Goal: Task Accomplishment & Management: Complete application form

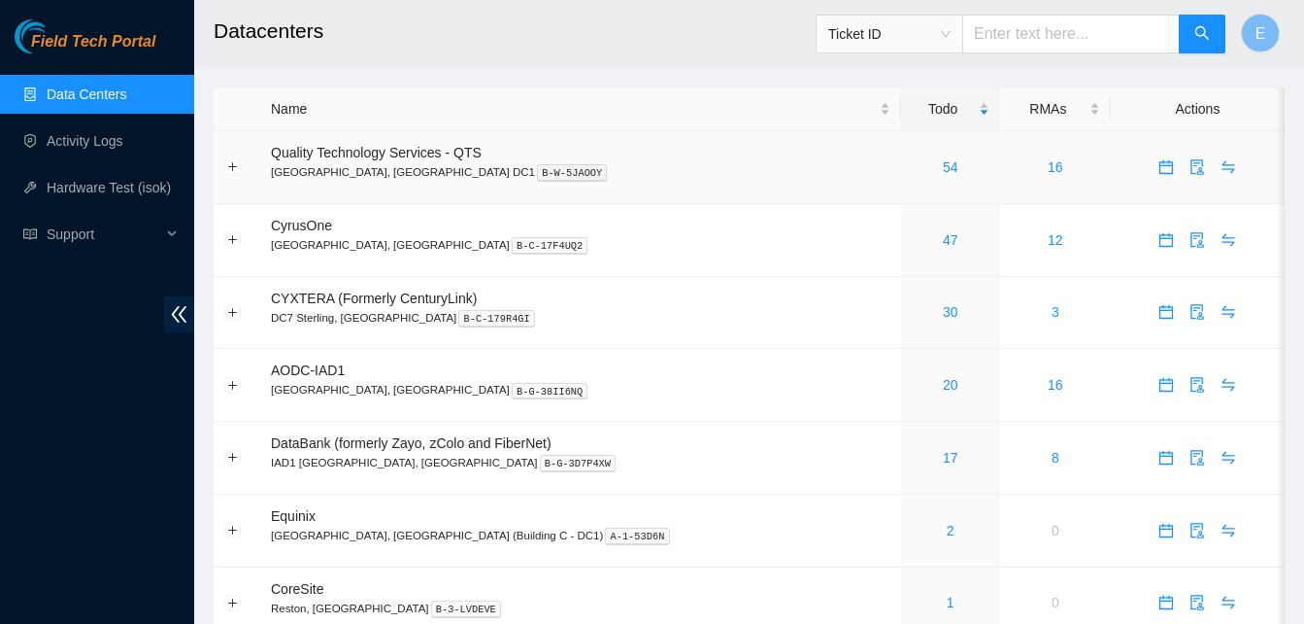
click at [901, 178] on td "54" at bounding box center [950, 167] width 99 height 73
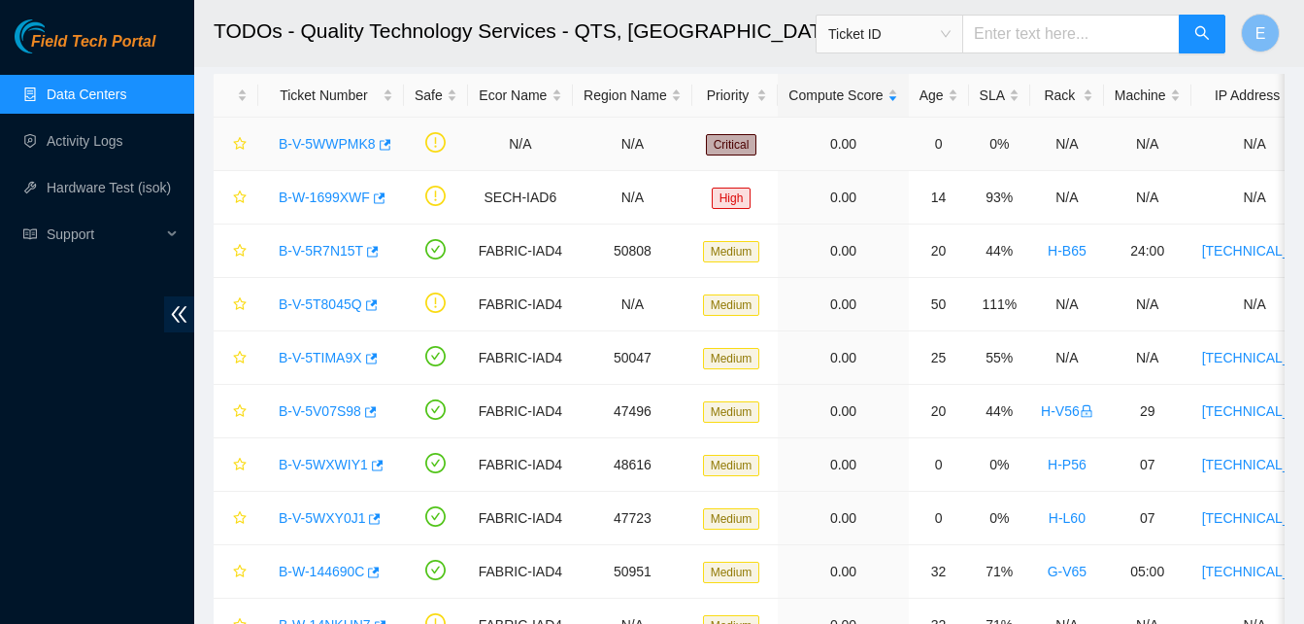
scroll to position [92, 0]
click at [367, 251] on icon "button" at bounding box center [373, 250] width 12 height 11
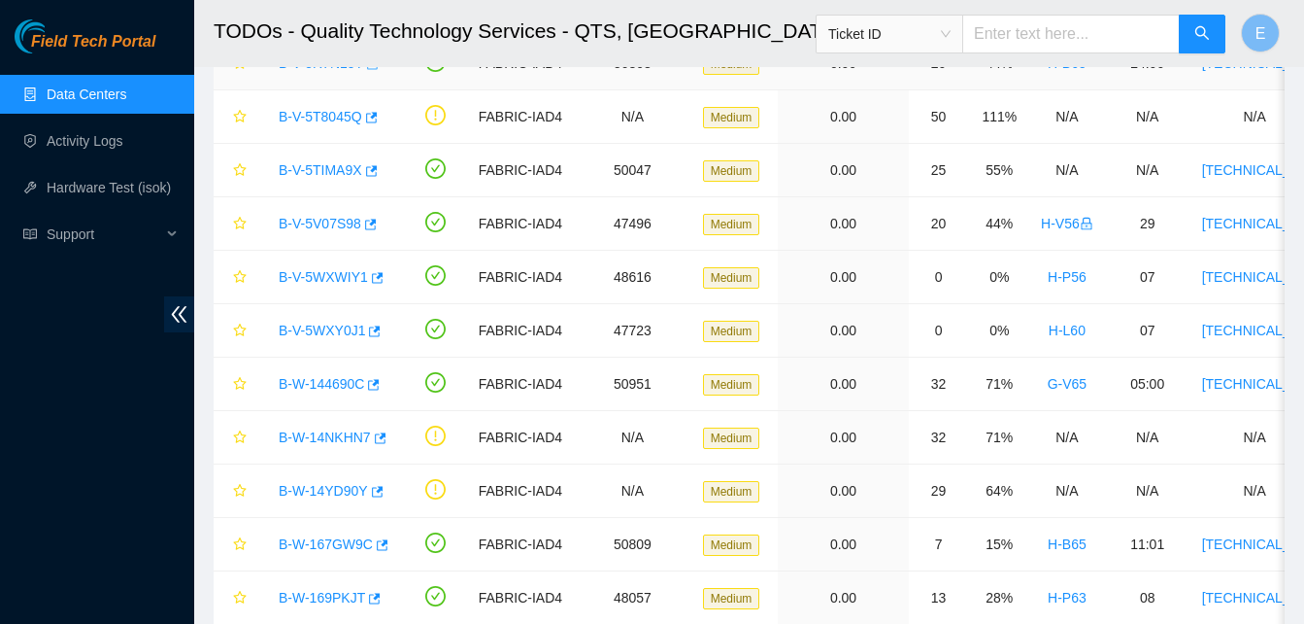
scroll to position [283, 0]
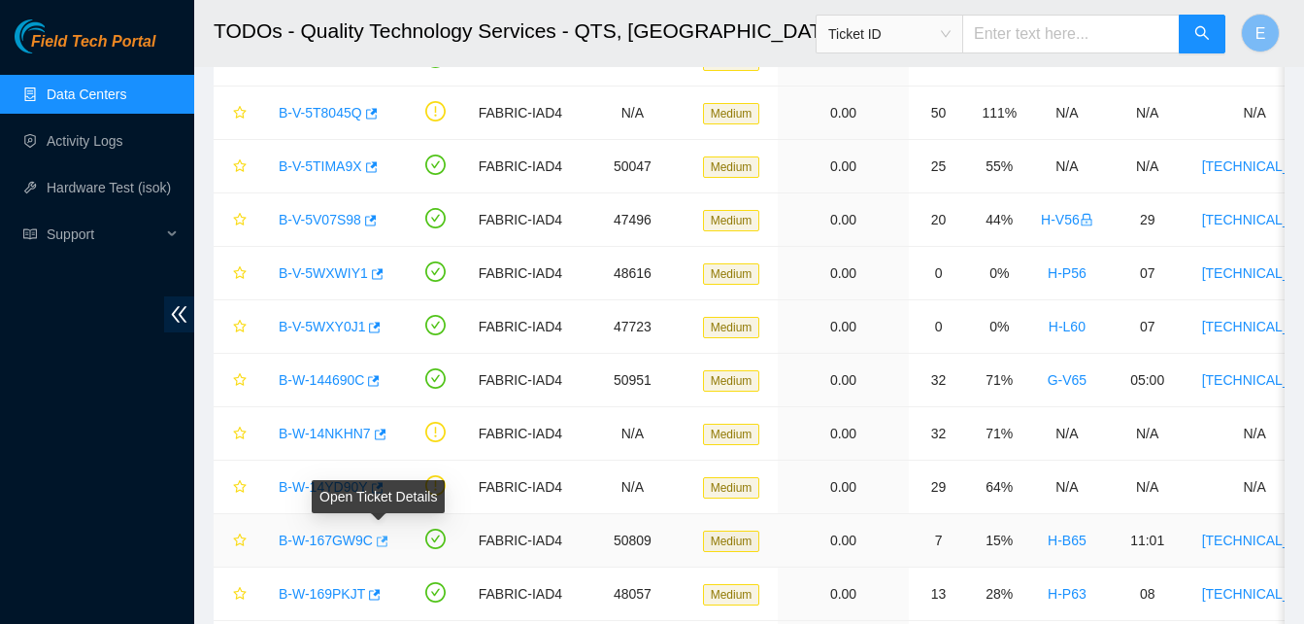
click at [376, 543] on icon "button" at bounding box center [381, 541] width 14 height 14
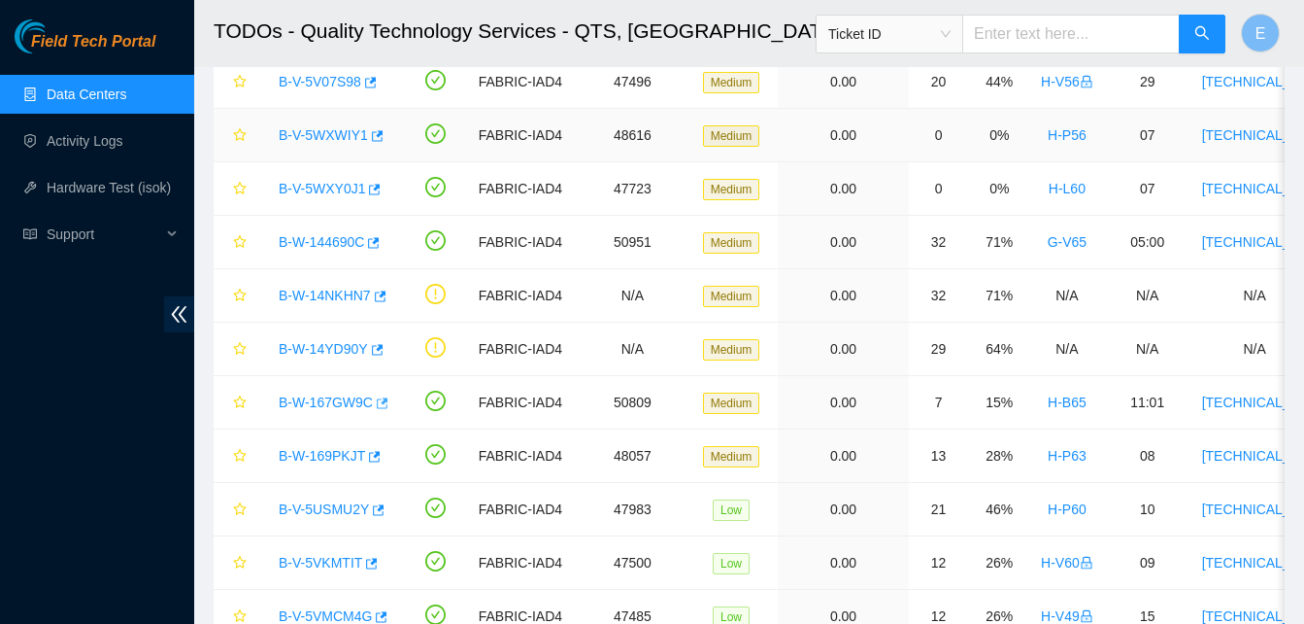
scroll to position [424, 0]
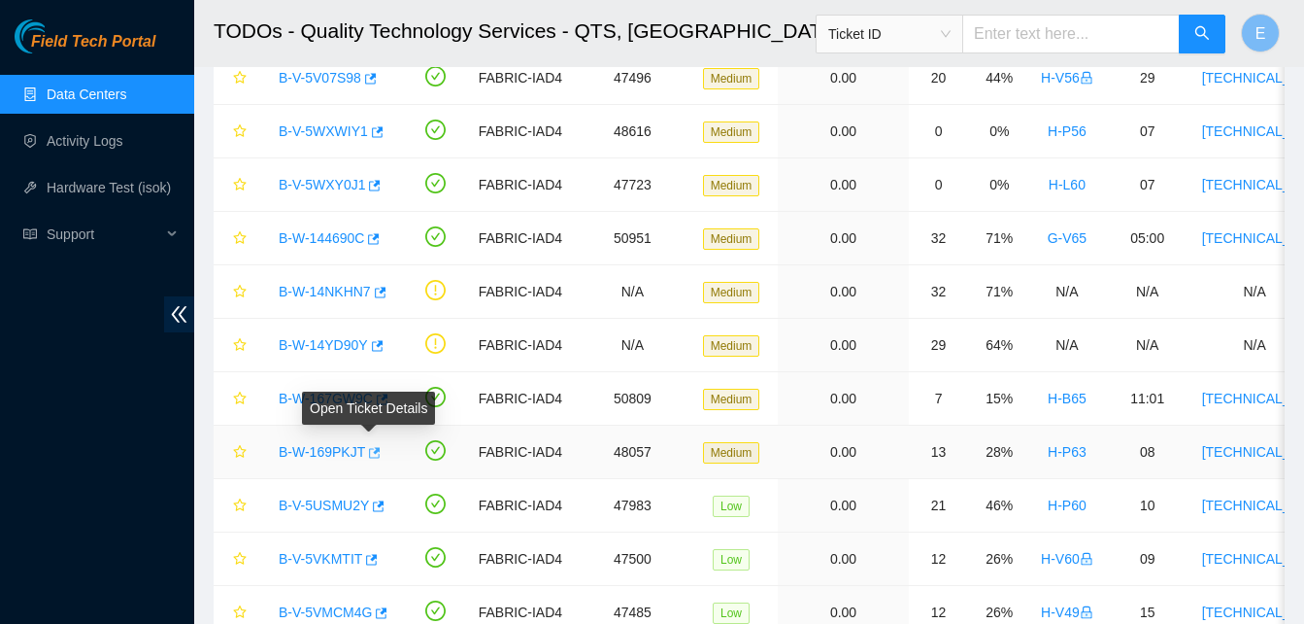
click at [368, 453] on icon "button" at bounding box center [373, 453] width 14 height 14
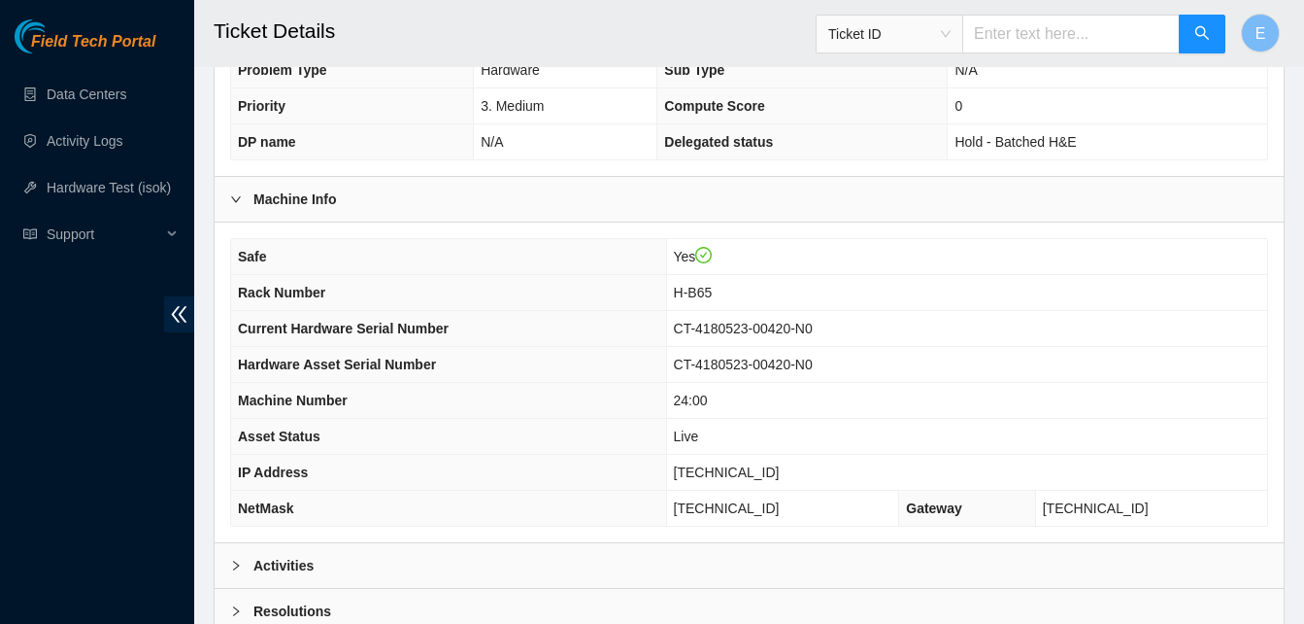
scroll to position [694, 0]
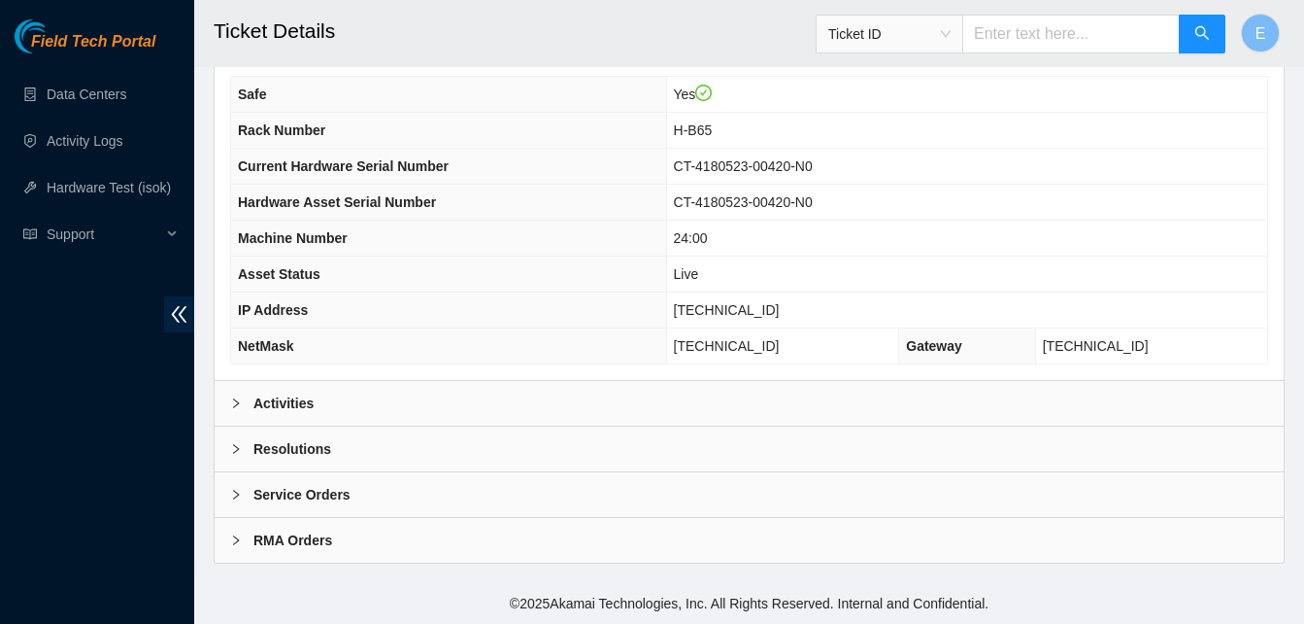
click at [283, 404] on b "Activities" at bounding box center [283, 402] width 60 height 21
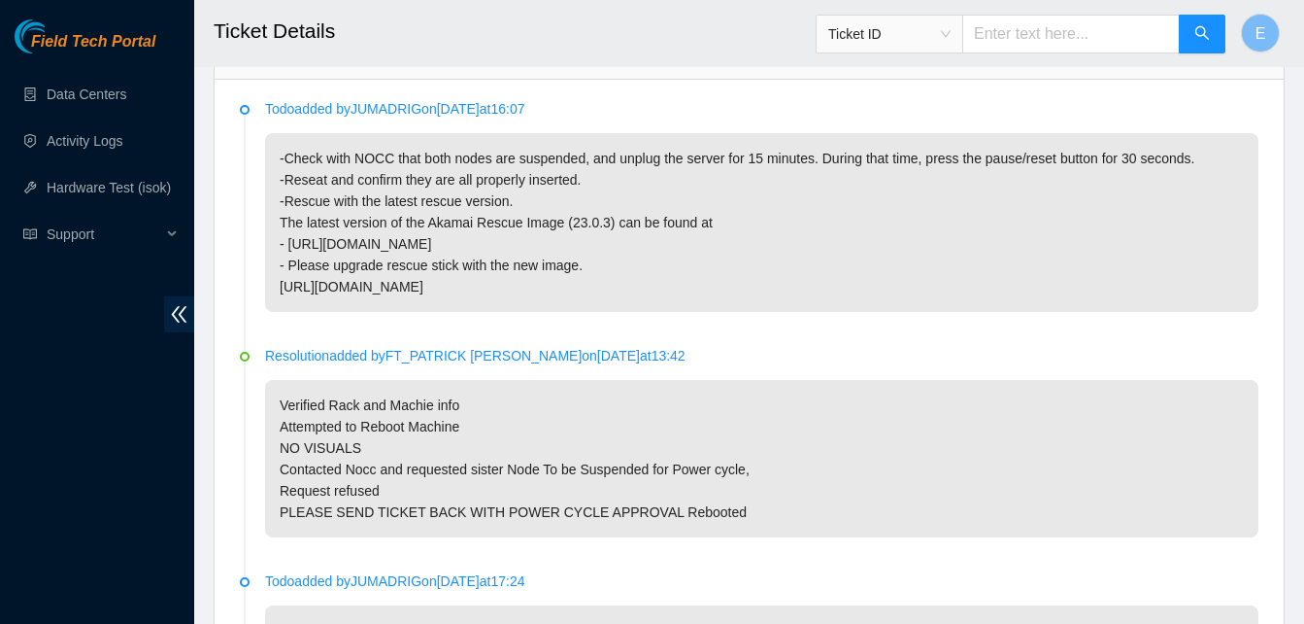
scroll to position [1042, 0]
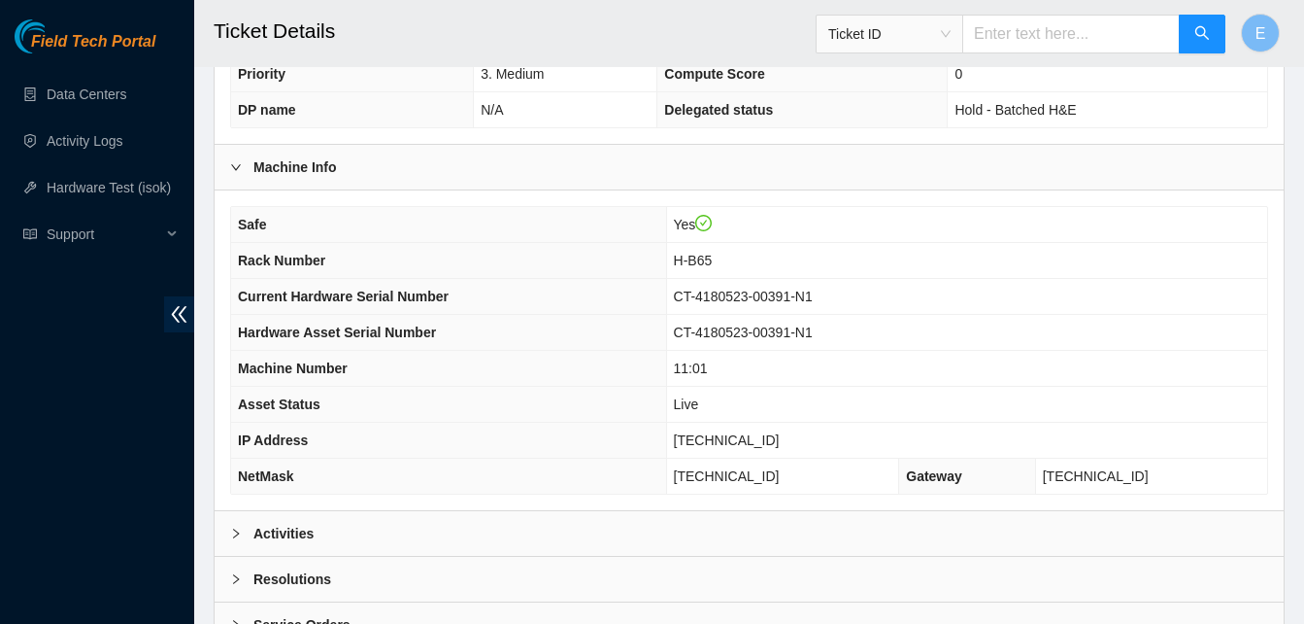
scroll to position [694, 0]
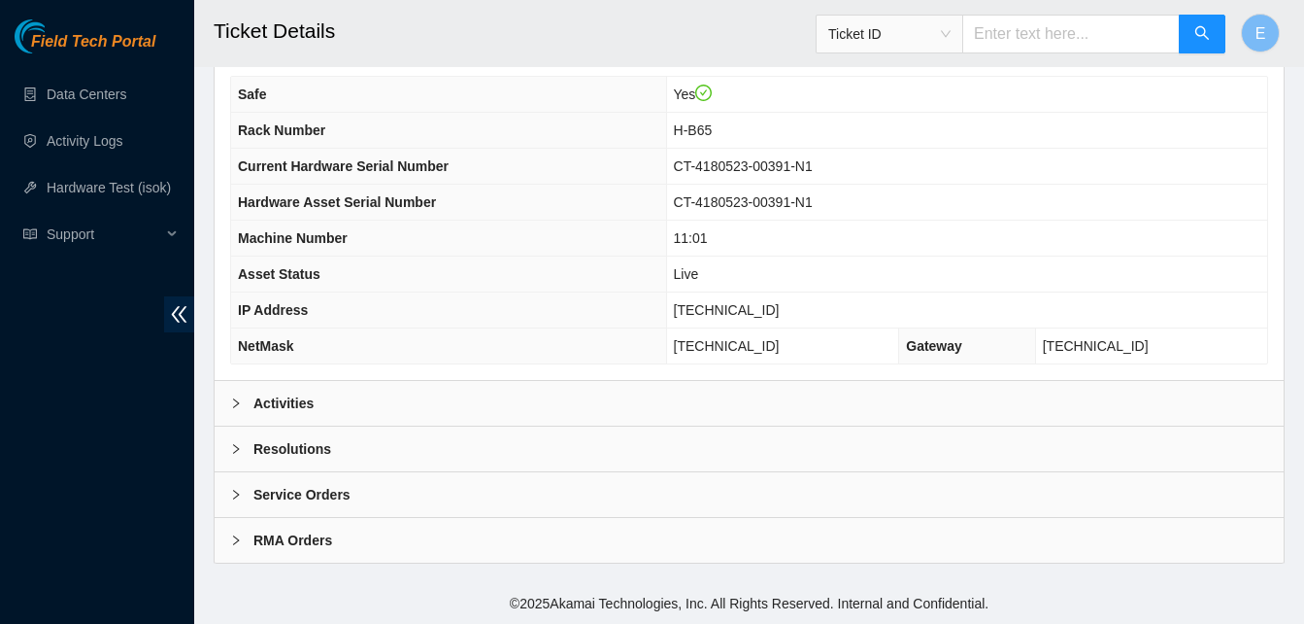
click at [290, 401] on b "Activities" at bounding box center [283, 402] width 60 height 21
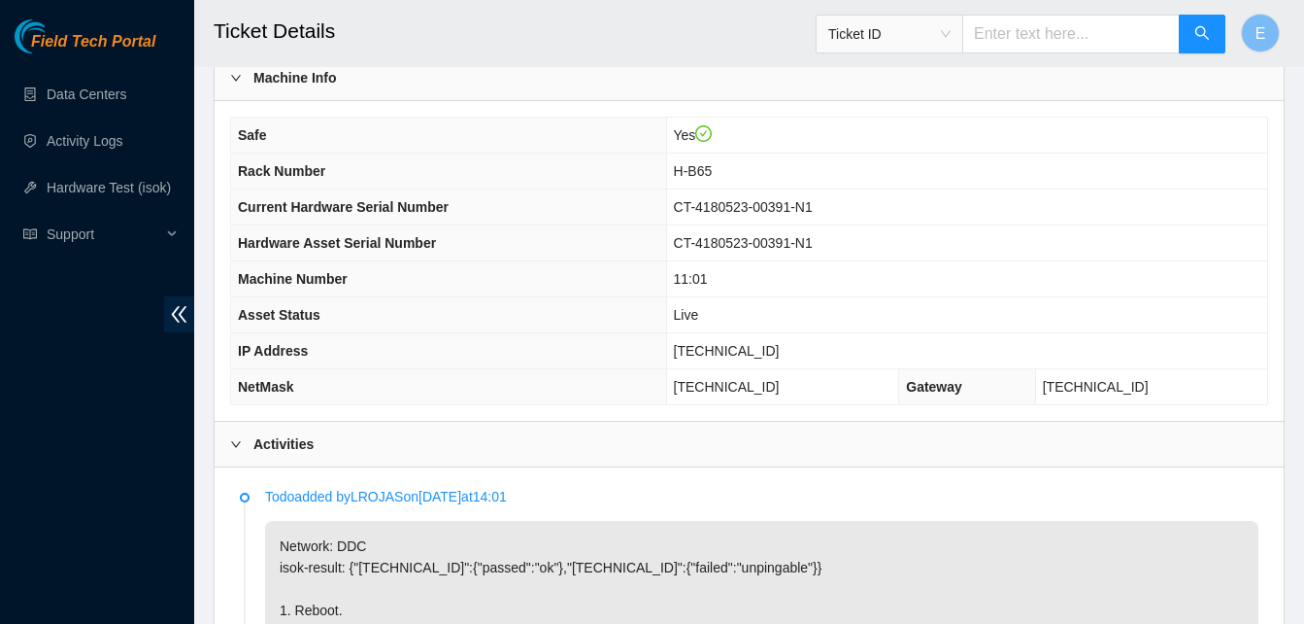
scroll to position [652, 0]
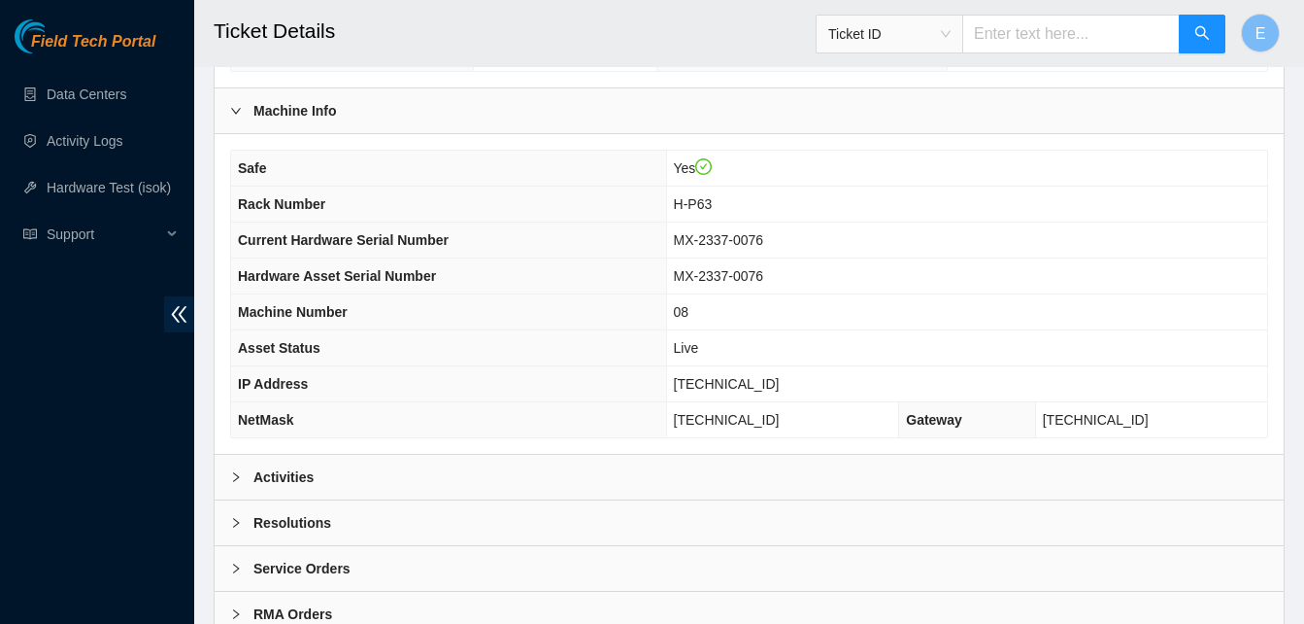
scroll to position [694, 0]
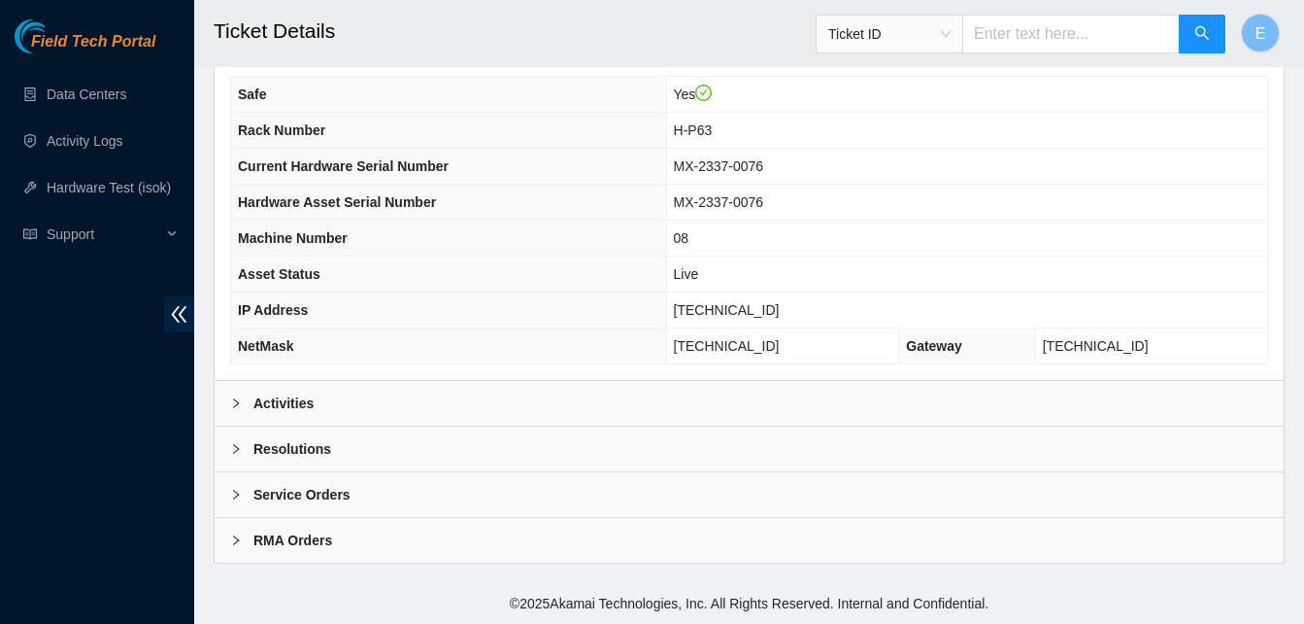
click at [291, 404] on b "Activities" at bounding box center [283, 402] width 60 height 21
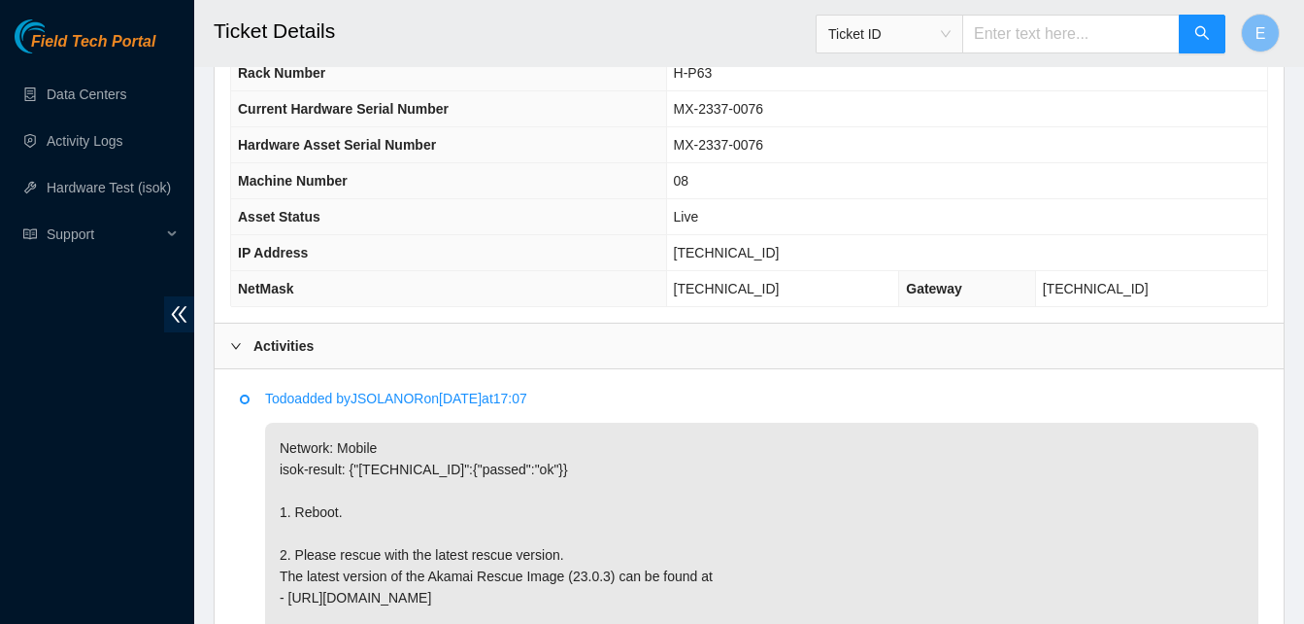
scroll to position [751, 0]
drag, startPoint x: 700, startPoint y: 256, endPoint x: 784, endPoint y: 264, distance: 83.9
click at [784, 264] on td "[TECHNICAL_ID]" at bounding box center [966, 254] width 601 height 36
copy span "[TECHNICAL_ID]"
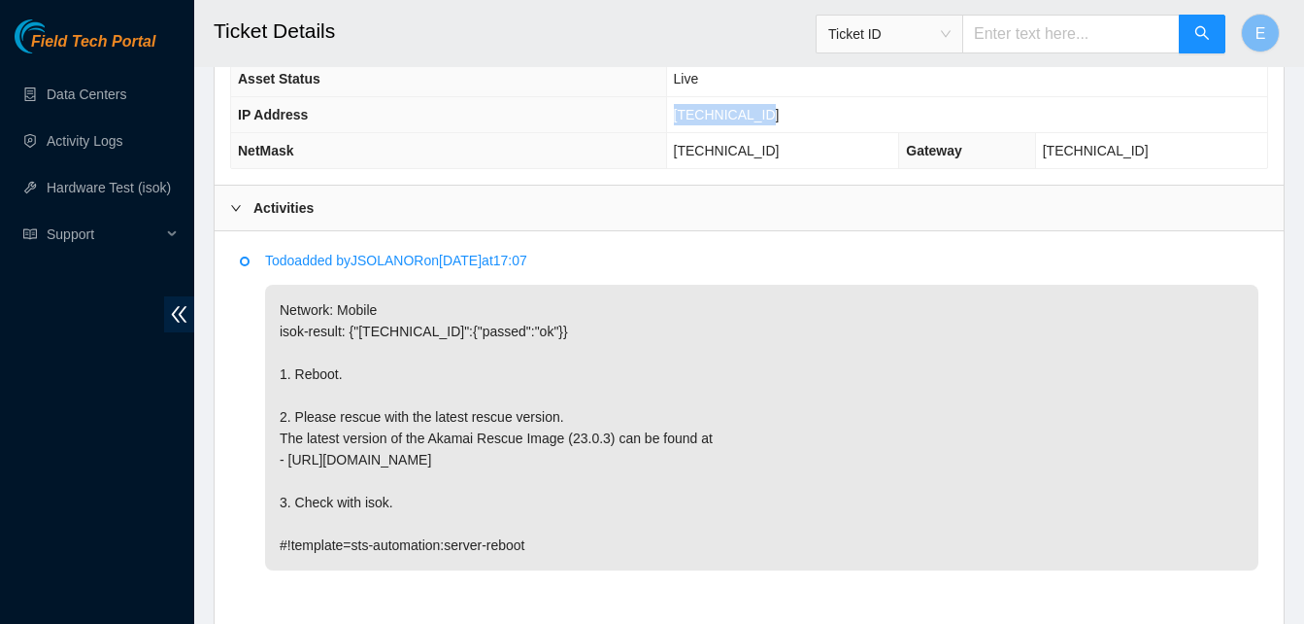
scroll to position [1099, 0]
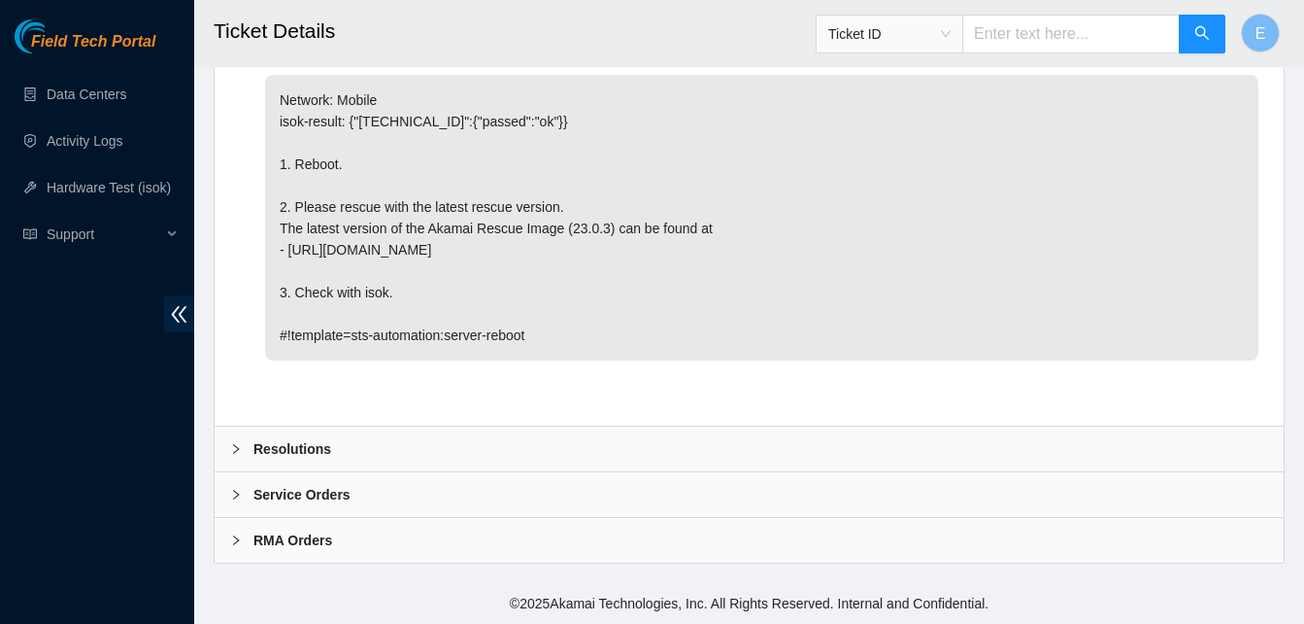
click at [291, 442] on b "Resolutions" at bounding box center [292, 448] width 78 height 21
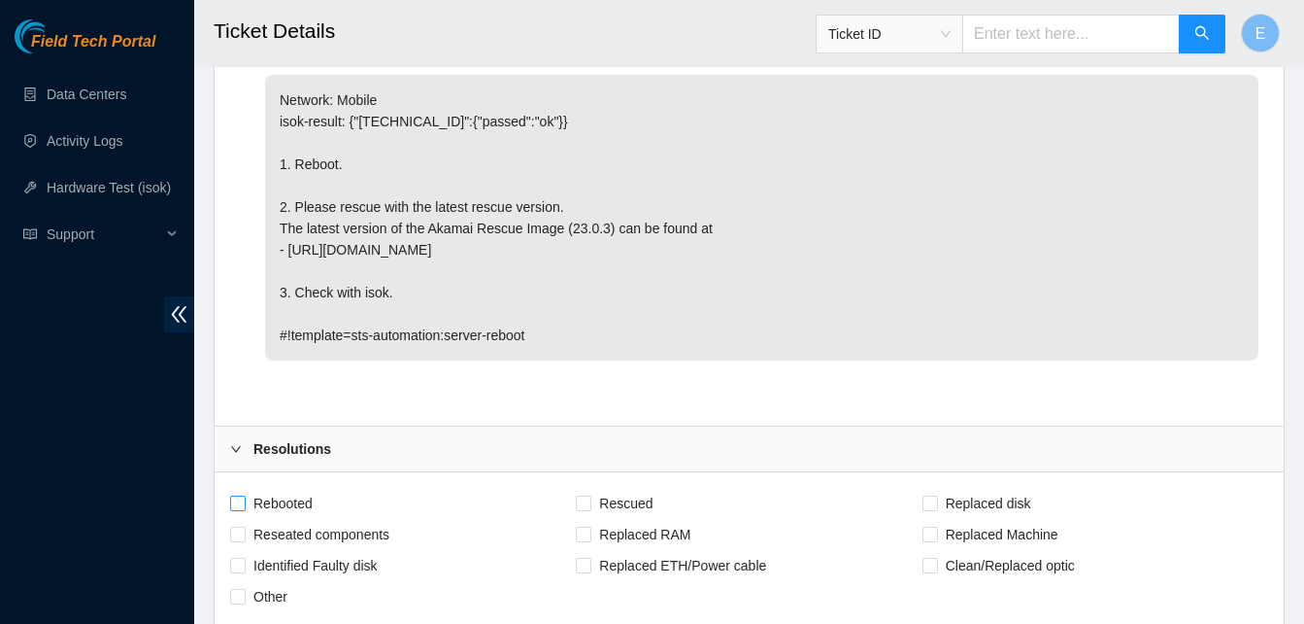
click at [245, 509] on span at bounding box center [238, 503] width 16 height 16
click at [244, 509] on input "Rebooted" at bounding box center [237, 502] width 14 height 14
checkbox input "true"
click at [587, 498] on input "Rescued" at bounding box center [583, 502] width 14 height 14
checkbox input "true"
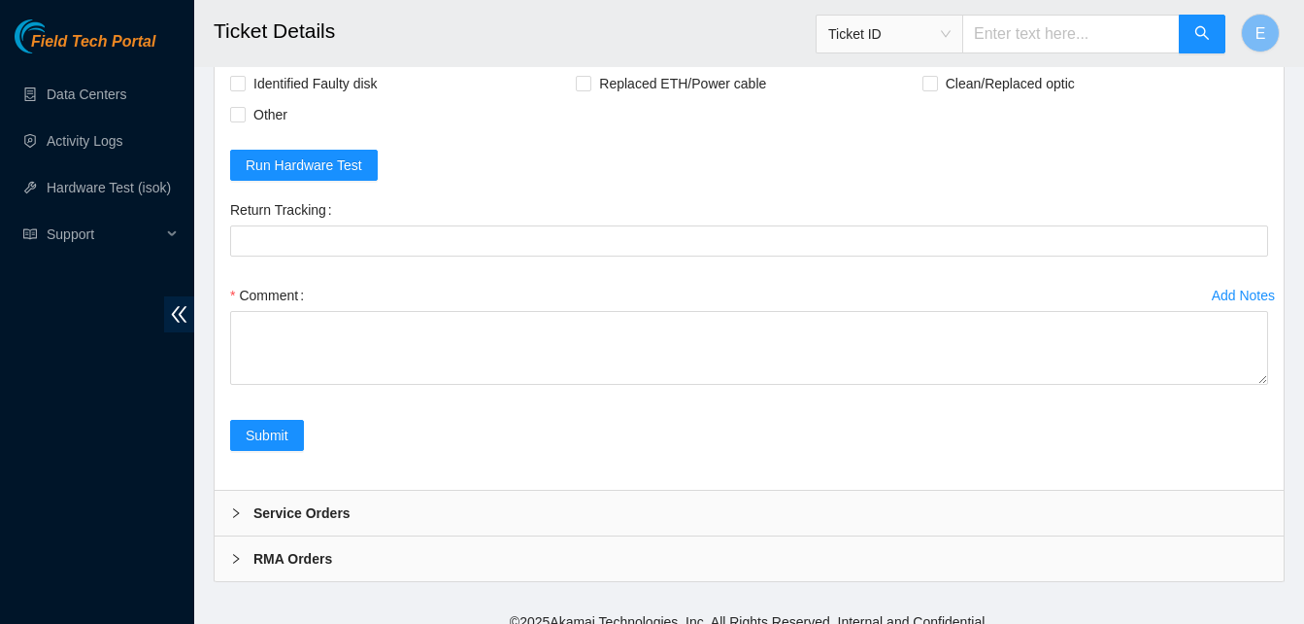
scroll to position [1600, 0]
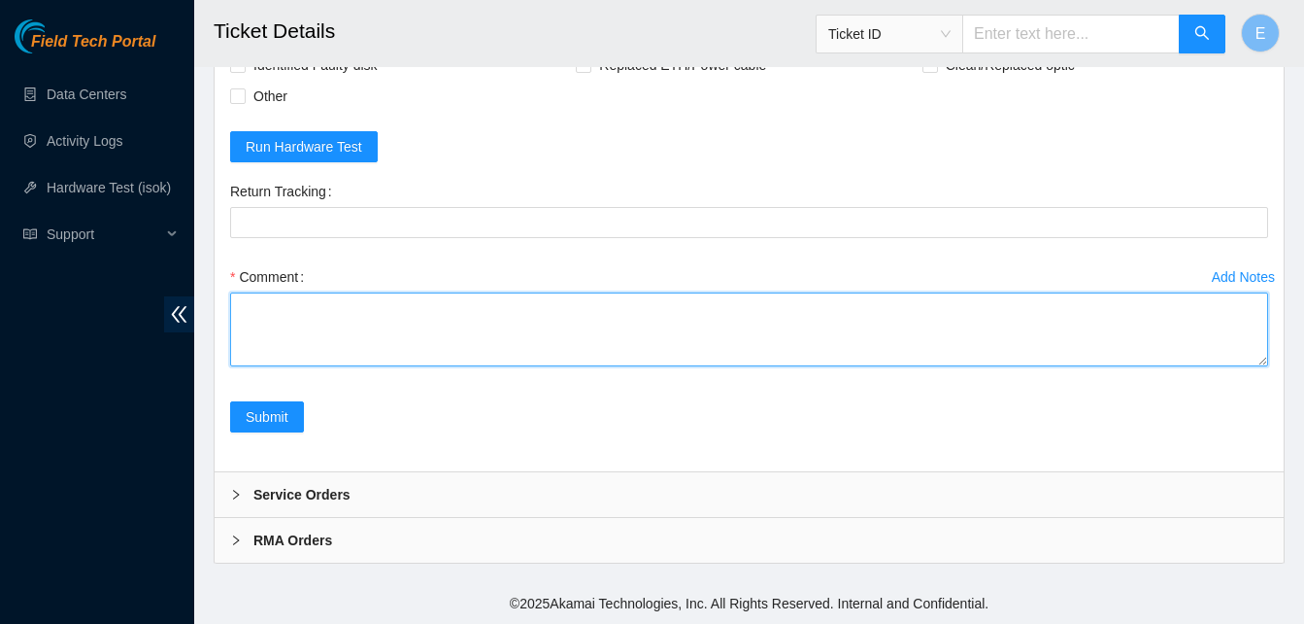
click at [334, 292] on textarea "Comment" at bounding box center [749, 329] width 1038 height 74
paste textarea "343795 30-09-2025 09:58:58 23.54.205.203 COMPLETE Result Detail Message Ticket …"
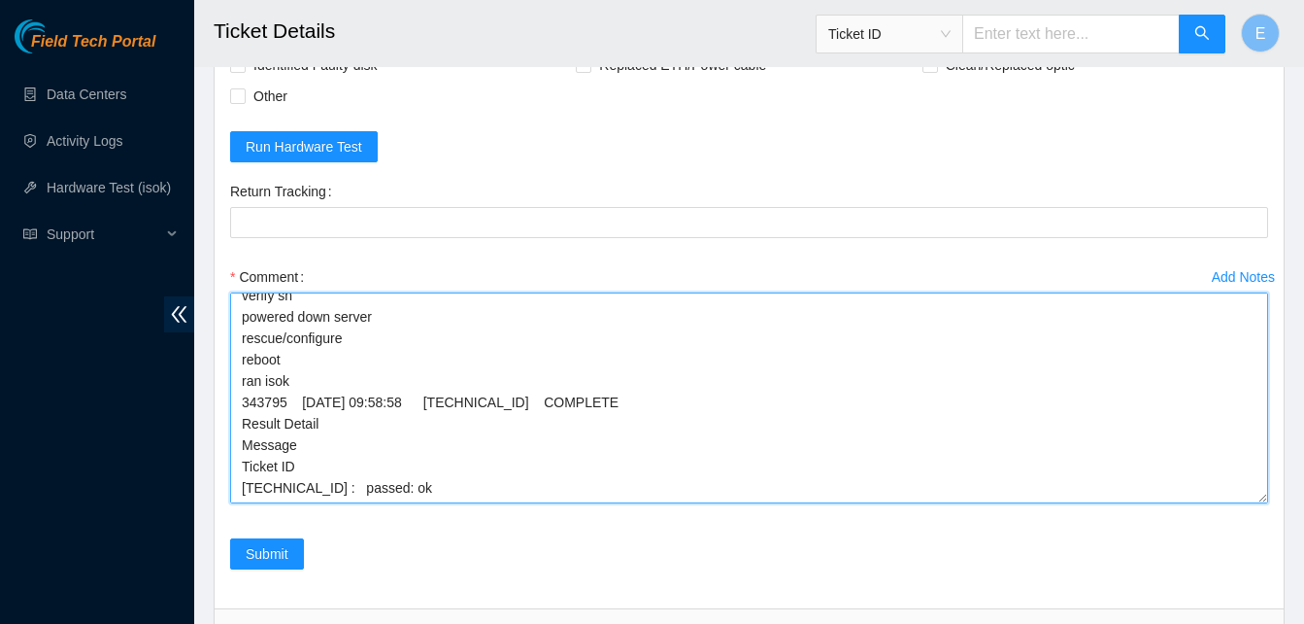
scroll to position [27, 0]
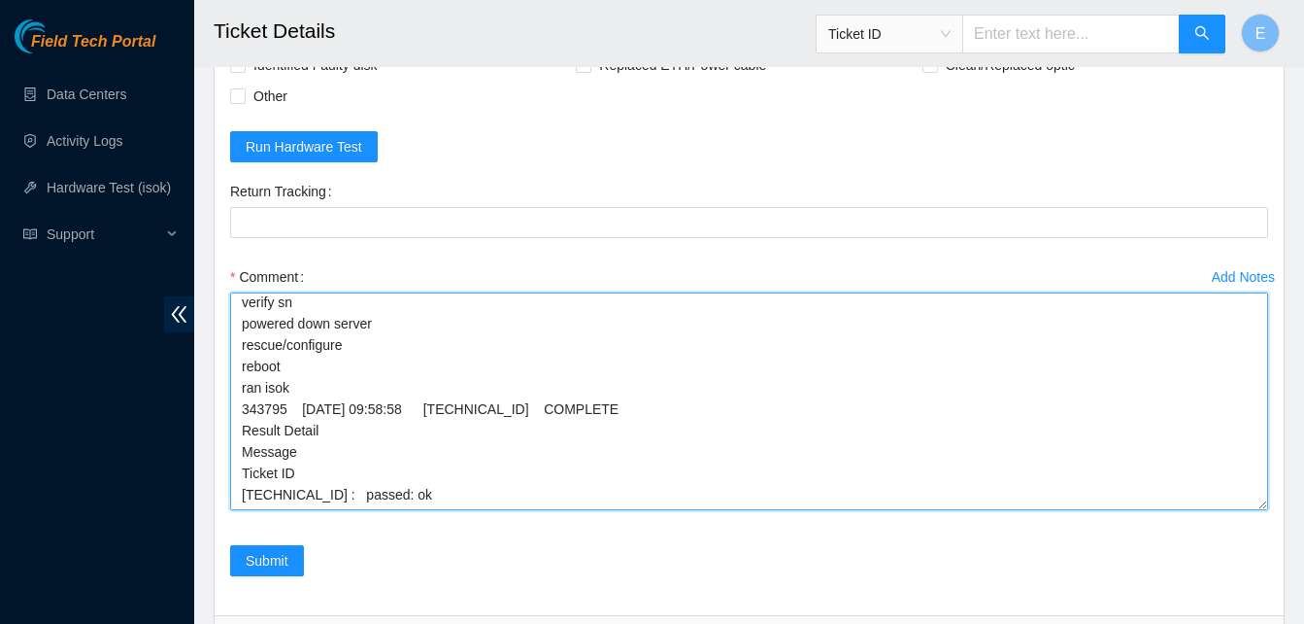
drag, startPoint x: 1261, startPoint y: 358, endPoint x: 1256, endPoint y: 502, distance: 143.8
click at [1256, 502] on textarea "verify rack and server verify sn powered down server rescue/configure reboot ra…" at bounding box center [749, 401] width 1038 height 218
type textarea "verify rack and server verify sn powered down server rescue/configure reboot ra…"
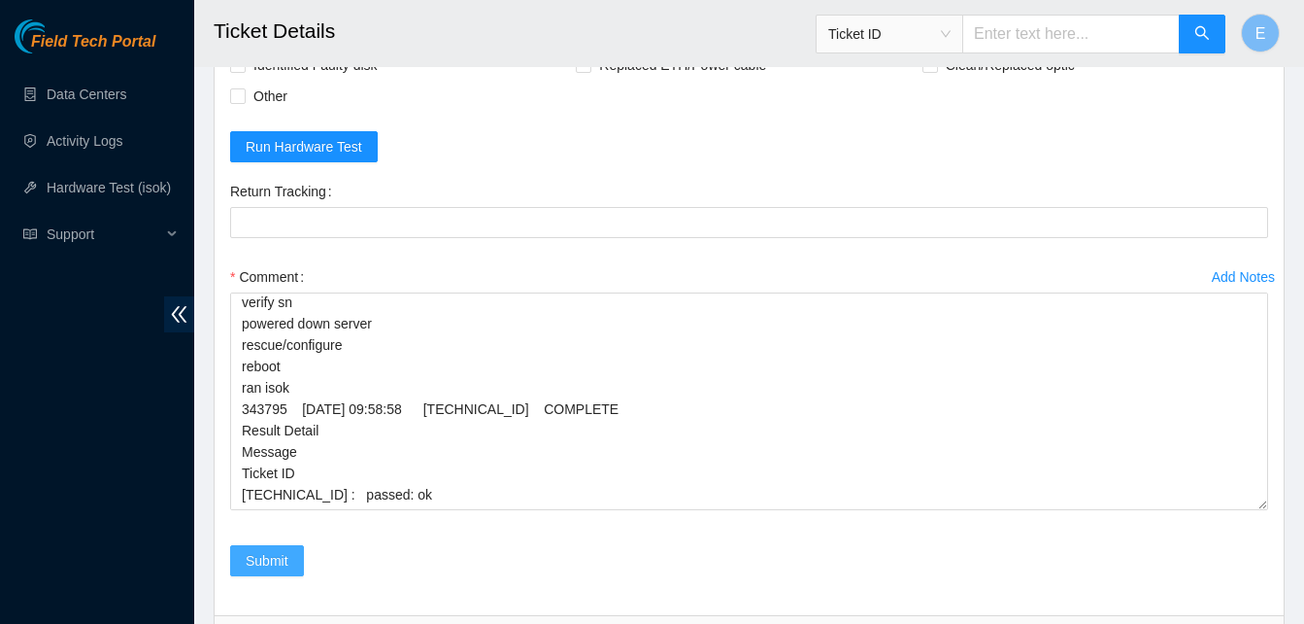
click at [276, 553] on span "Submit" at bounding box center [267, 560] width 43 height 21
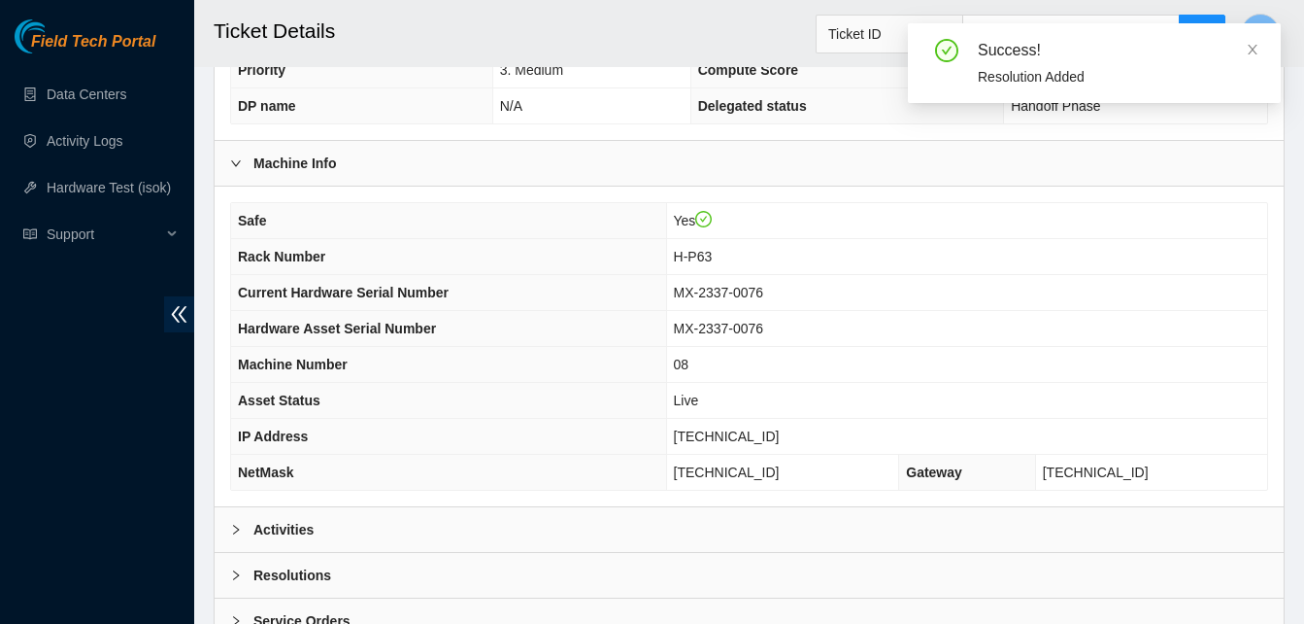
scroll to position [574, 0]
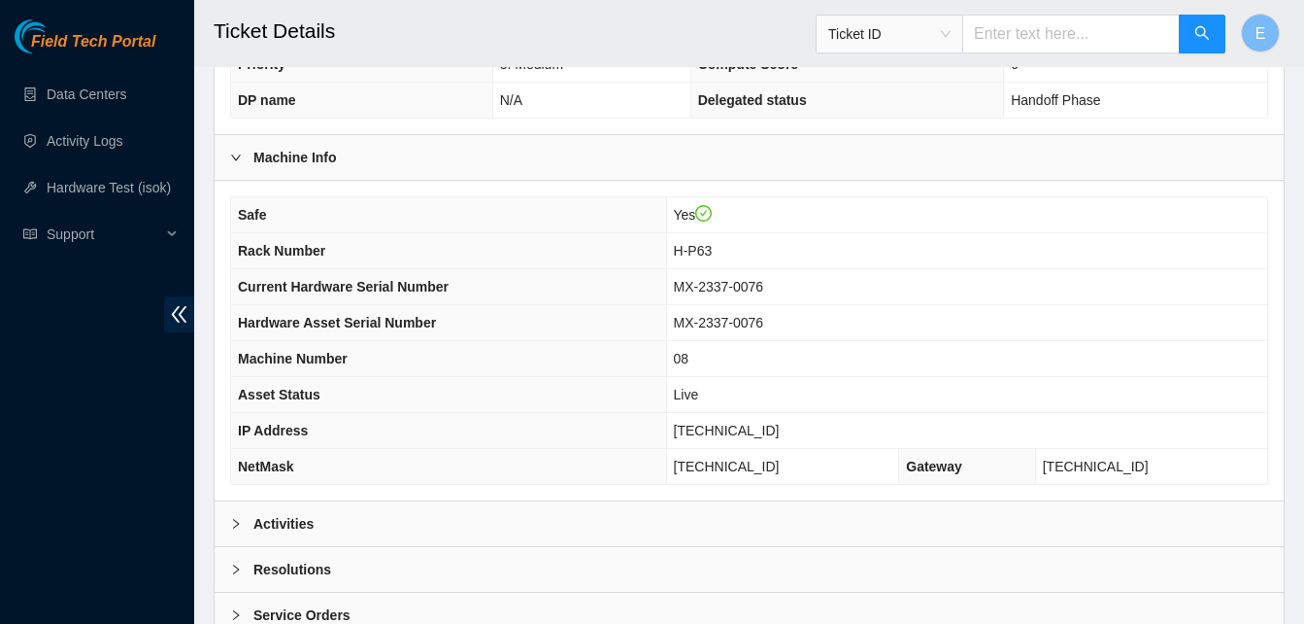
click at [281, 530] on b "Activities" at bounding box center [283, 523] width 60 height 21
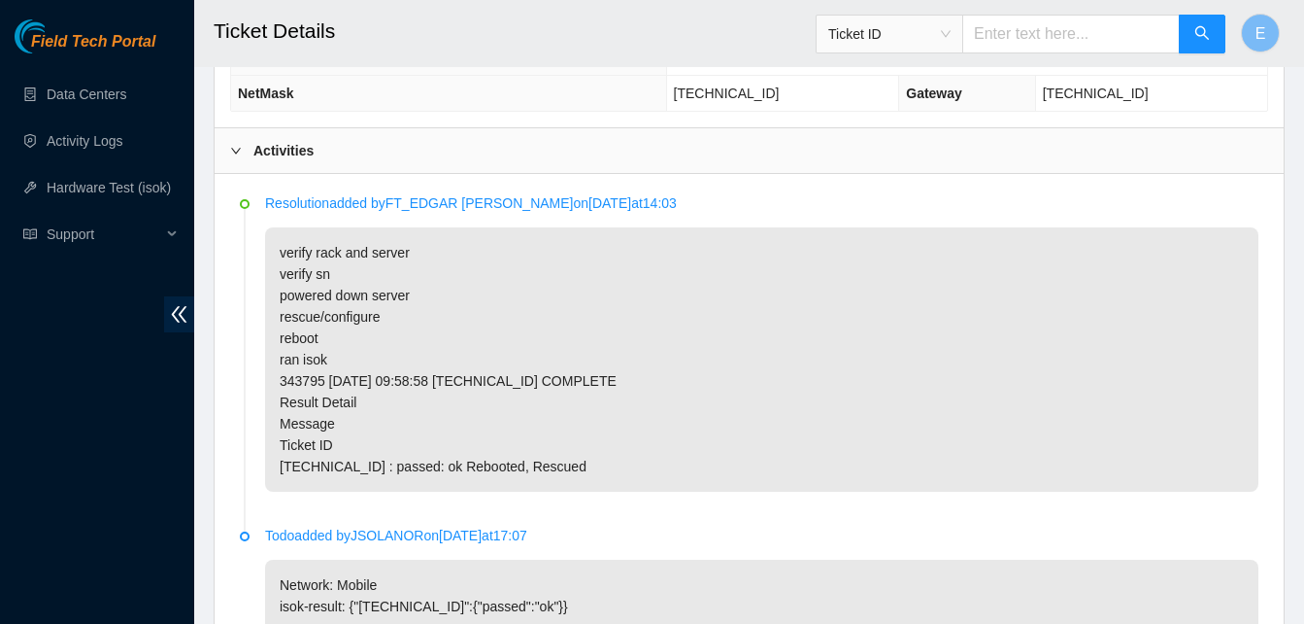
scroll to position [946, 0]
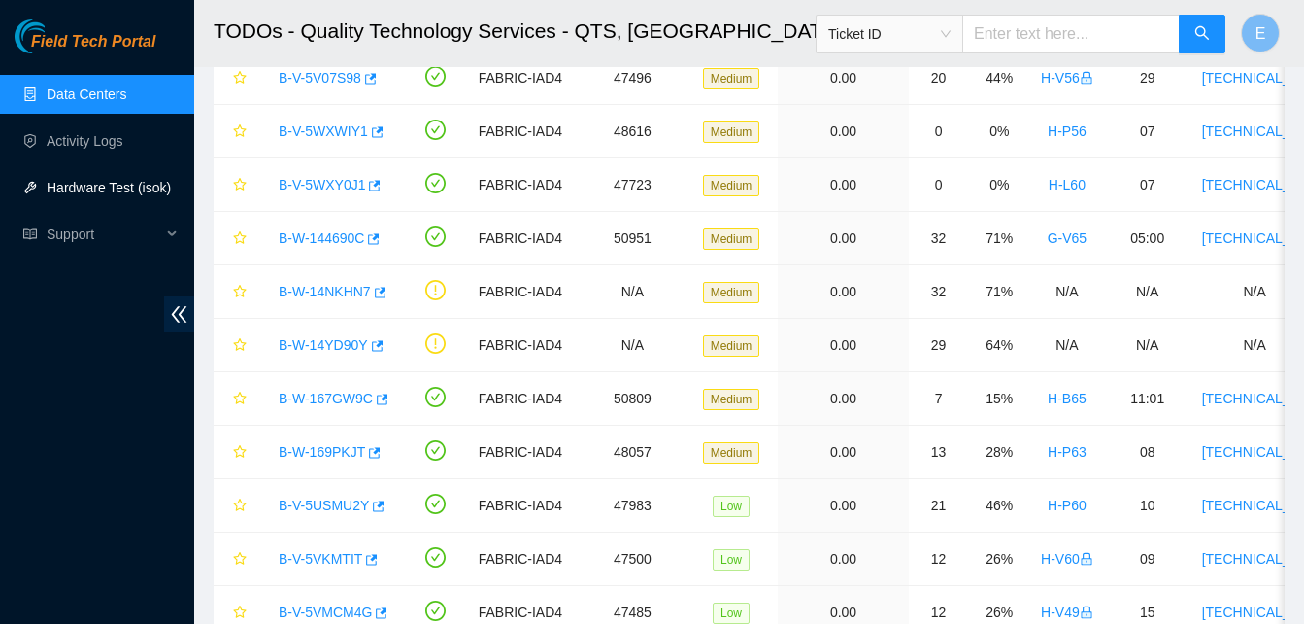
scroll to position [424, 0]
click at [93, 183] on link "Hardware Test (isok)" at bounding box center [109, 188] width 124 height 16
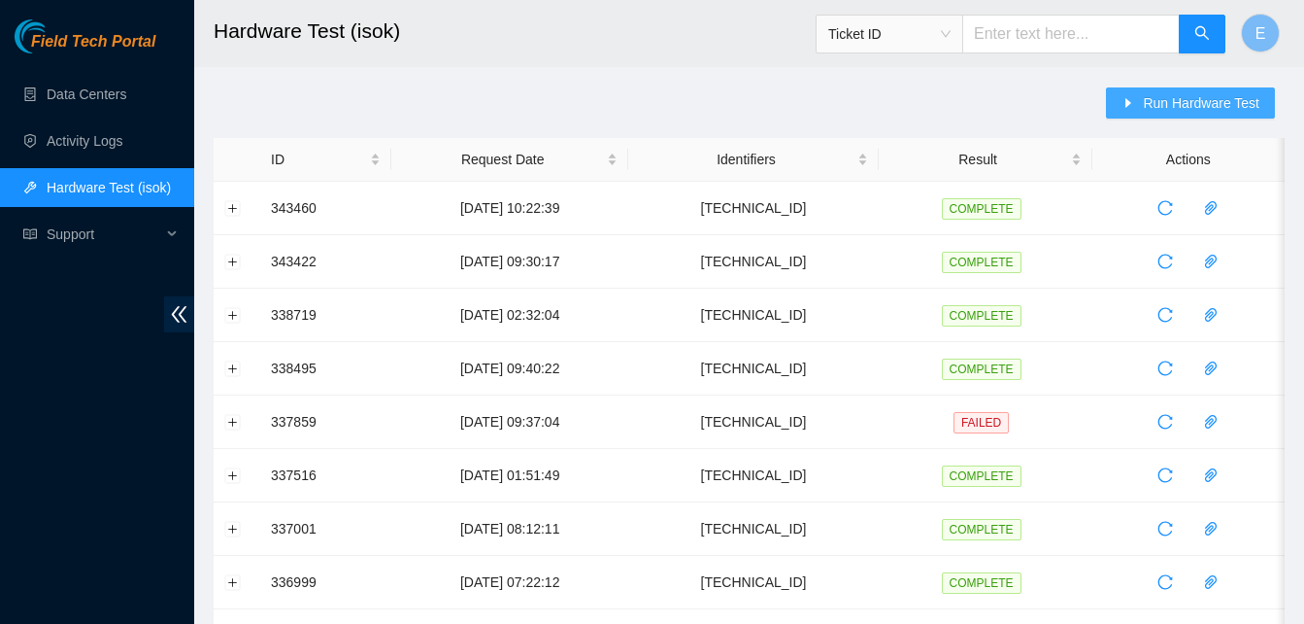
click at [1164, 99] on span "Run Hardware Test" at bounding box center [1201, 102] width 117 height 21
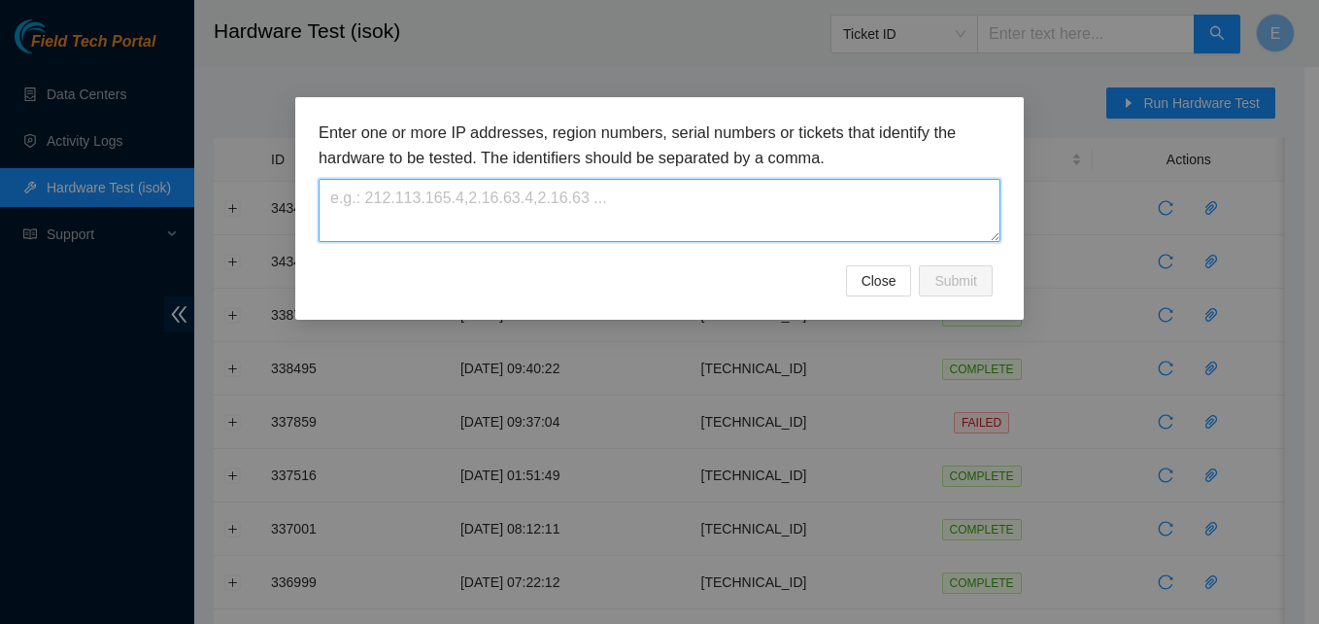
click at [504, 217] on textarea at bounding box center [660, 210] width 682 height 63
paste textarea "23.54.205.203"
type textarea "23.54.205.203"
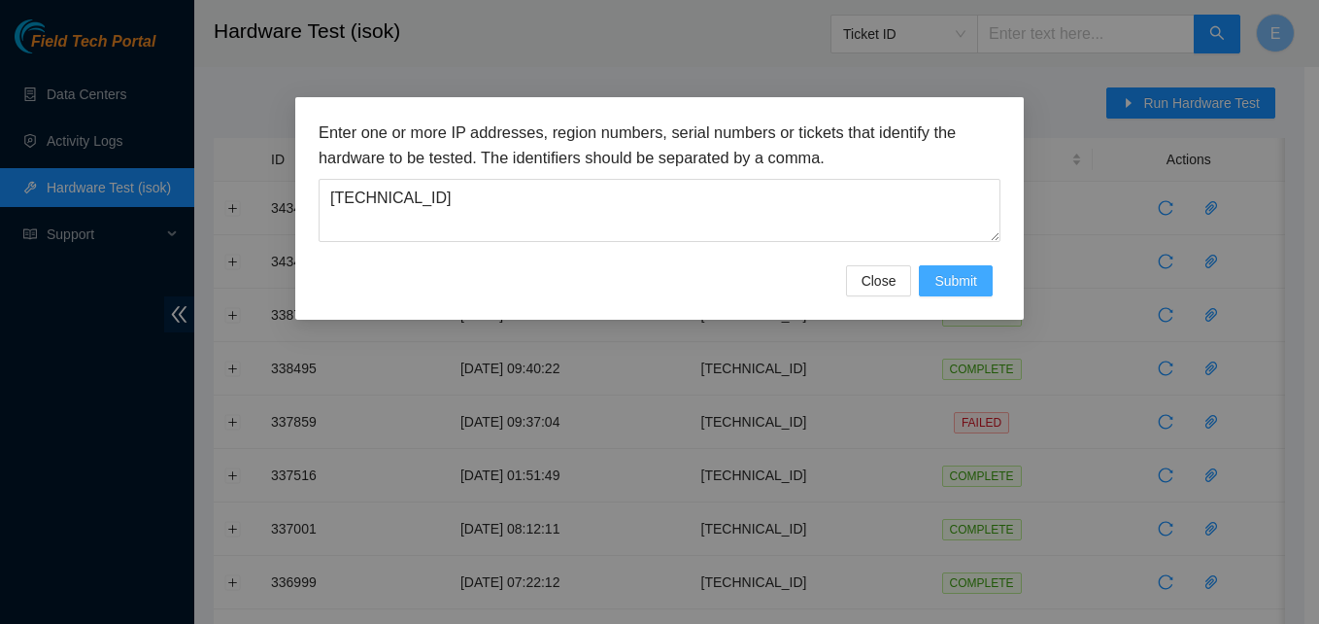
click at [976, 278] on span "Submit" at bounding box center [955, 280] width 43 height 21
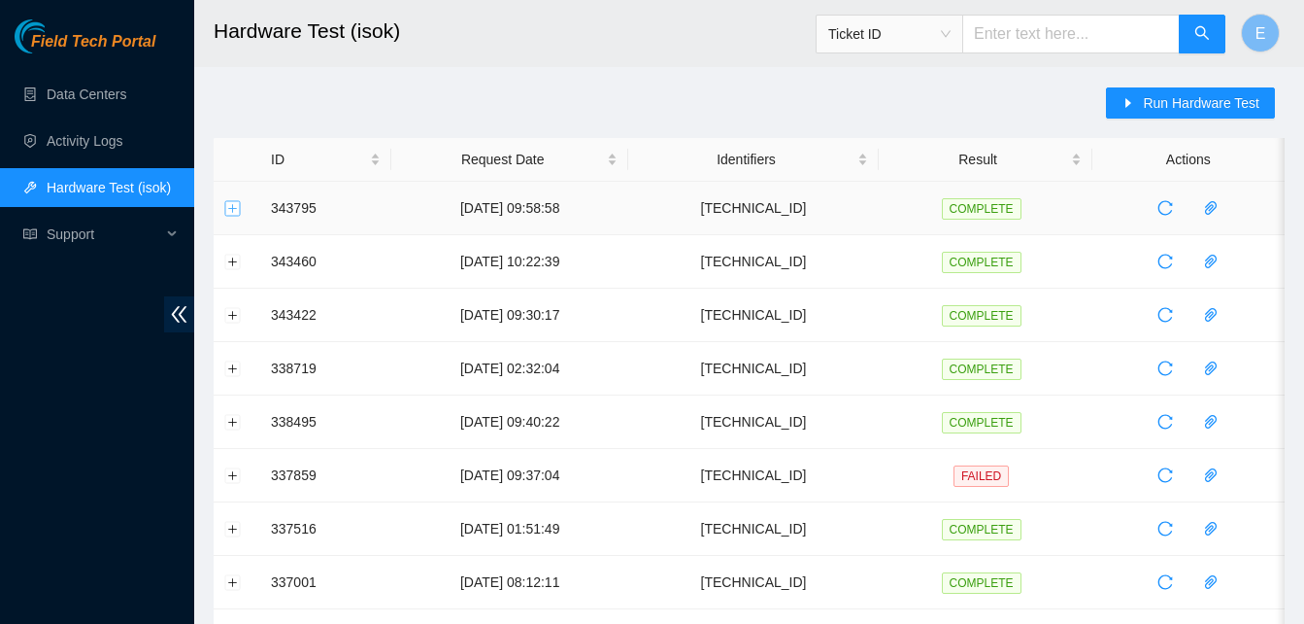
click at [237, 206] on button "Expand row" at bounding box center [233, 208] width 16 height 16
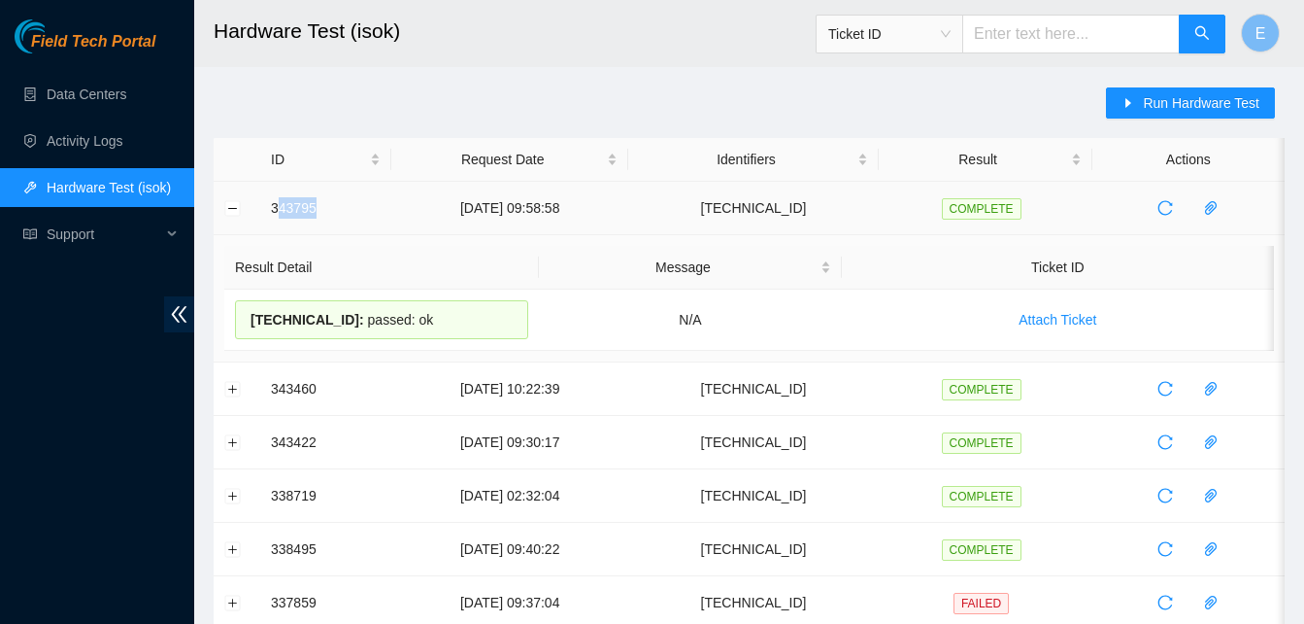
drag, startPoint x: 275, startPoint y: 202, endPoint x: 316, endPoint y: 234, distance: 51.9
click at [316, 234] on td "343795" at bounding box center [325, 208] width 131 height 53
drag, startPoint x: 316, startPoint y: 234, endPoint x: 269, endPoint y: 209, distance: 53.0
click at [269, 209] on td "343795" at bounding box center [325, 208] width 131 height 53
drag, startPoint x: 269, startPoint y: 209, endPoint x: 409, endPoint y: 338, distance: 190.4
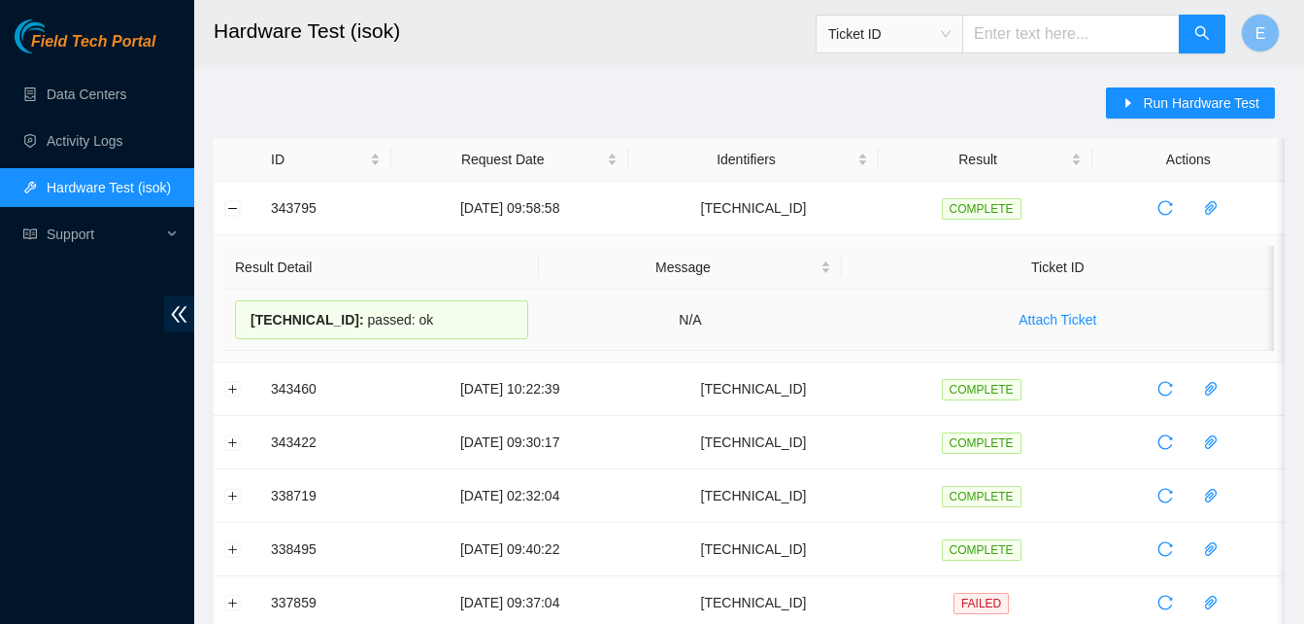
copy tbody "343795 30-09-2025 09:58:58 23.54.205.203 COMPLETE Result Detail Message Ticket …"
click at [231, 203] on button "Collapse row" at bounding box center [233, 208] width 16 height 16
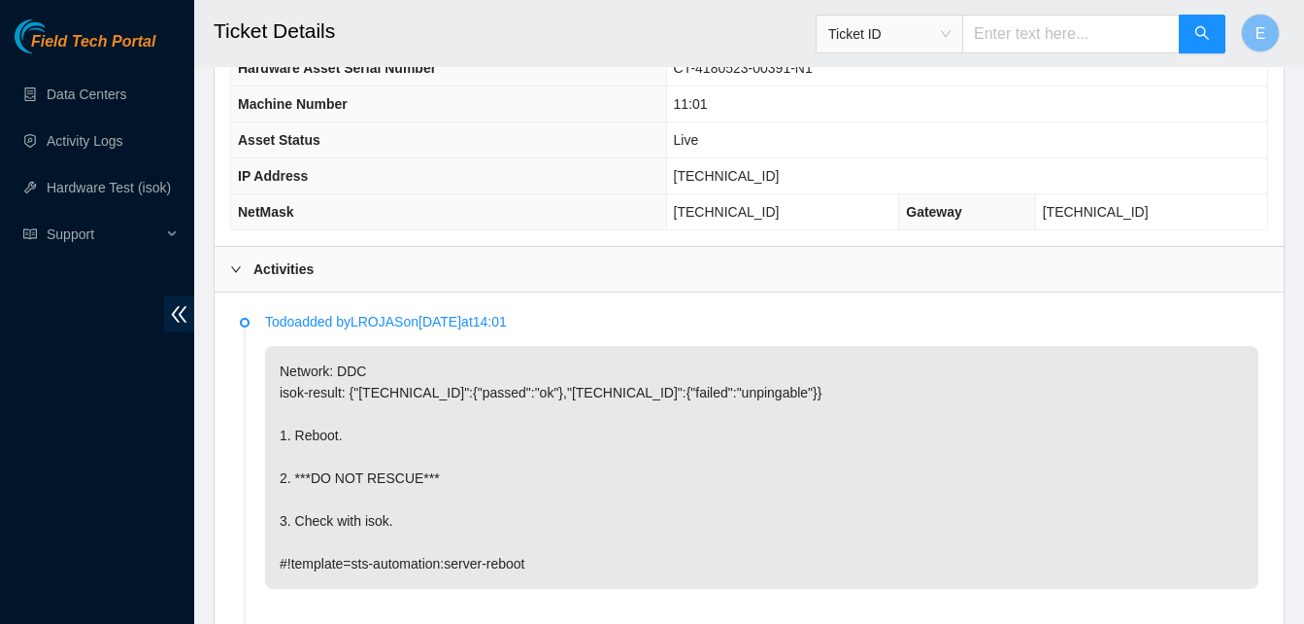
scroll to position [827, 0]
drag, startPoint x: 695, startPoint y: 183, endPoint x: 793, endPoint y: 187, distance: 97.2
click at [793, 187] on td "23.204.137.249" at bounding box center [966, 177] width 601 height 36
copy span "23.204.137.249"
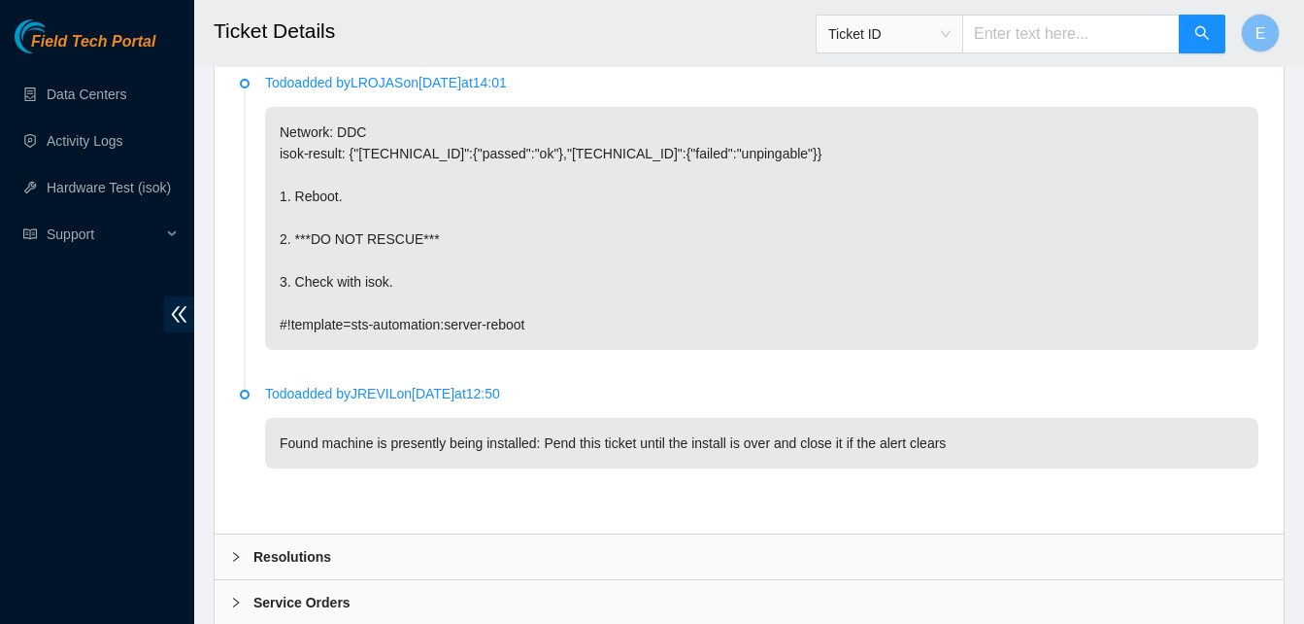
scroll to position [1175, 0]
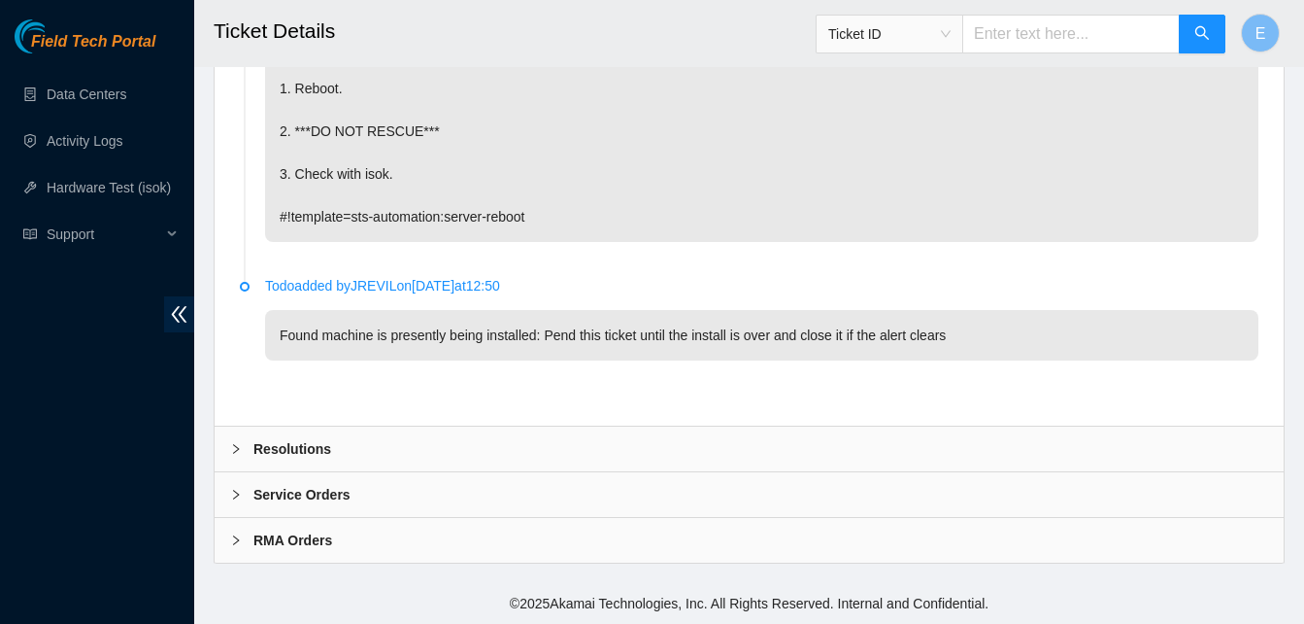
click at [275, 448] on b "Resolutions" at bounding box center [292, 448] width 78 height 21
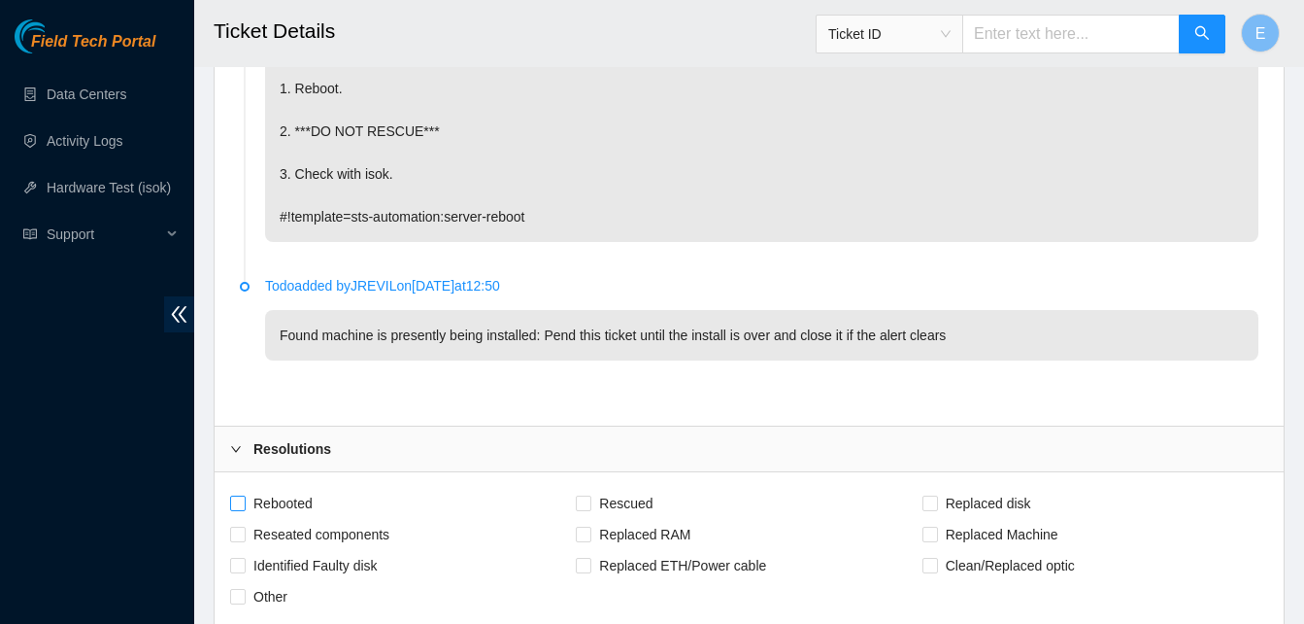
click at [241, 501] on input "Rebooted" at bounding box center [237, 502] width 14 height 14
checkbox input "true"
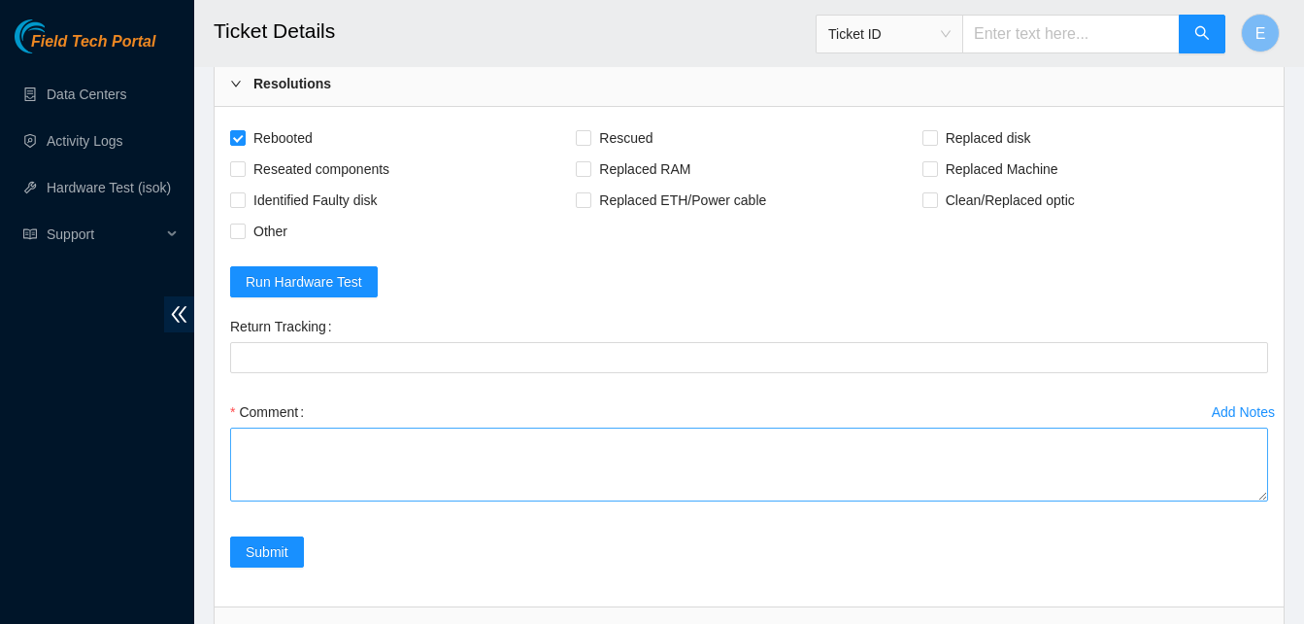
scroll to position [1546, 0]
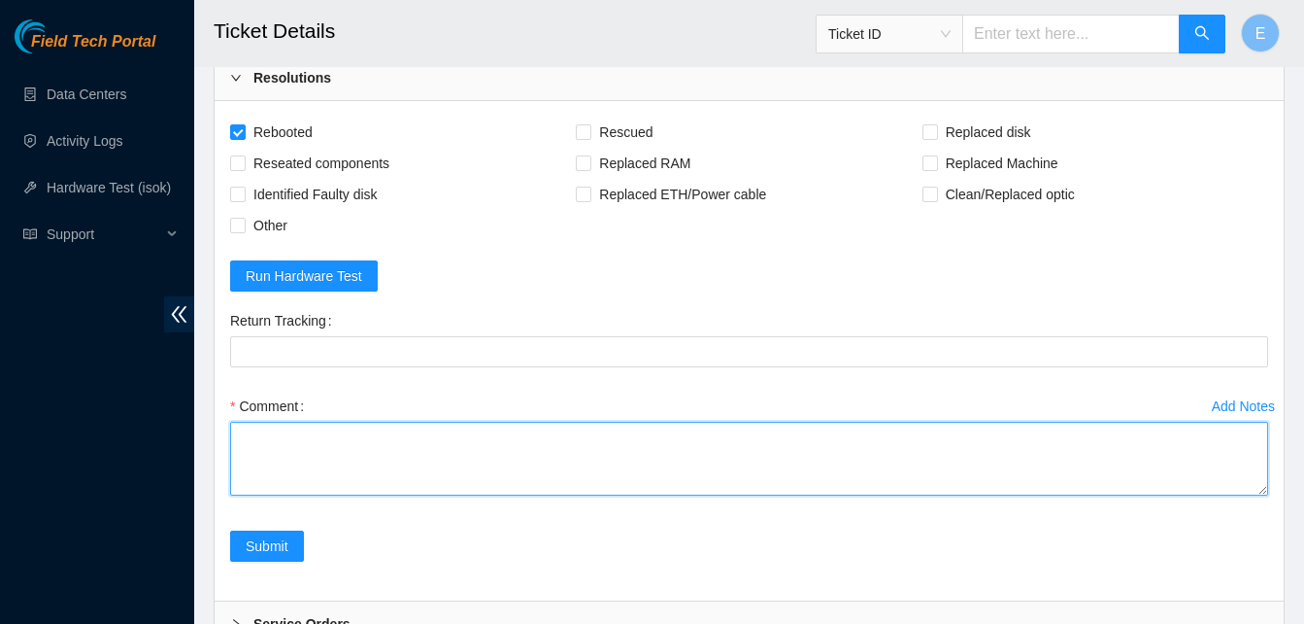
click at [263, 443] on textarea "Comment" at bounding box center [749, 459] width 1038 height 74
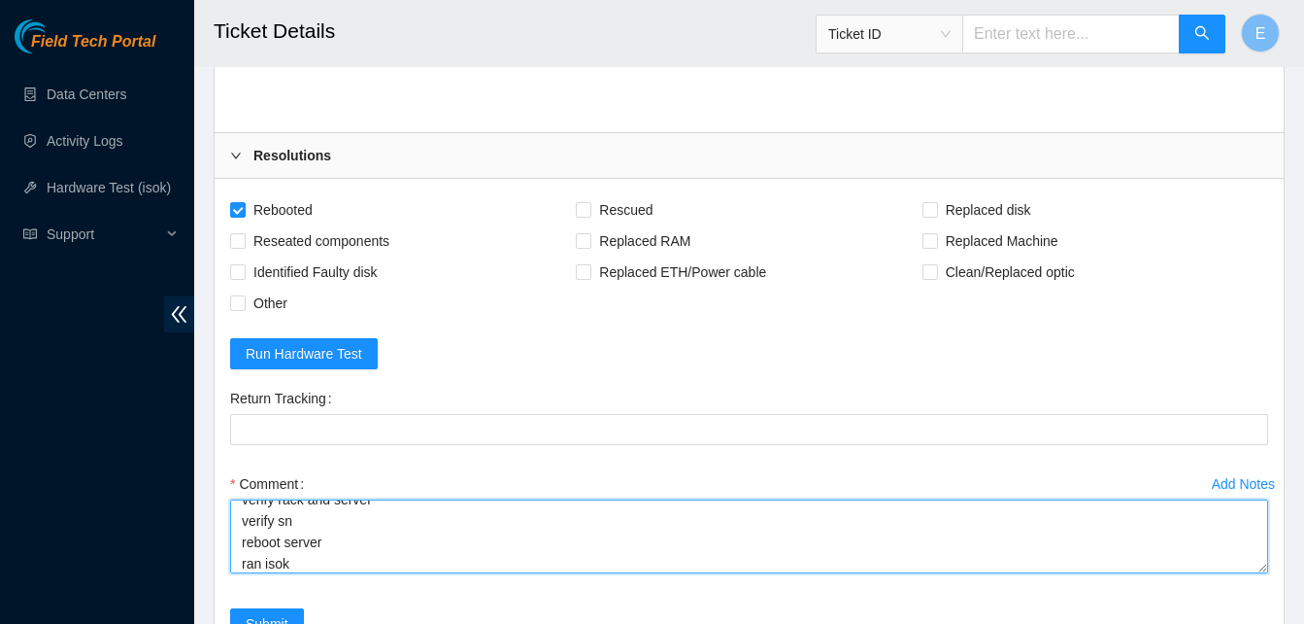
scroll to position [37, 0]
paste textarea "343801 30-09-2025 10:09:57 23.204.137.249 COMPLETE Result Detail Message Ticket…"
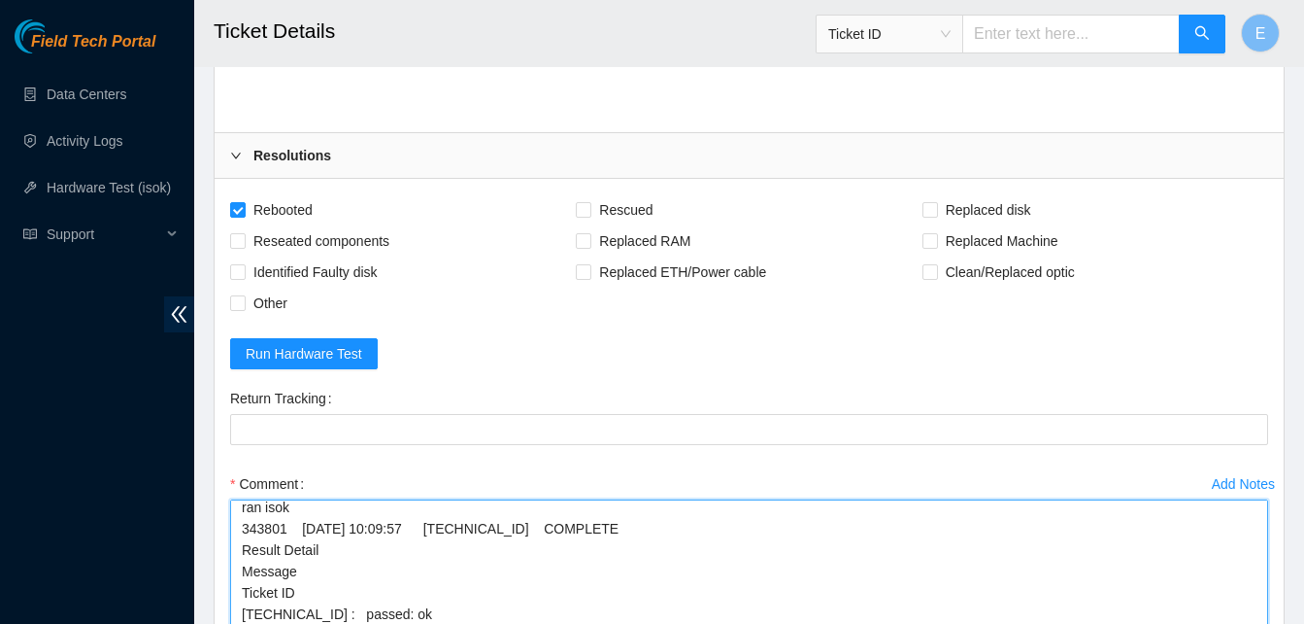
scroll to position [67, 0]
drag, startPoint x: 1257, startPoint y: 569, endPoint x: 1258, endPoint y: 673, distance: 103.9
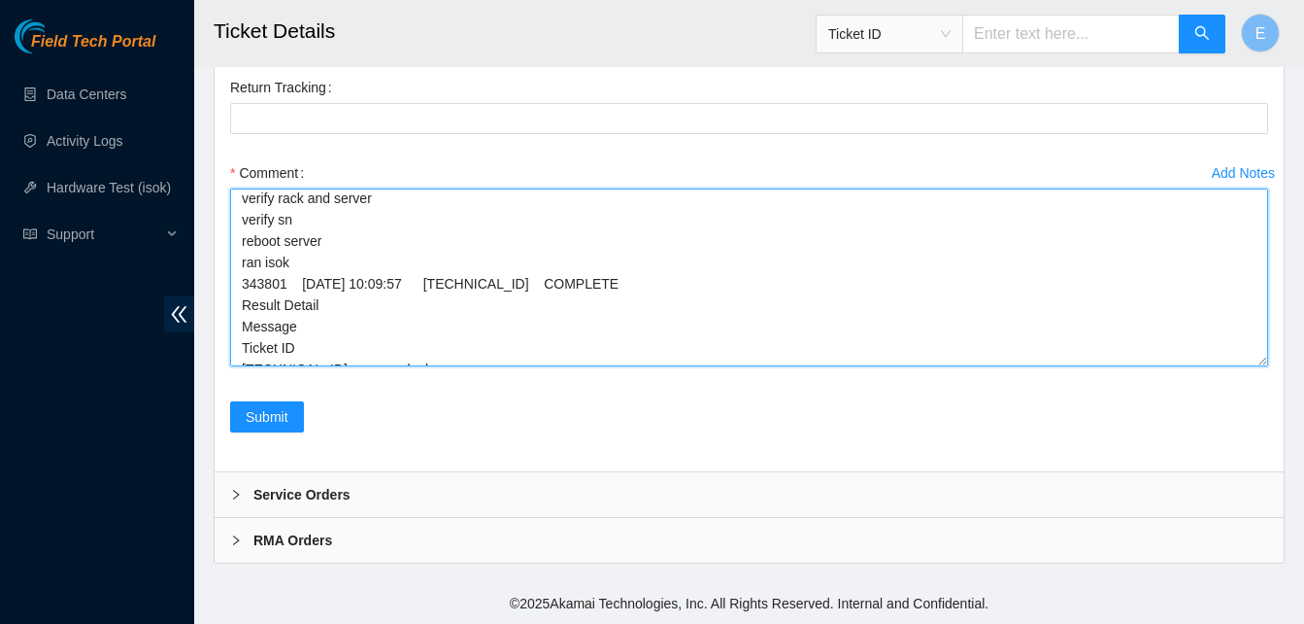
scroll to position [0, 0]
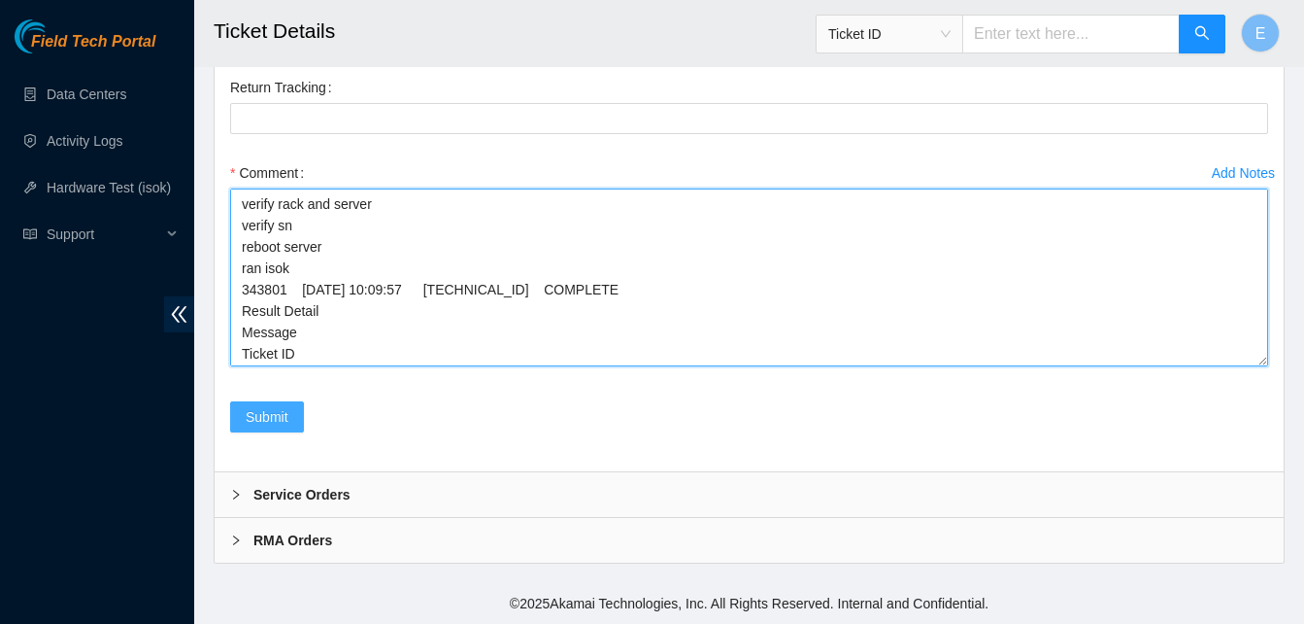
type textarea "verify rack and server verify sn reboot server ran isok 343801 30-09-2025 10:09…"
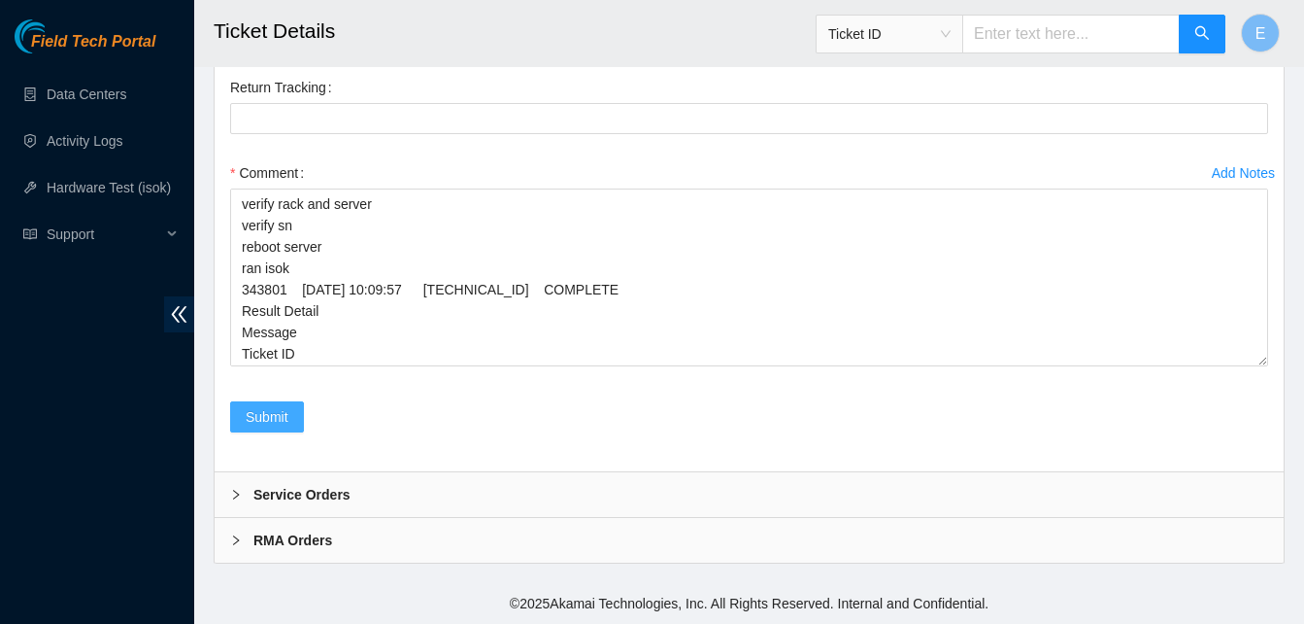
click at [274, 411] on span "Submit" at bounding box center [267, 416] width 43 height 21
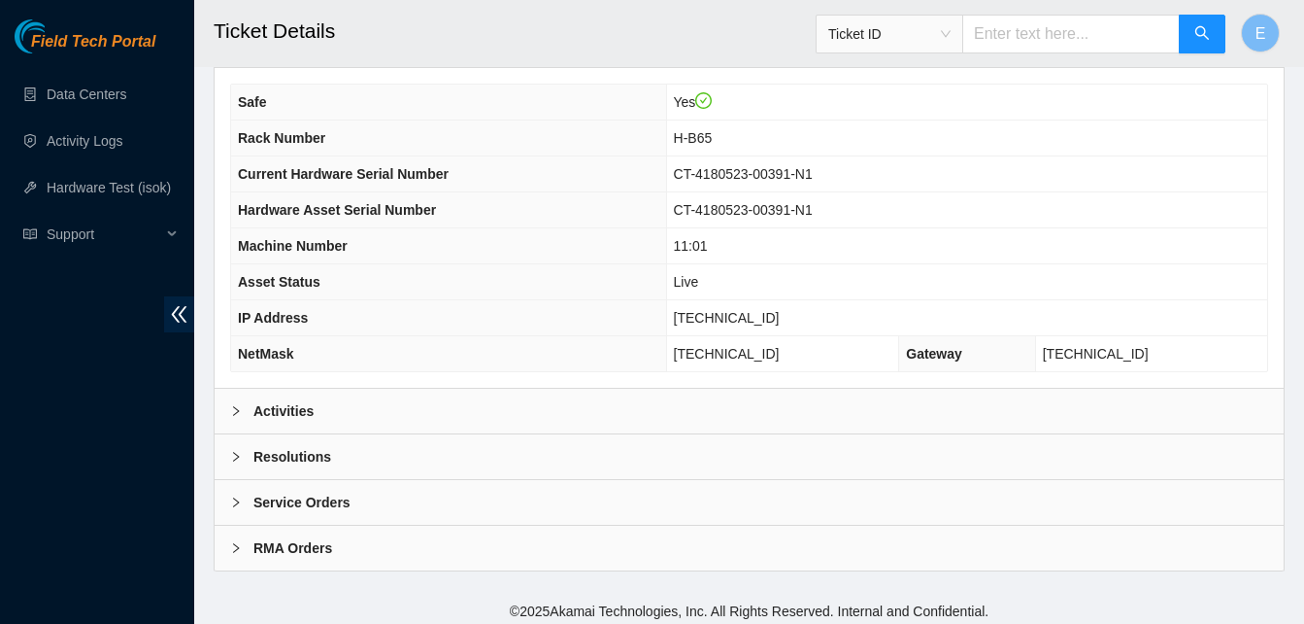
scroll to position [694, 0]
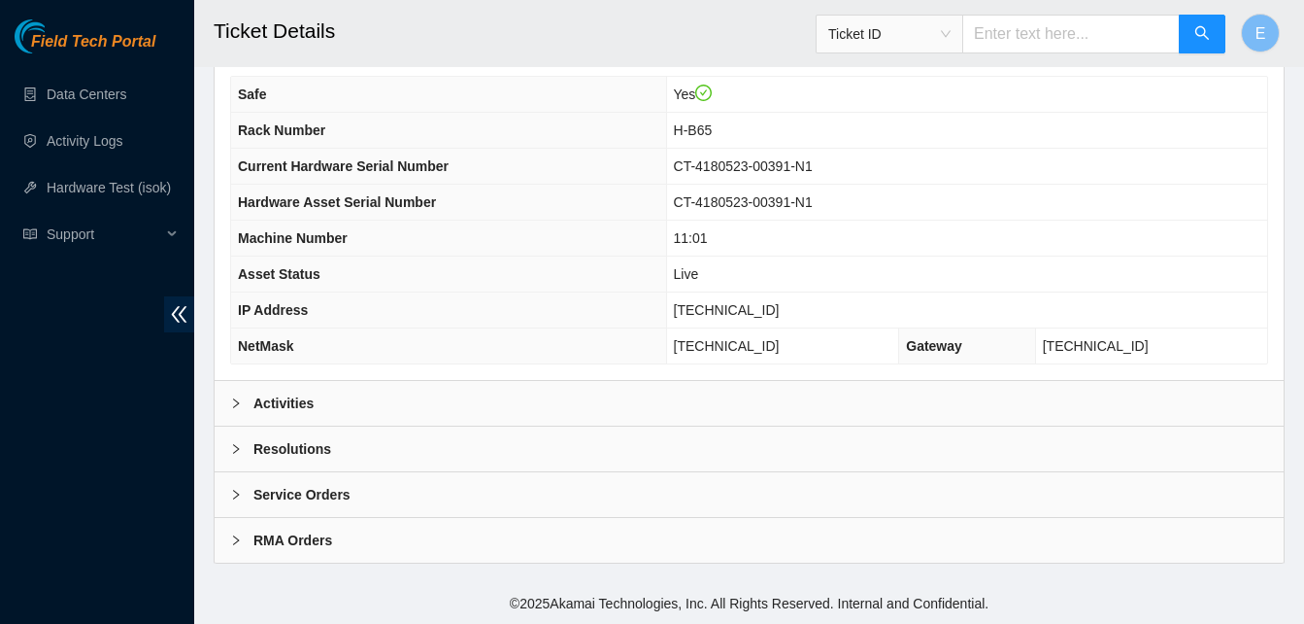
click at [298, 402] on b "Activities" at bounding box center [283, 402] width 60 height 21
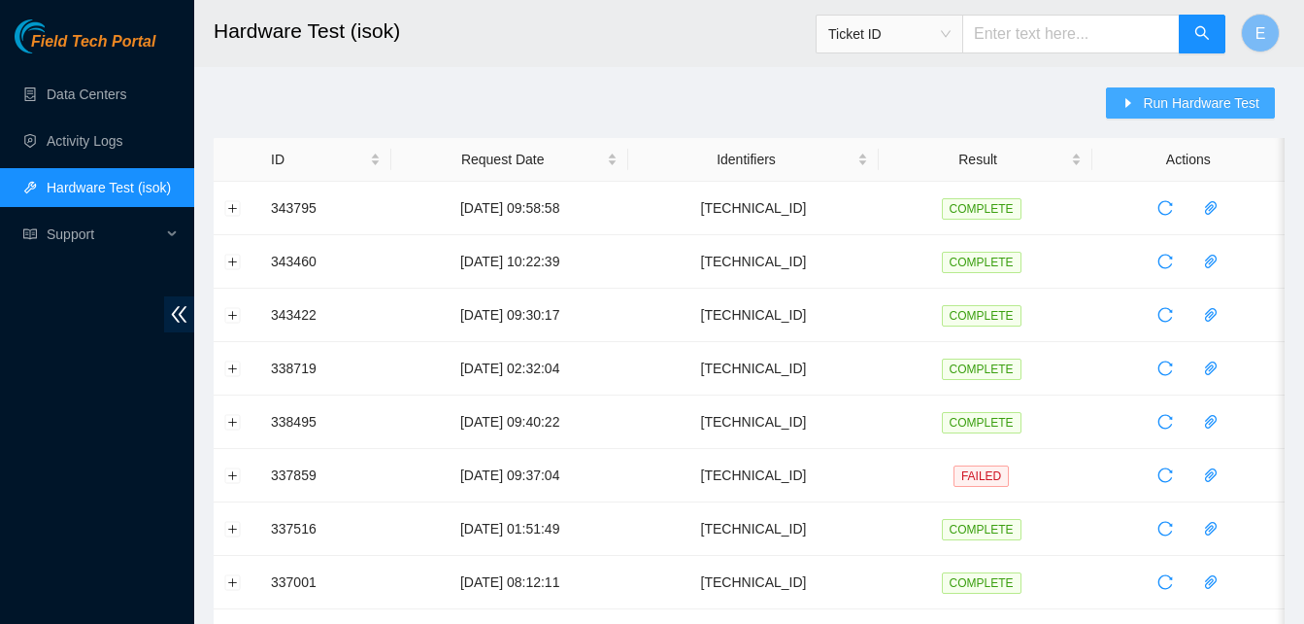
click at [1166, 110] on span "Run Hardware Test" at bounding box center [1201, 102] width 117 height 21
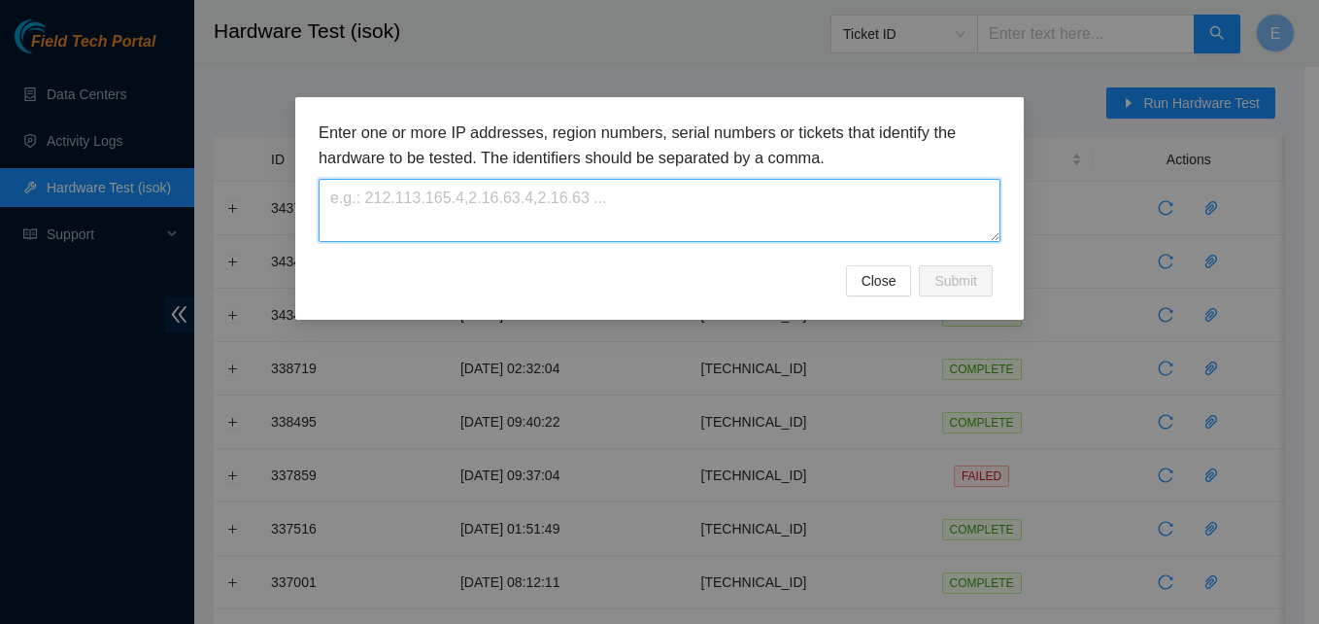
click at [695, 186] on textarea at bounding box center [660, 210] width 682 height 63
paste textarea "23.204.137.249"
type textarea "23.204.137.249"
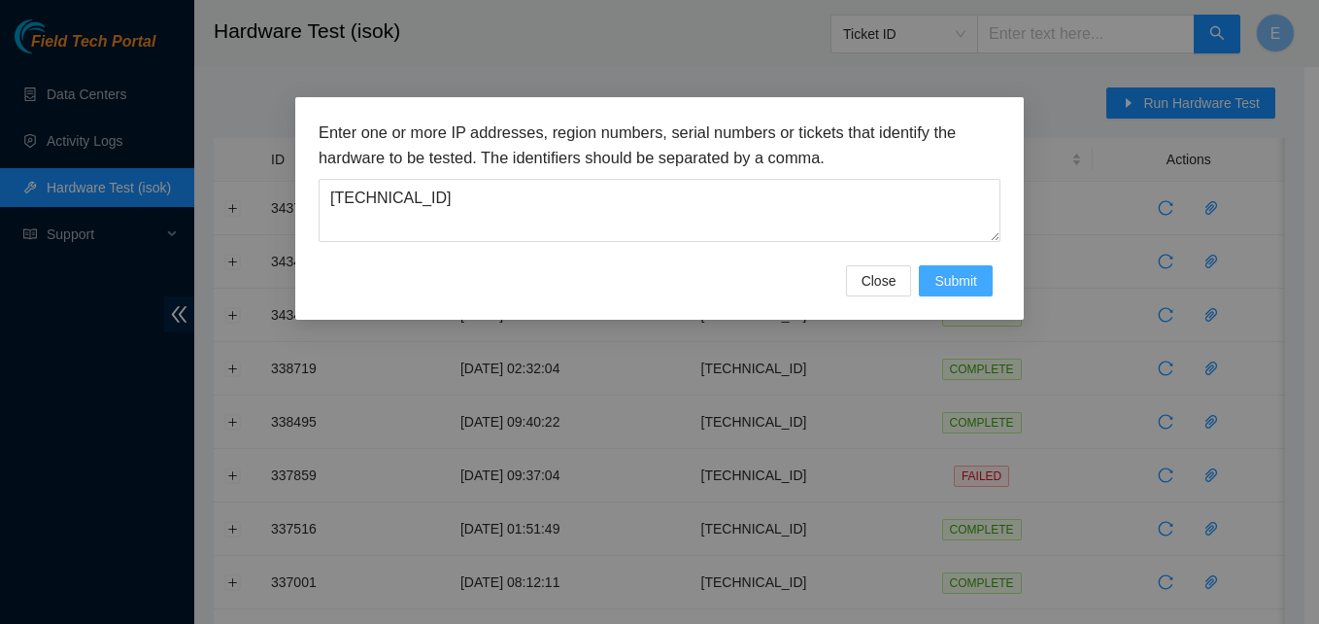
click at [959, 271] on span "Submit" at bounding box center [955, 280] width 43 height 21
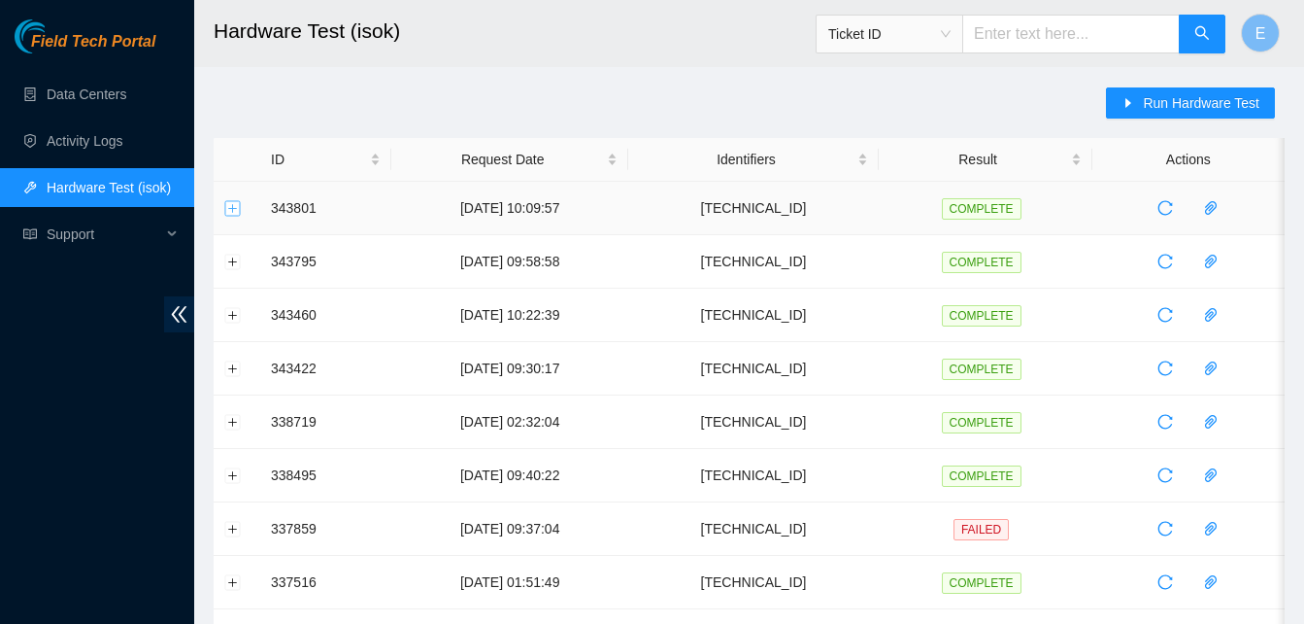
click at [233, 215] on button "Expand row" at bounding box center [233, 208] width 16 height 16
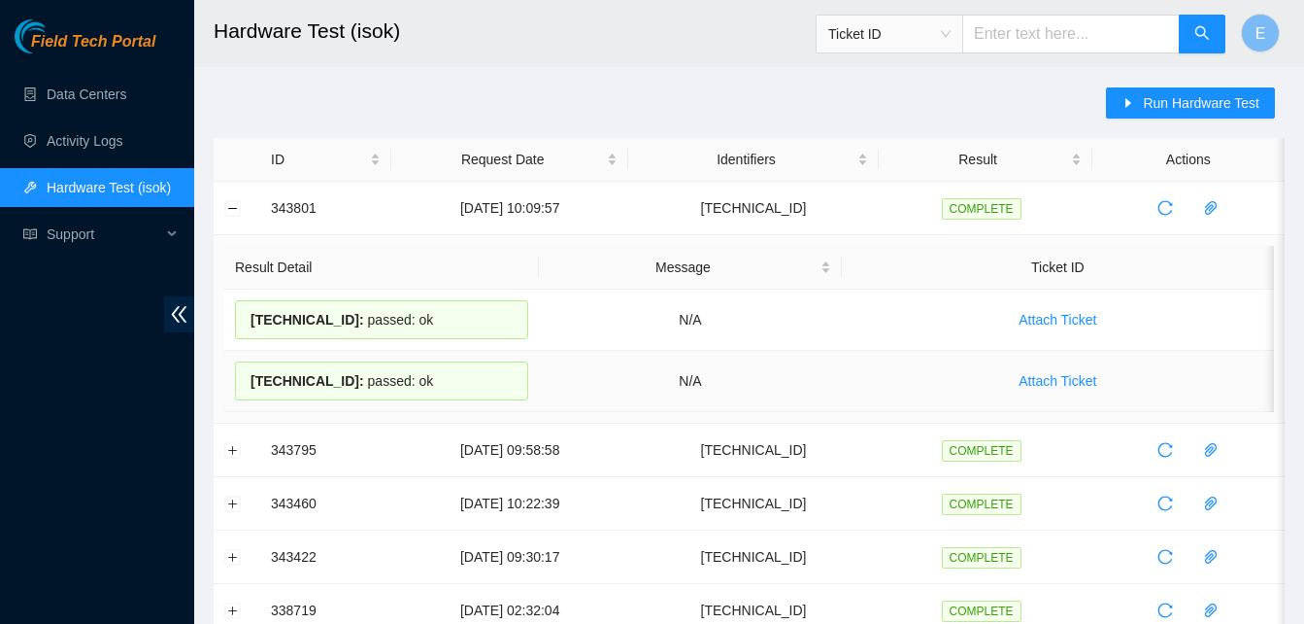
drag, startPoint x: 266, startPoint y: 216, endPoint x: 437, endPoint y: 407, distance: 256.6
copy tbody "343801 30-09-2025 10:09:57 23.204.137.249 COMPLETE Result Detail Message Ticket…"
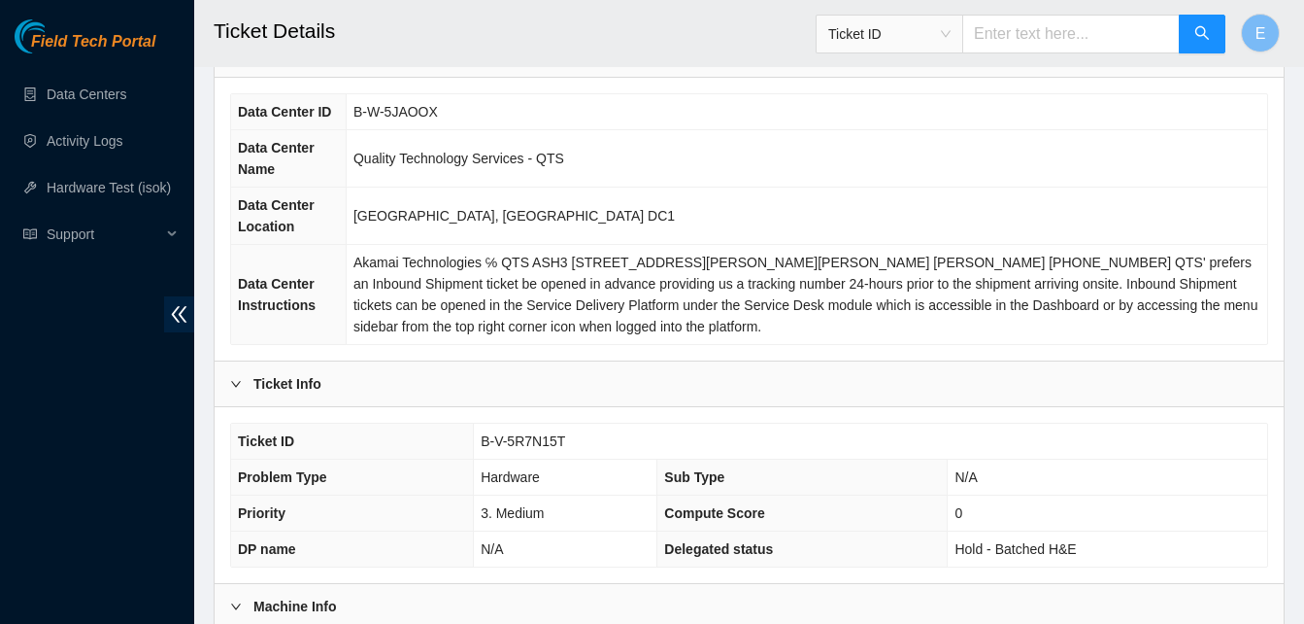
scroll to position [117, 0]
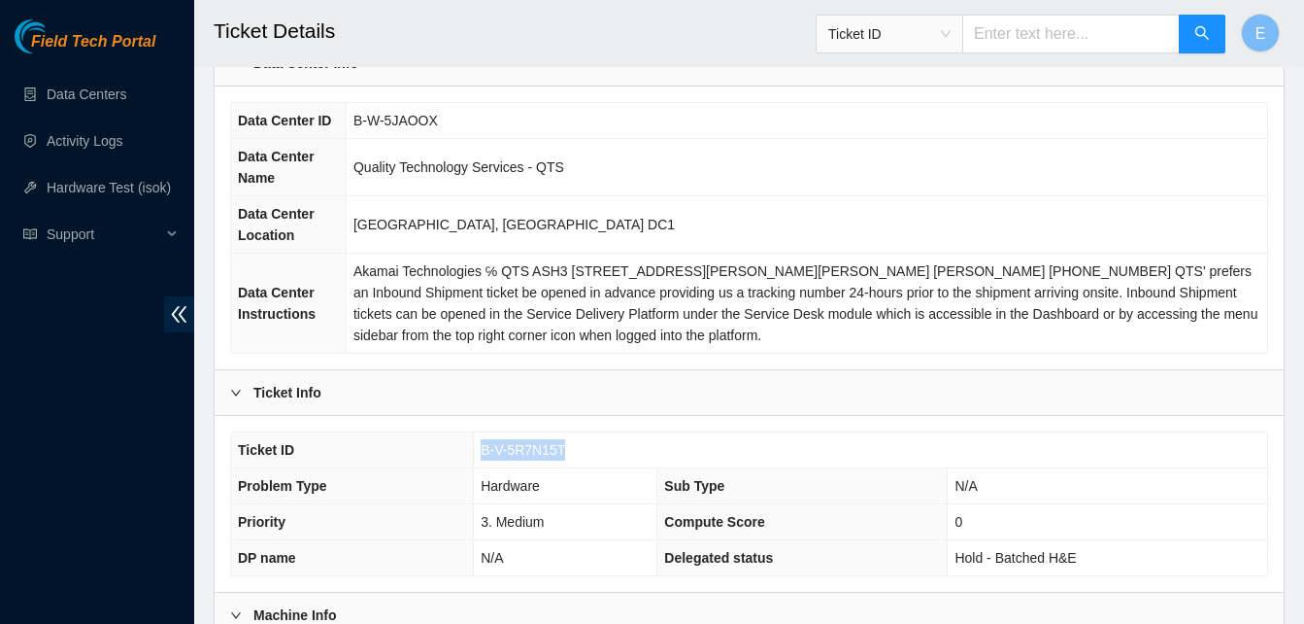
drag, startPoint x: 482, startPoint y: 446, endPoint x: 567, endPoint y: 452, distance: 85.7
click at [567, 452] on td "B-V-5R7N15T" at bounding box center [870, 450] width 793 height 36
copy span "B-V-5R7N15T"
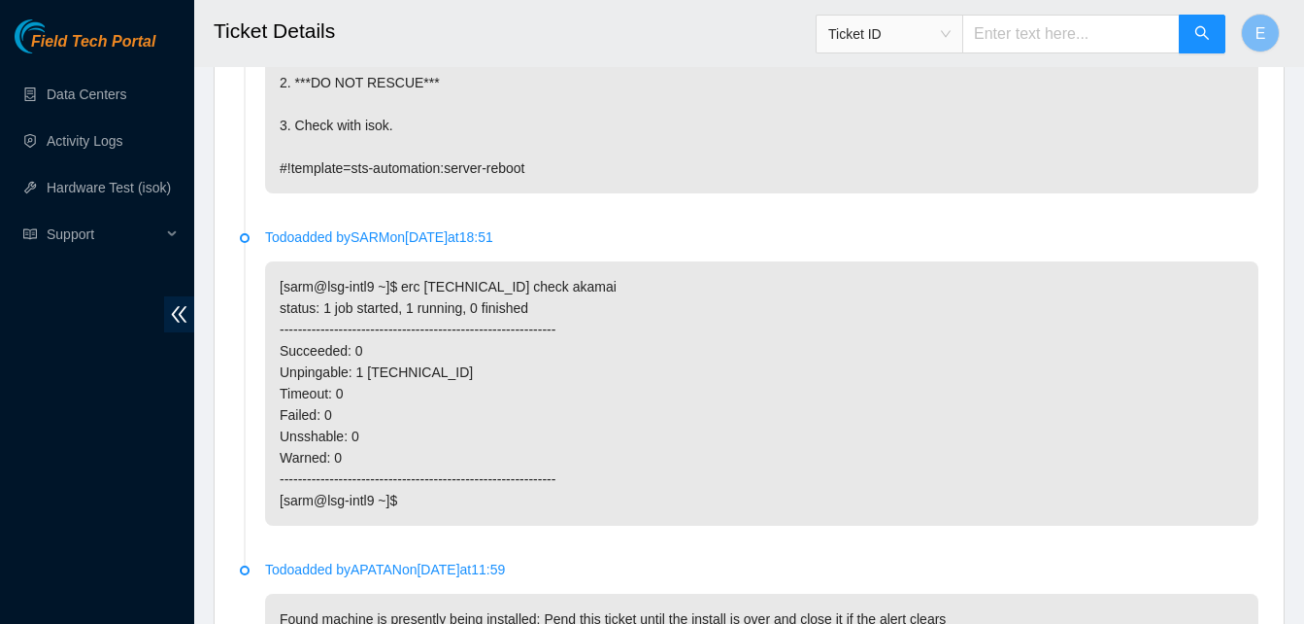
scroll to position [1979, 0]
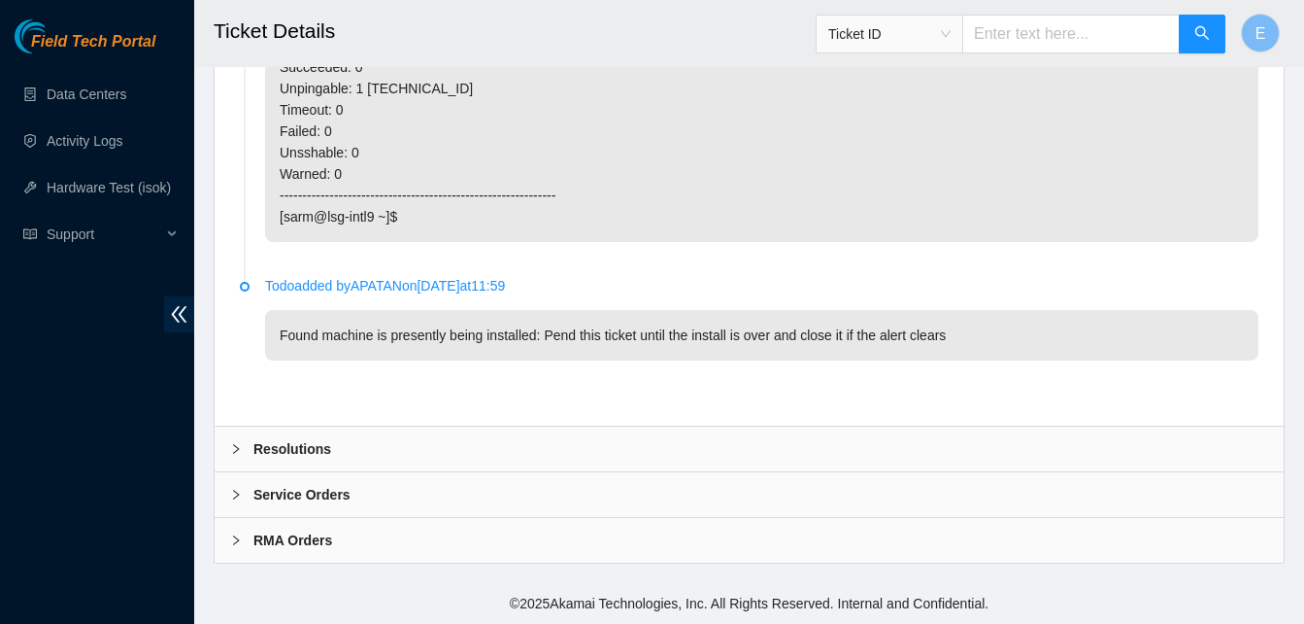
click at [317, 449] on b "Resolutions" at bounding box center [292, 448] width 78 height 21
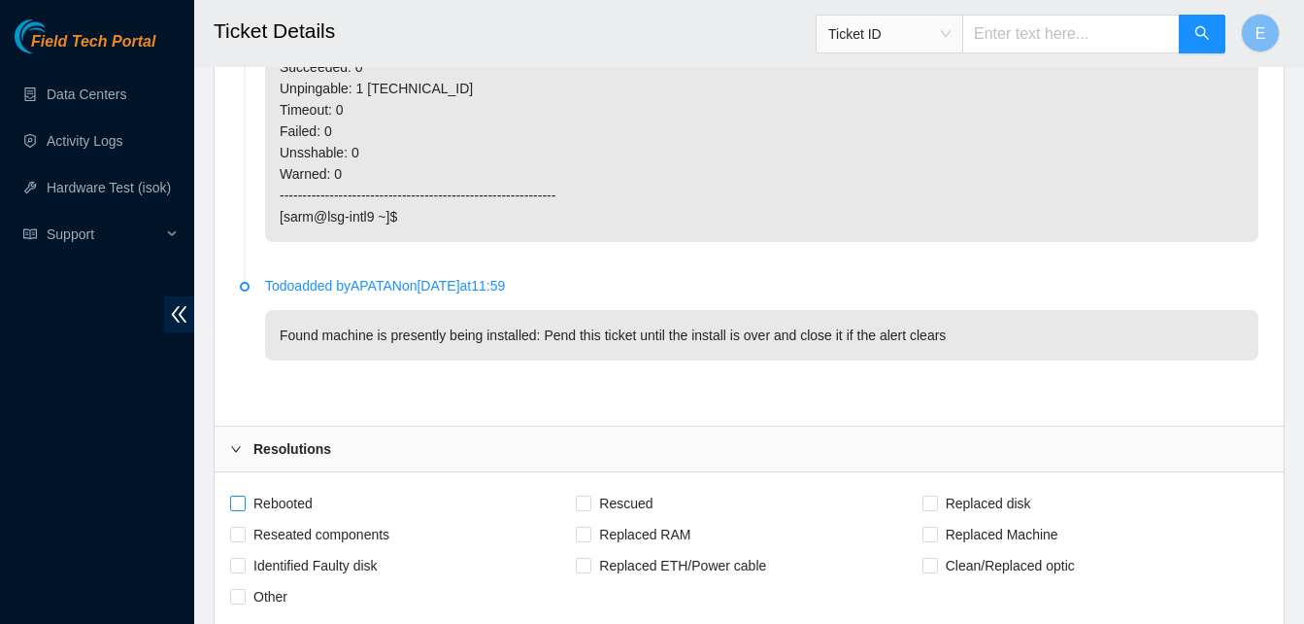
click at [242, 507] on input "Rebooted" at bounding box center [237, 502] width 14 height 14
checkbox input "true"
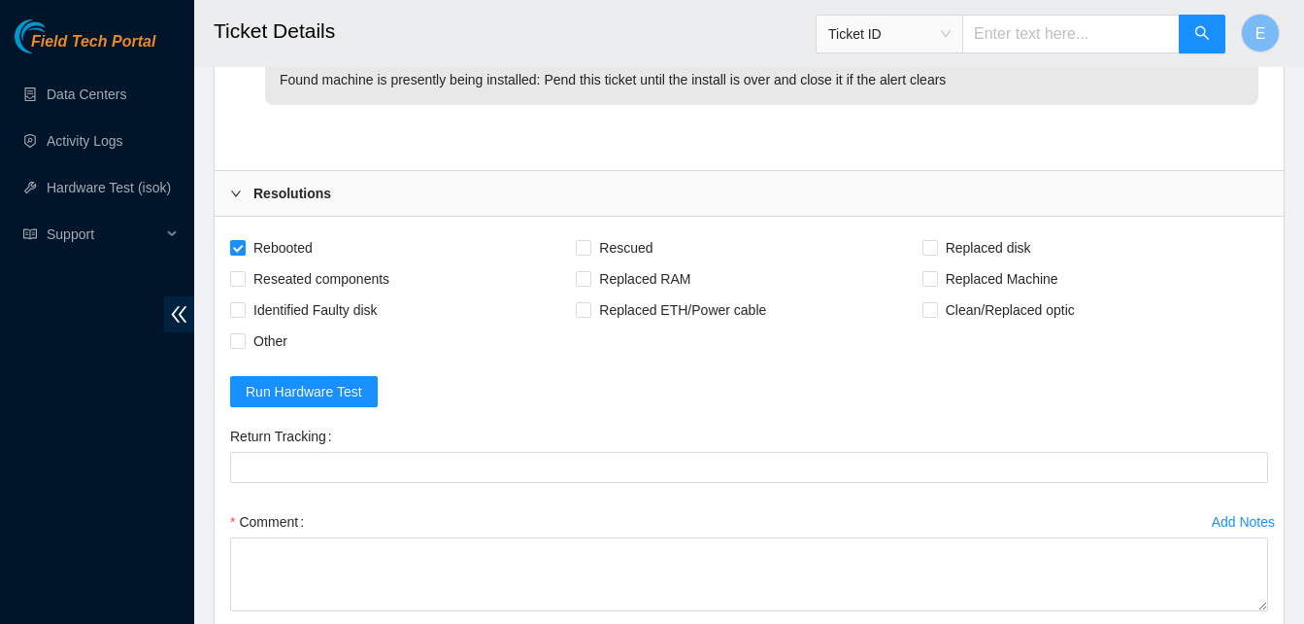
scroll to position [2236, 0]
click at [241, 276] on input "Reseated components" at bounding box center [237, 277] width 14 height 14
checkbox input "true"
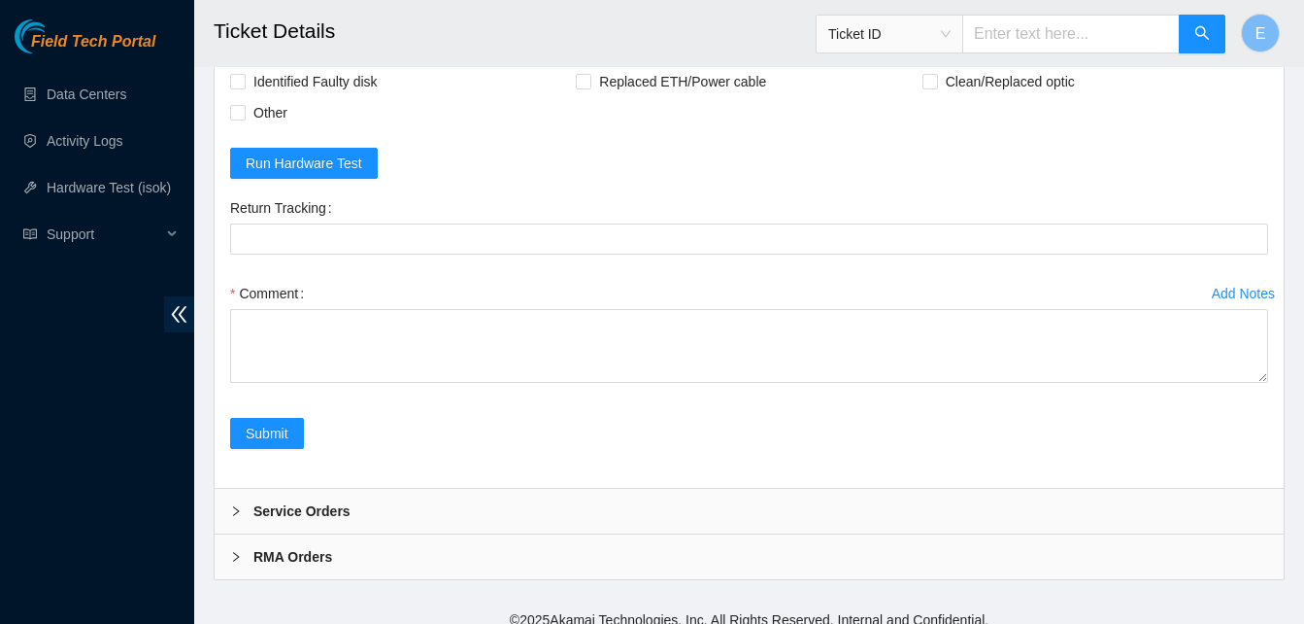
scroll to position [2479, 0]
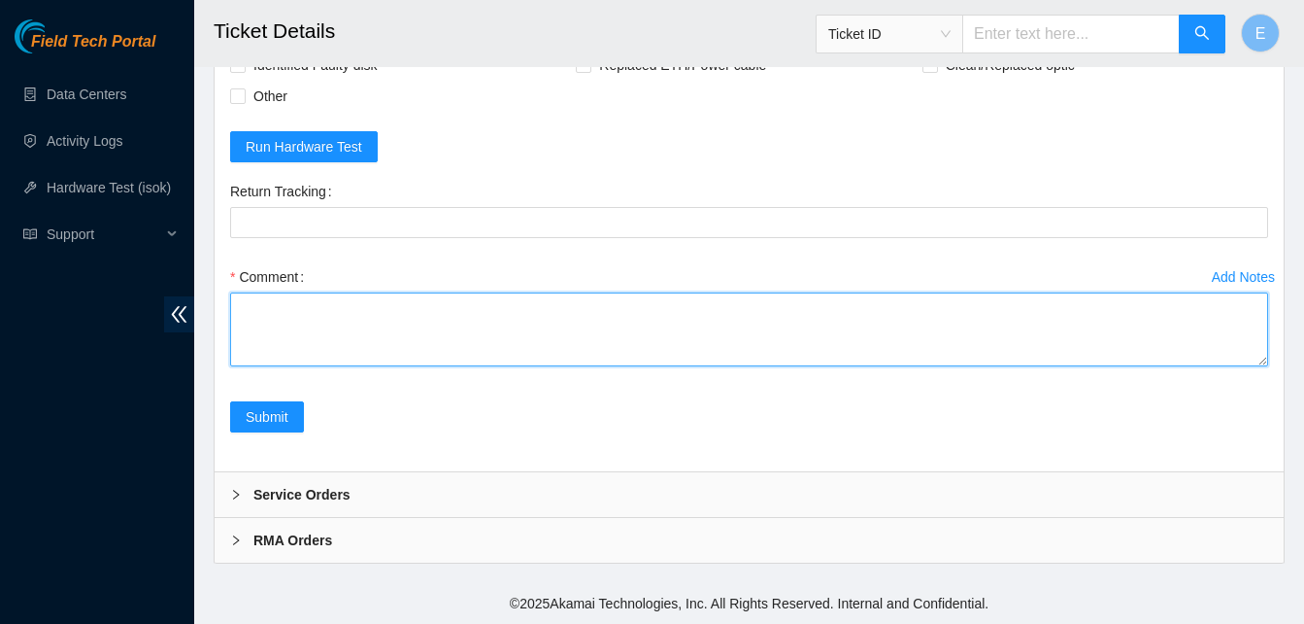
click at [353, 315] on textarea "Comment" at bounding box center [749, 329] width 1038 height 74
click at [435, 358] on textarea "verify rack and server verify sn powered down 15 minutes held reset button 30 s…" at bounding box center [749, 329] width 1038 height 74
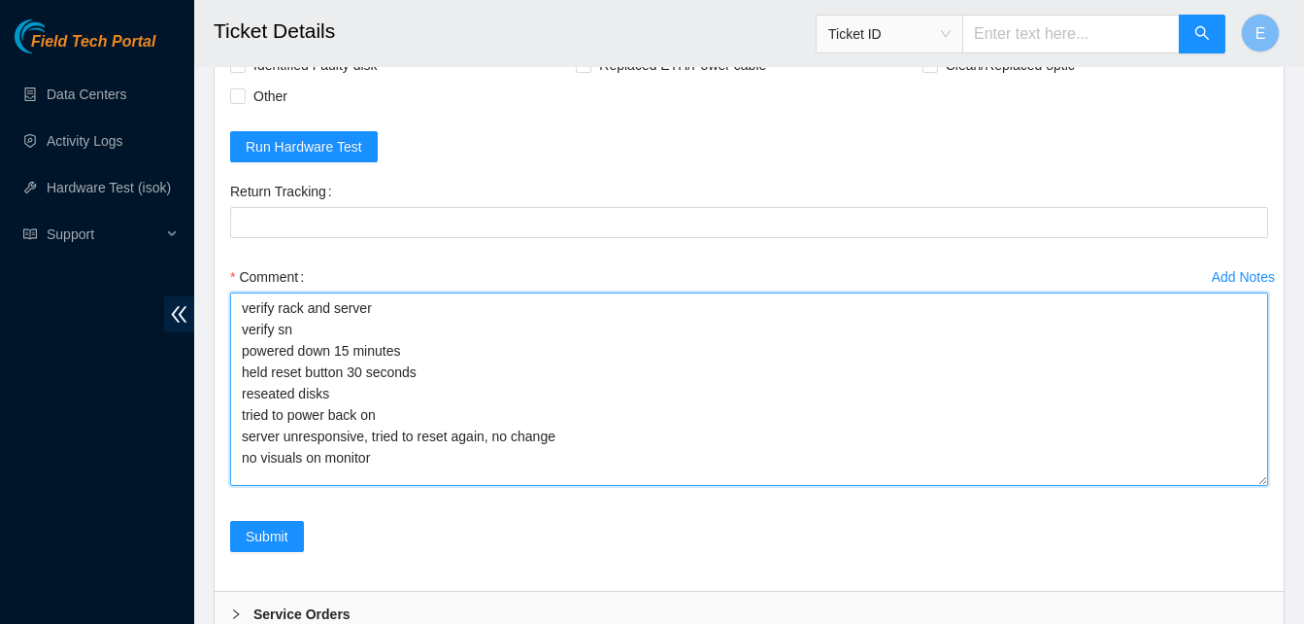
scroll to position [0, 0]
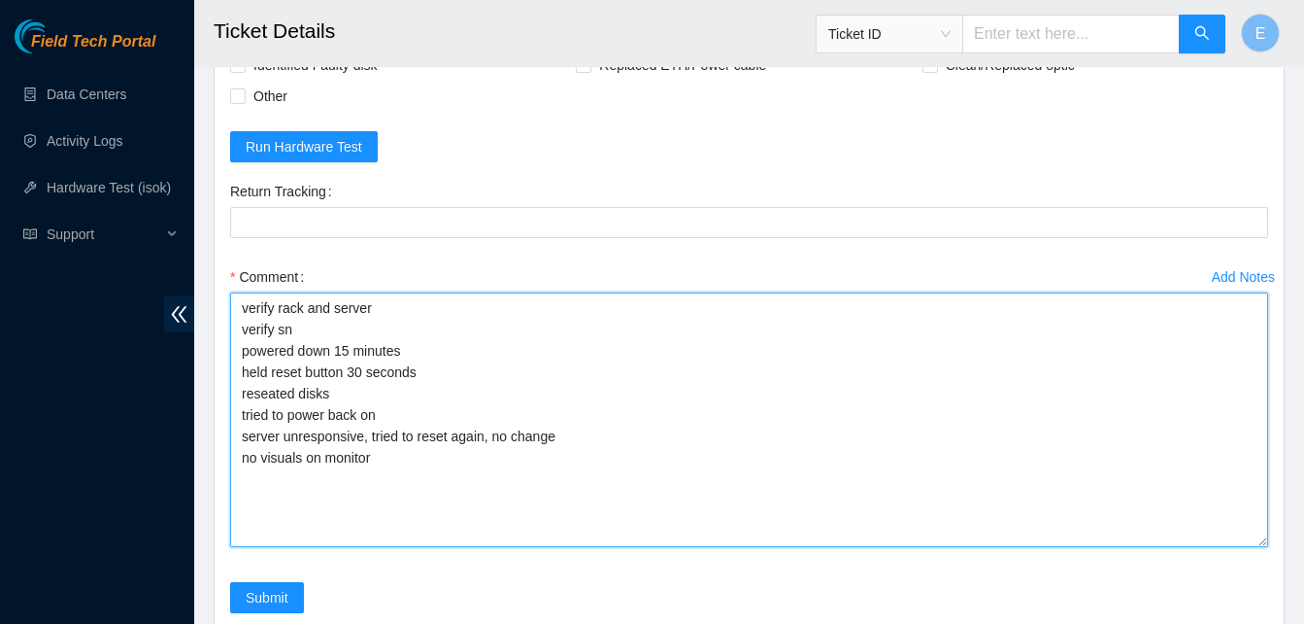
drag, startPoint x: 1262, startPoint y: 359, endPoint x: 1236, endPoint y: 540, distance: 182.4
click at [1236, 540] on textarea "verify rack and server verify sn powered down 15 minutes held reset button 30 s…" at bounding box center [749, 419] width 1038 height 254
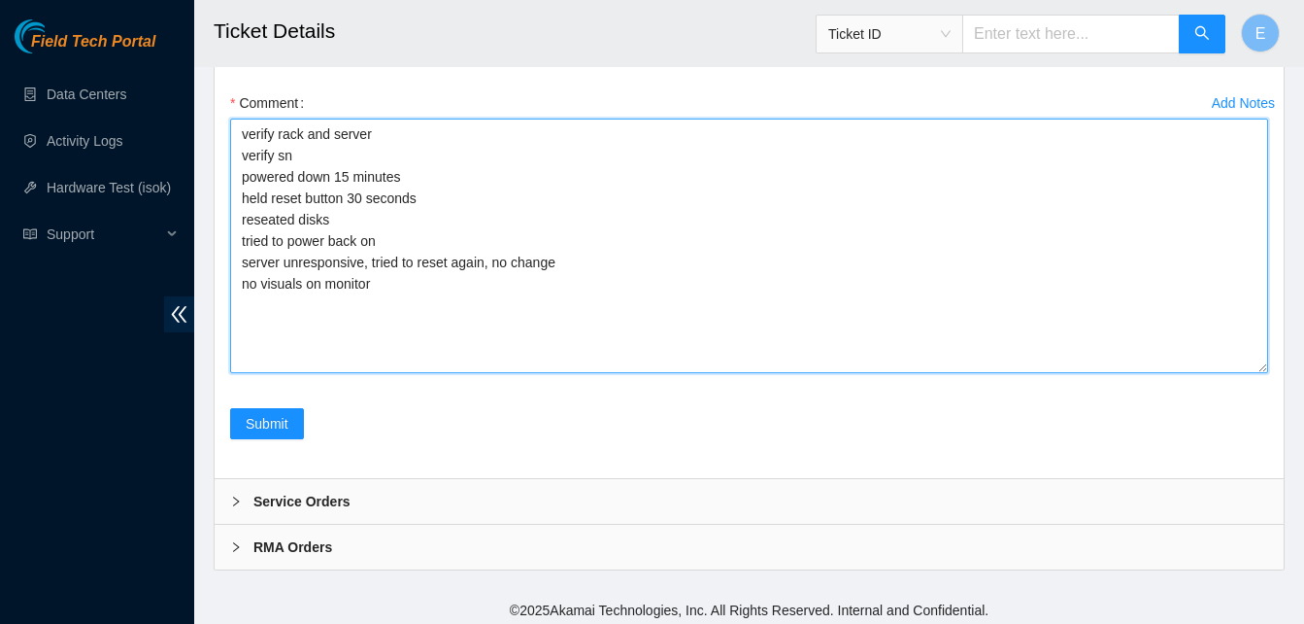
scroll to position [2656, 0]
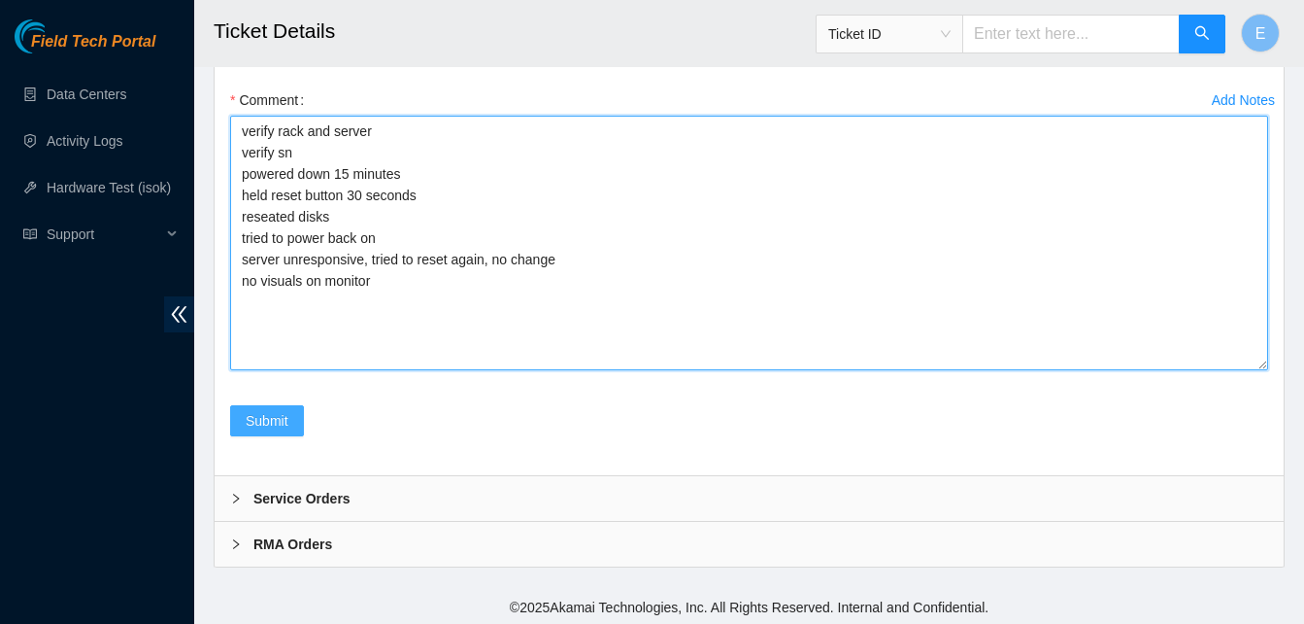
type textarea "verify rack and server verify sn powered down 15 minutes held reset button 30 s…"
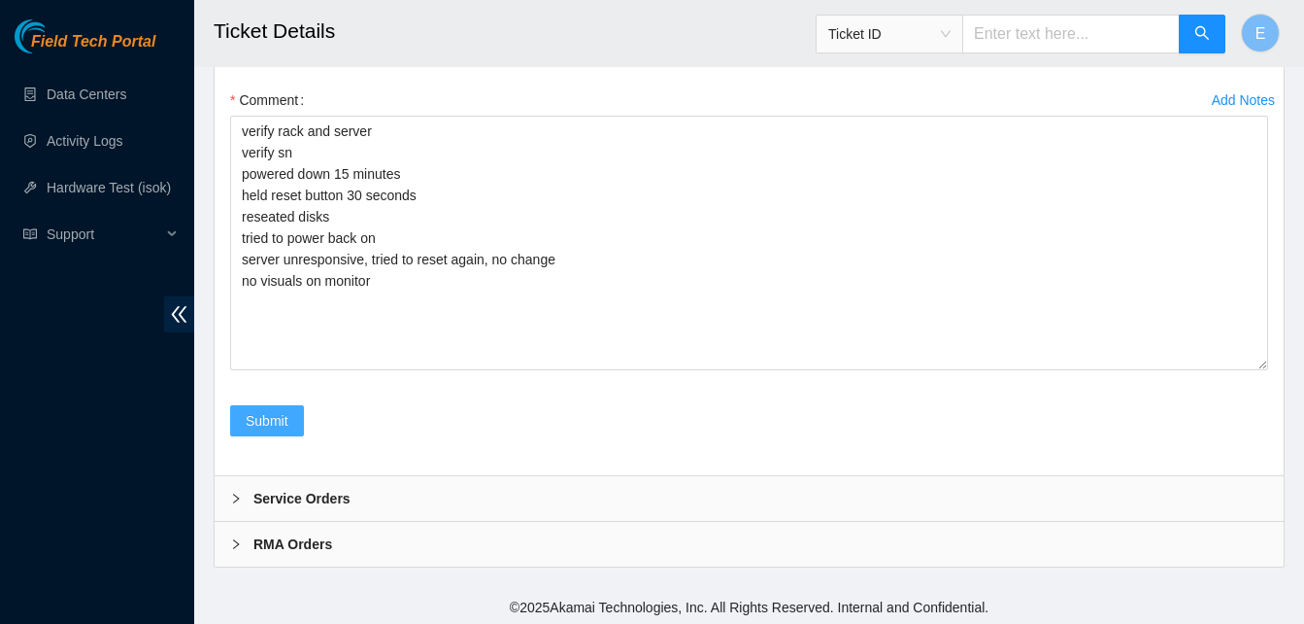
click at [258, 426] on span "Submit" at bounding box center [267, 420] width 43 height 21
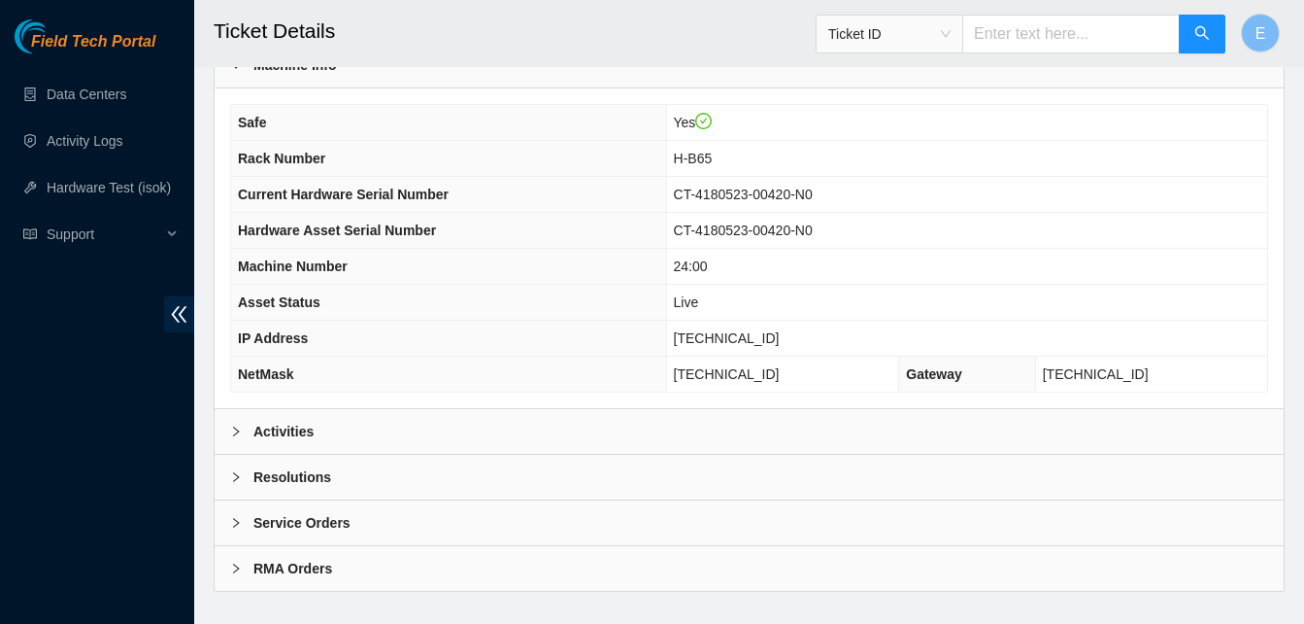
scroll to position [694, 0]
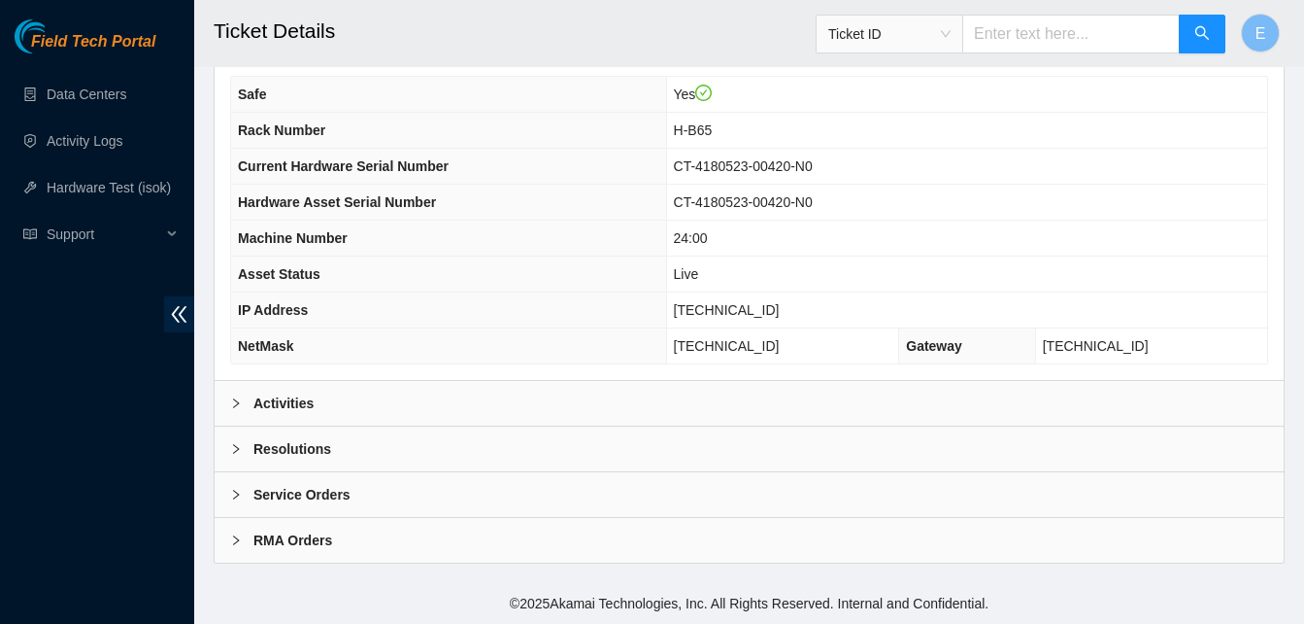
click at [289, 402] on b "Activities" at bounding box center [283, 402] width 60 height 21
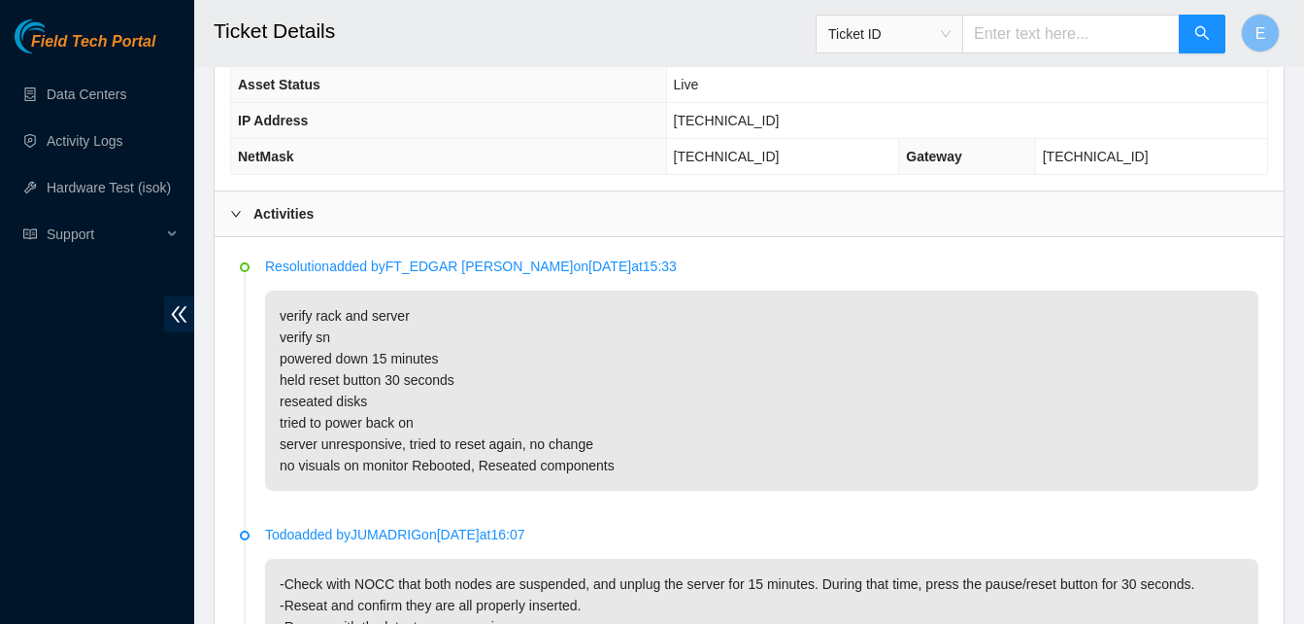
scroll to position [886, 0]
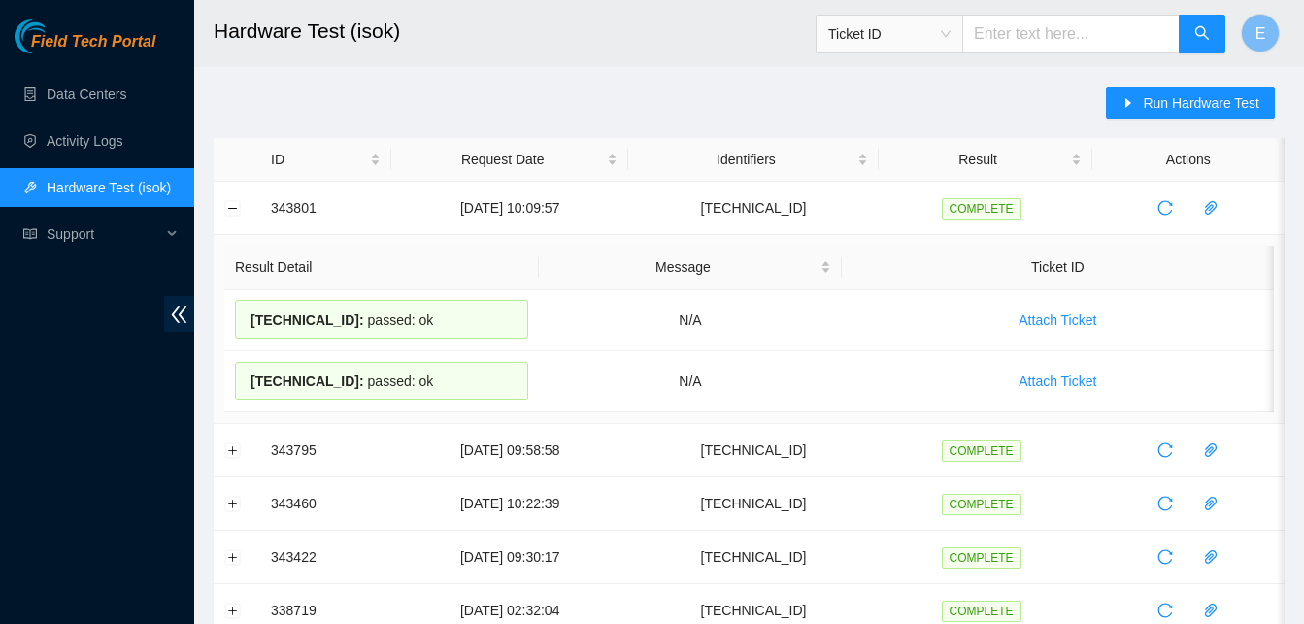
click at [235, 205] on button "Collapse row" at bounding box center [233, 208] width 16 height 16
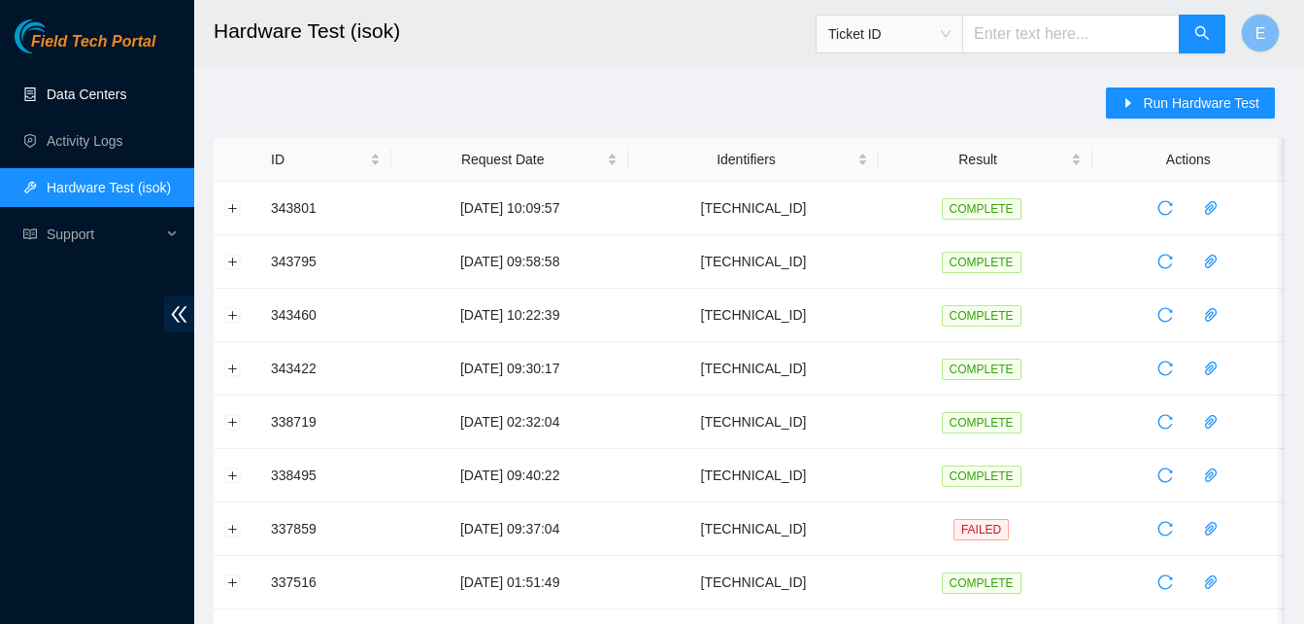
click at [101, 95] on link "Data Centers" at bounding box center [87, 94] width 80 height 16
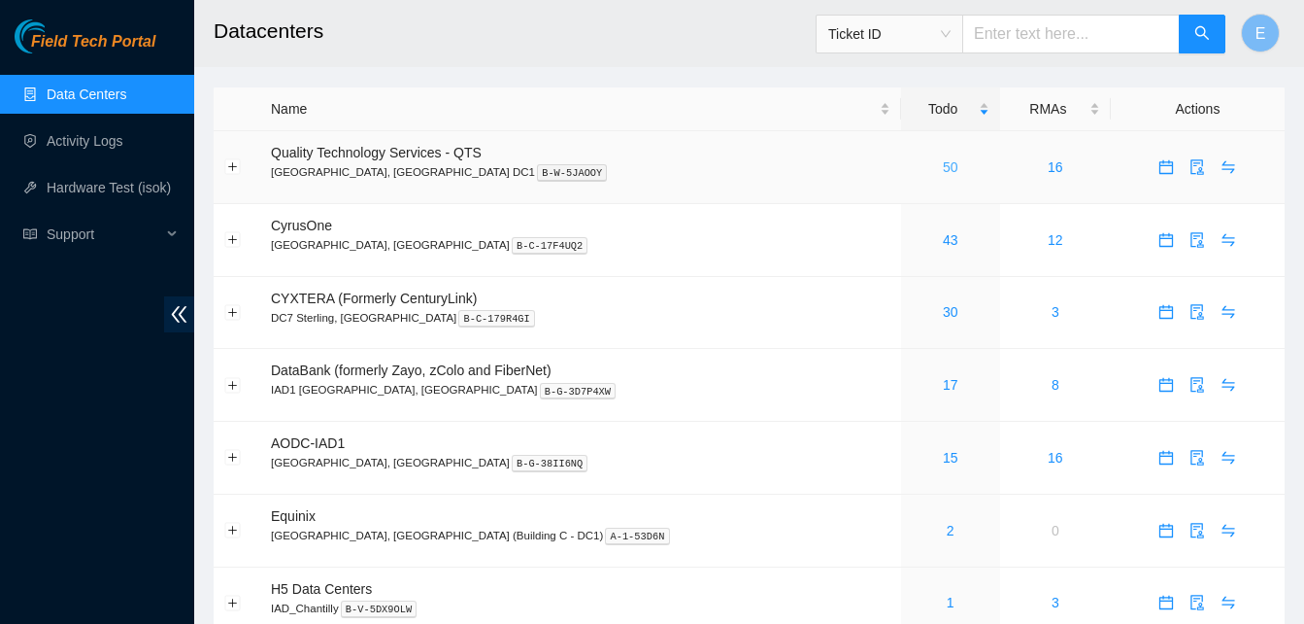
click at [943, 169] on link "50" at bounding box center [951, 167] width 16 height 16
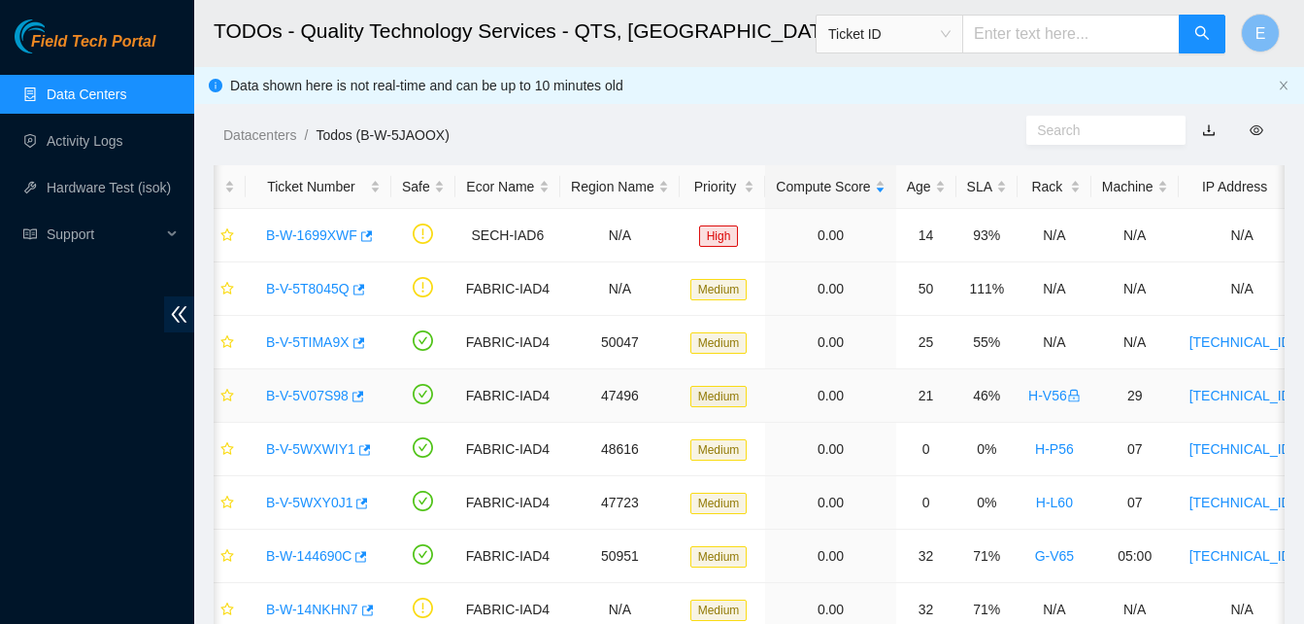
scroll to position [0, 15]
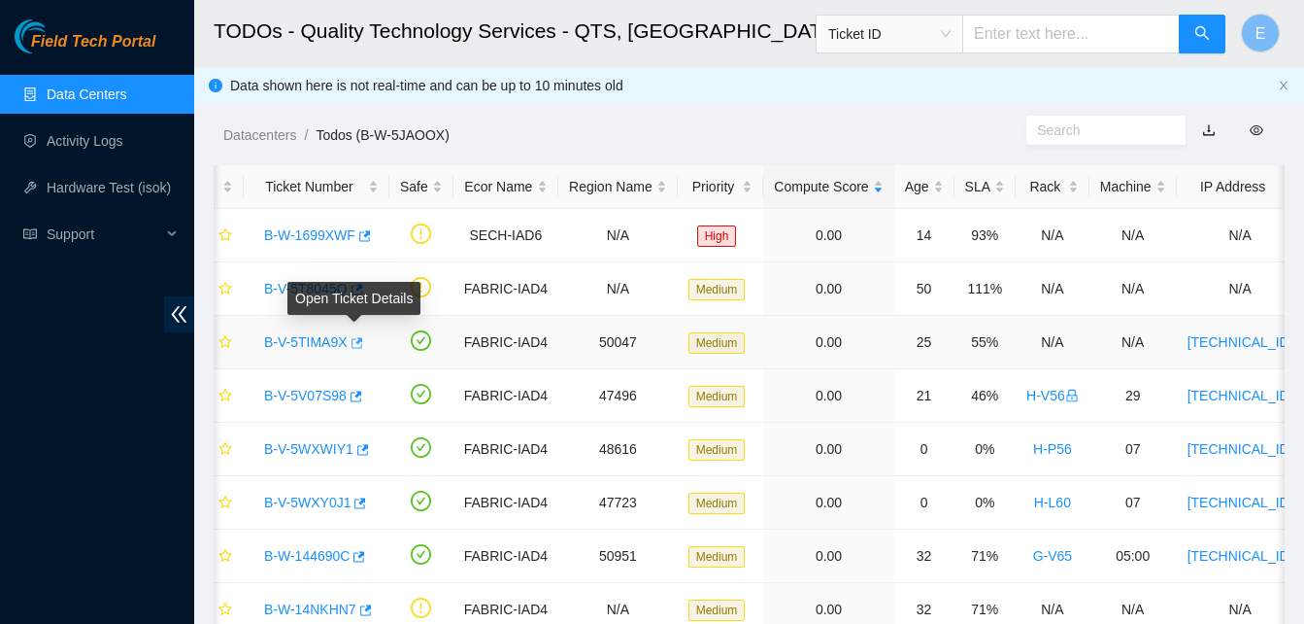
click at [356, 342] on icon "button" at bounding box center [358, 342] width 12 height 11
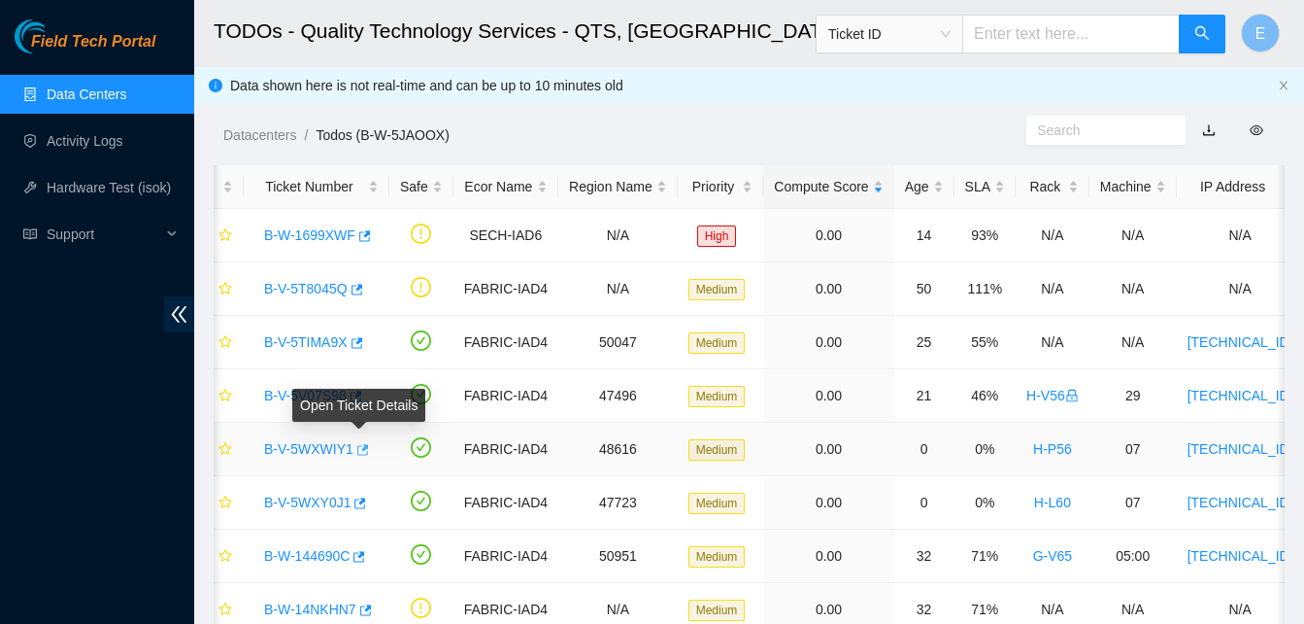
click at [354, 449] on icon "button" at bounding box center [361, 450] width 14 height 14
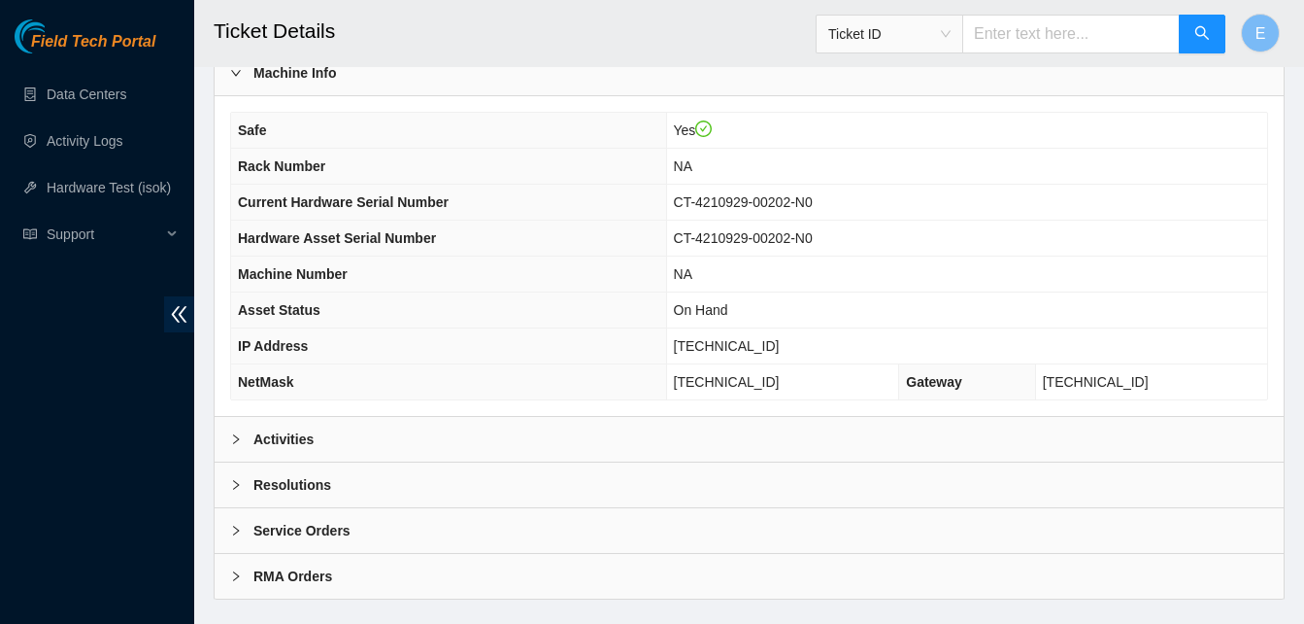
scroll to position [659, 0]
click at [279, 437] on b "Activities" at bounding box center [283, 437] width 60 height 21
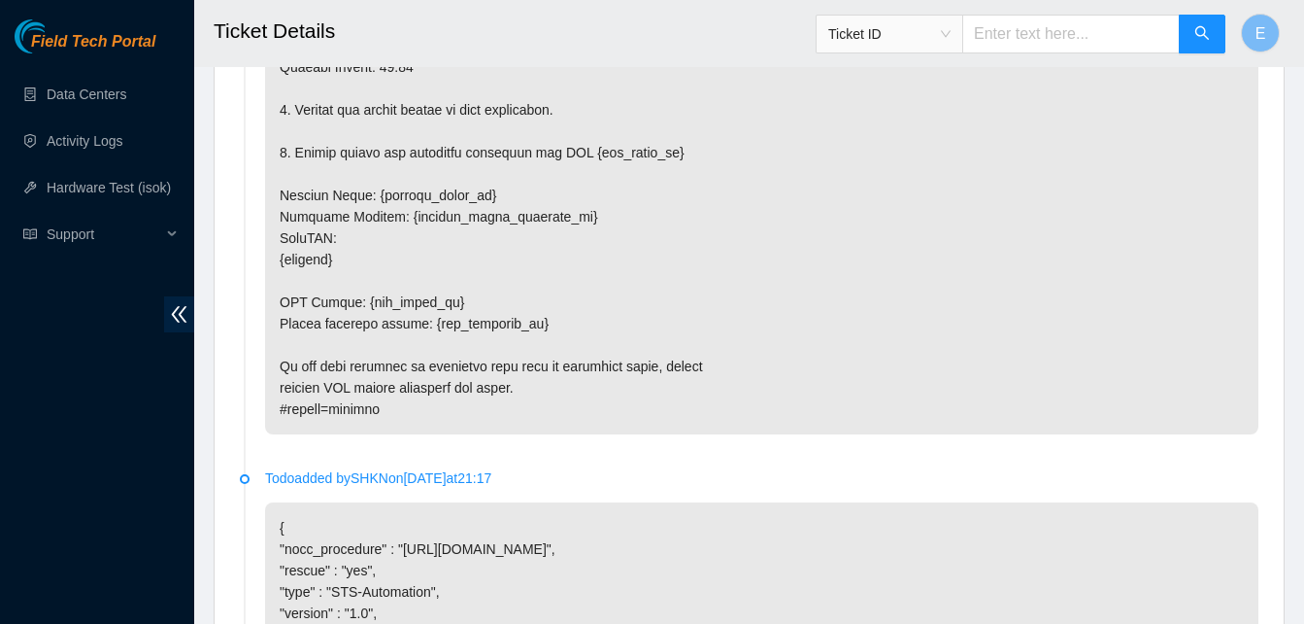
scroll to position [5047, 0]
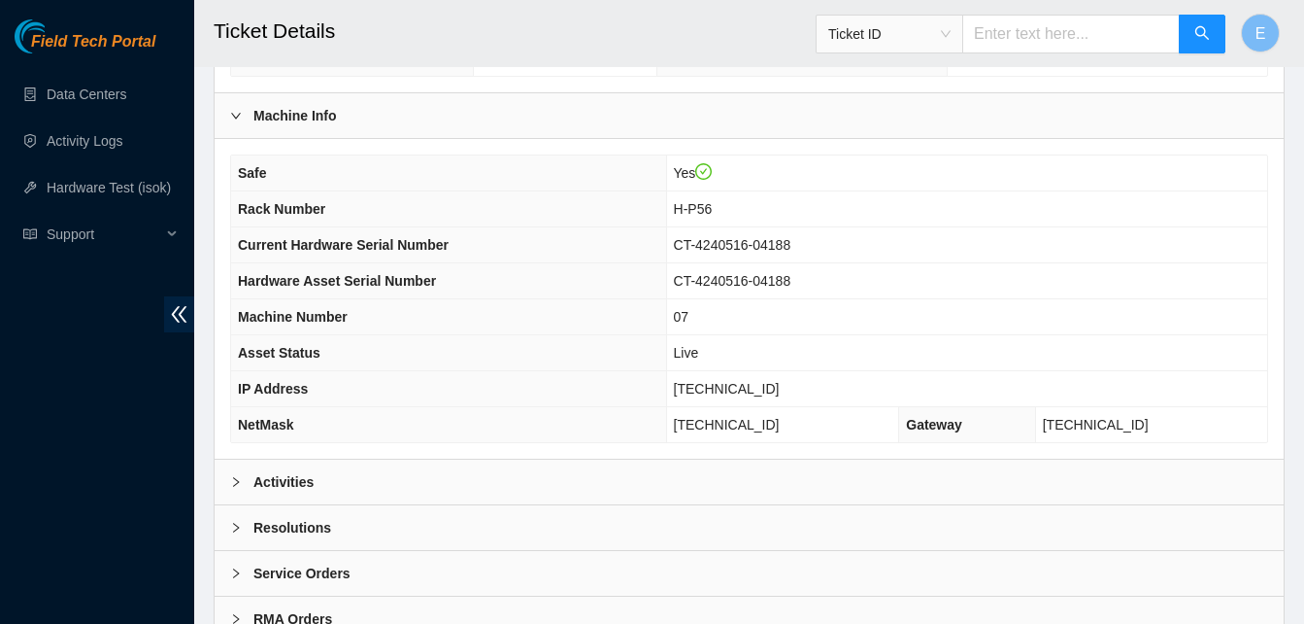
scroll to position [694, 0]
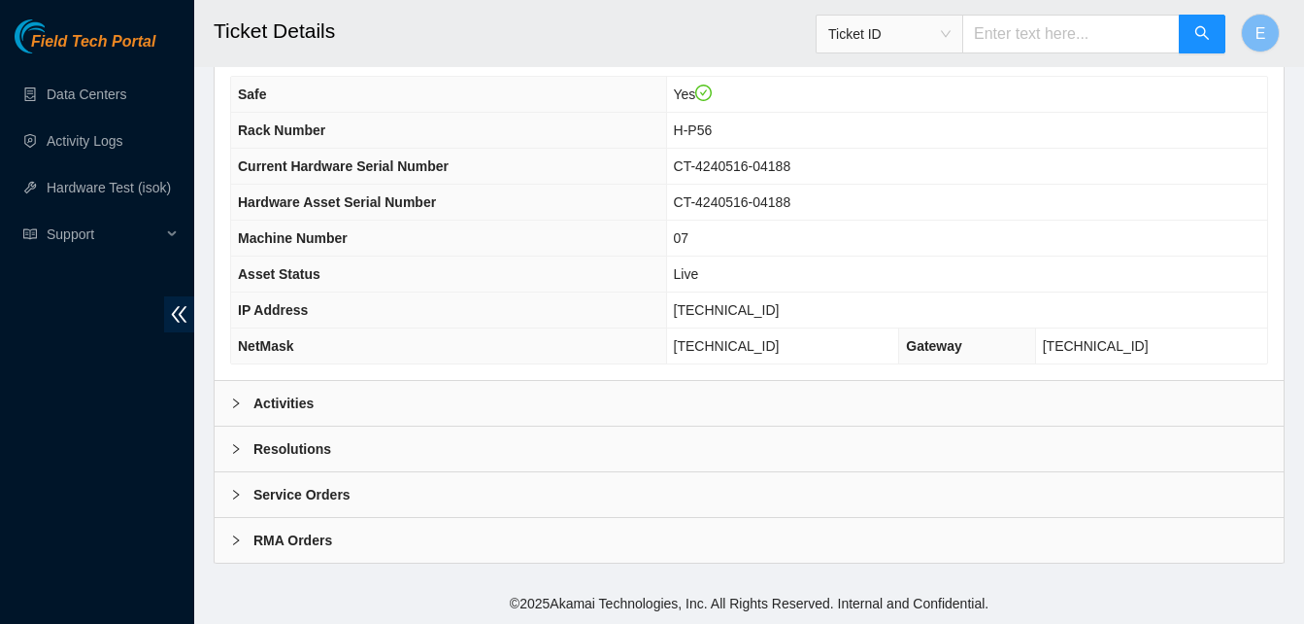
click at [287, 400] on b "Activities" at bounding box center [283, 402] width 60 height 21
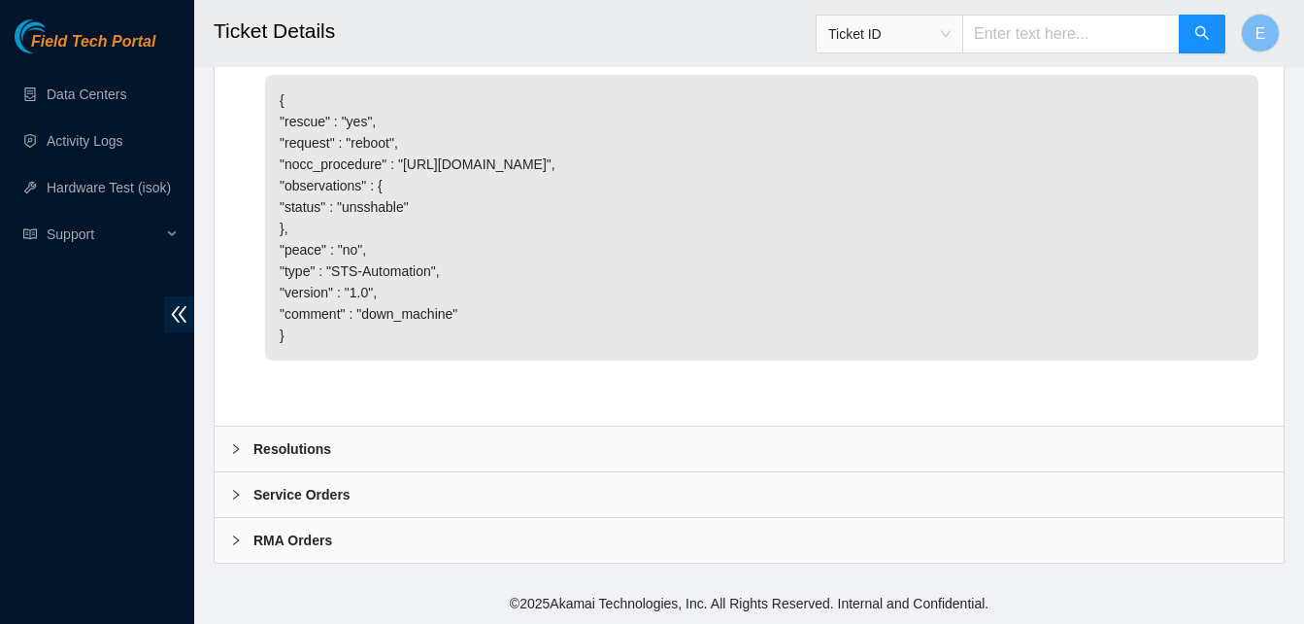
scroll to position [1523, 0]
click at [313, 459] on b "Resolutions" at bounding box center [292, 448] width 78 height 21
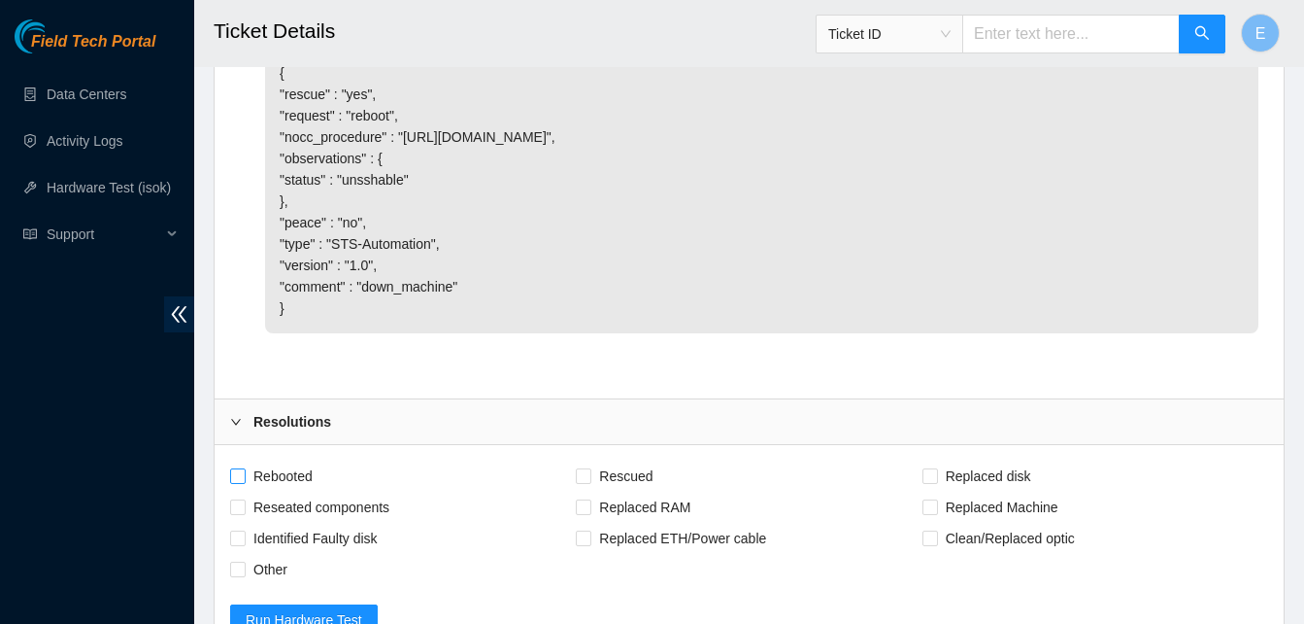
click at [240, 484] on span at bounding box center [238, 476] width 16 height 16
click at [240, 482] on input "Rebooted" at bounding box center [237, 475] width 14 height 14
checkbox input "true"
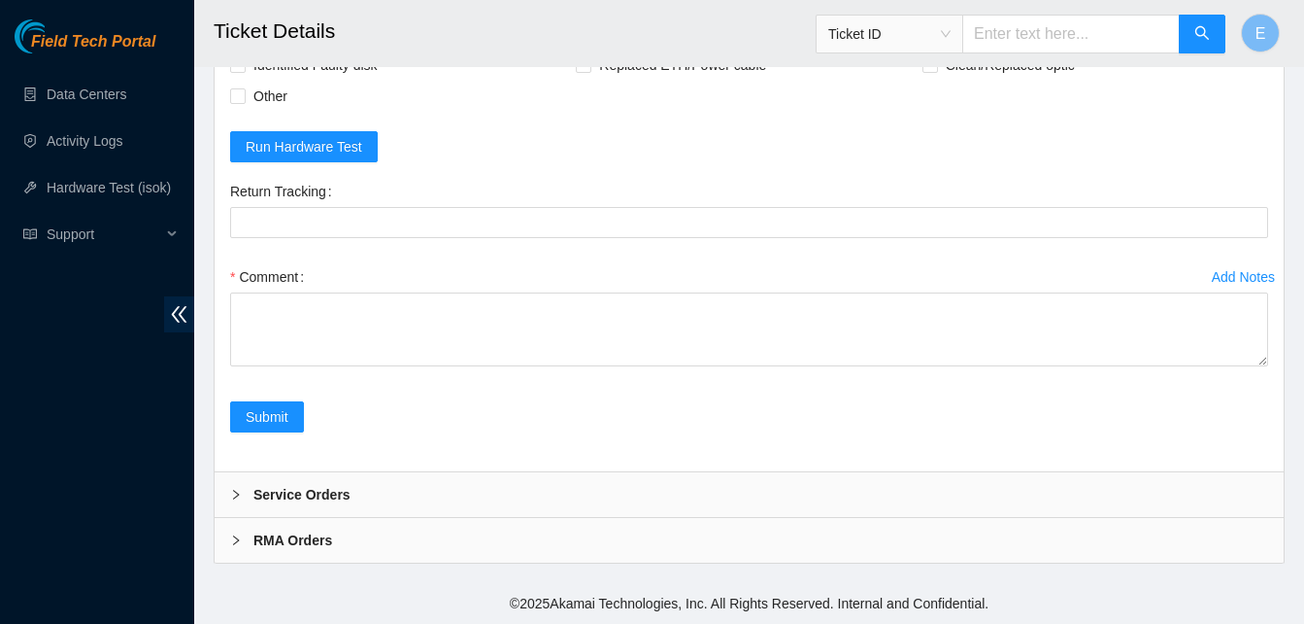
scroll to position [2039, 0]
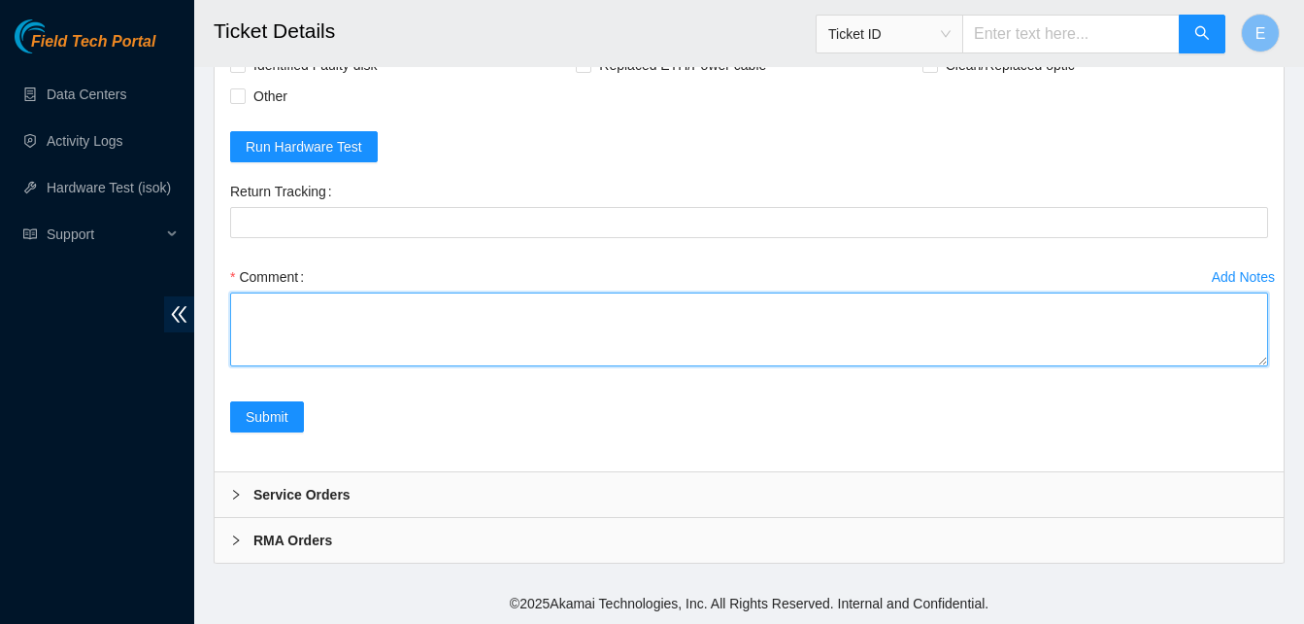
click at [272, 299] on textarea "Comment" at bounding box center [749, 329] width 1038 height 74
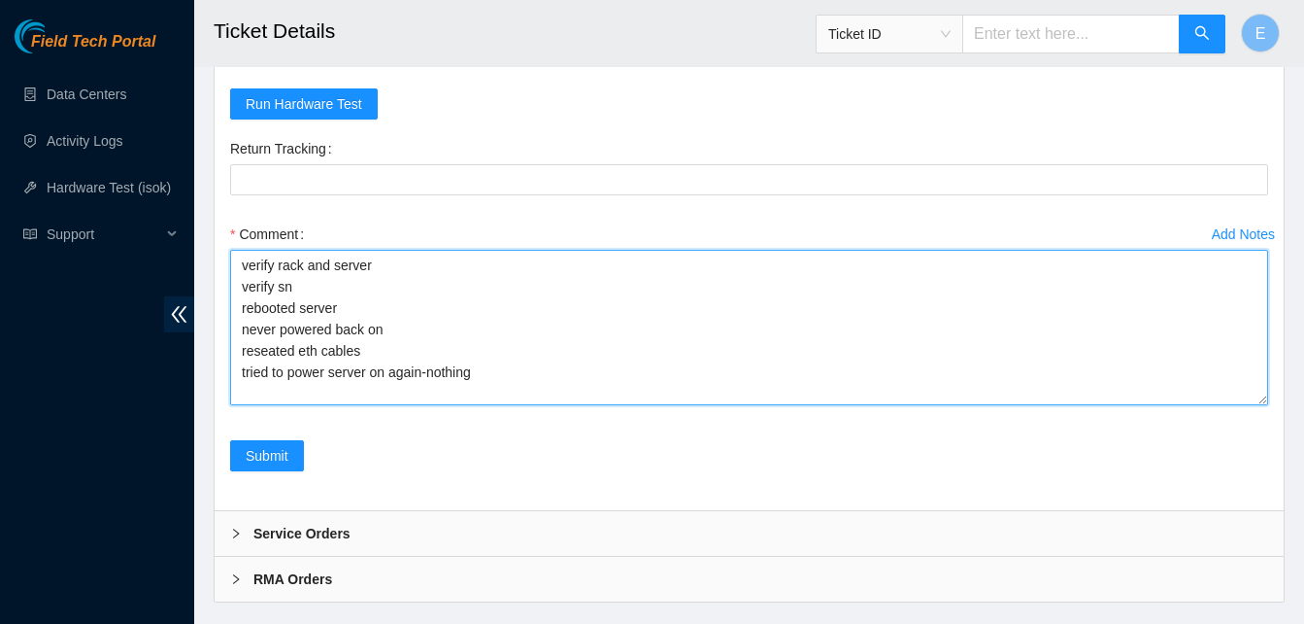
scroll to position [0, 0]
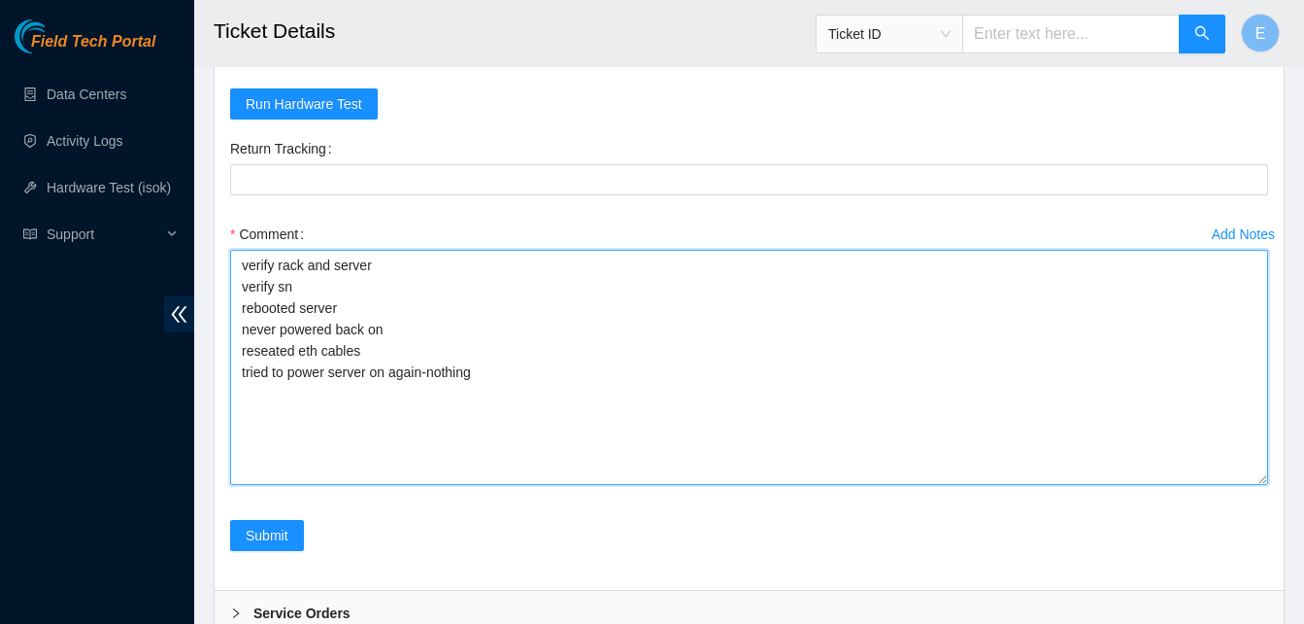
drag, startPoint x: 1264, startPoint y: 361, endPoint x: 1259, endPoint y: 523, distance: 161.3
click at [1259, 485] on textarea "verify rack and server verify sn rebooted server never powered back on reseated…" at bounding box center [749, 367] width 1038 height 235
click at [379, 365] on textarea "verify rack and server verify sn rebooted server never powered back on reseated…" at bounding box center [749, 367] width 1038 height 235
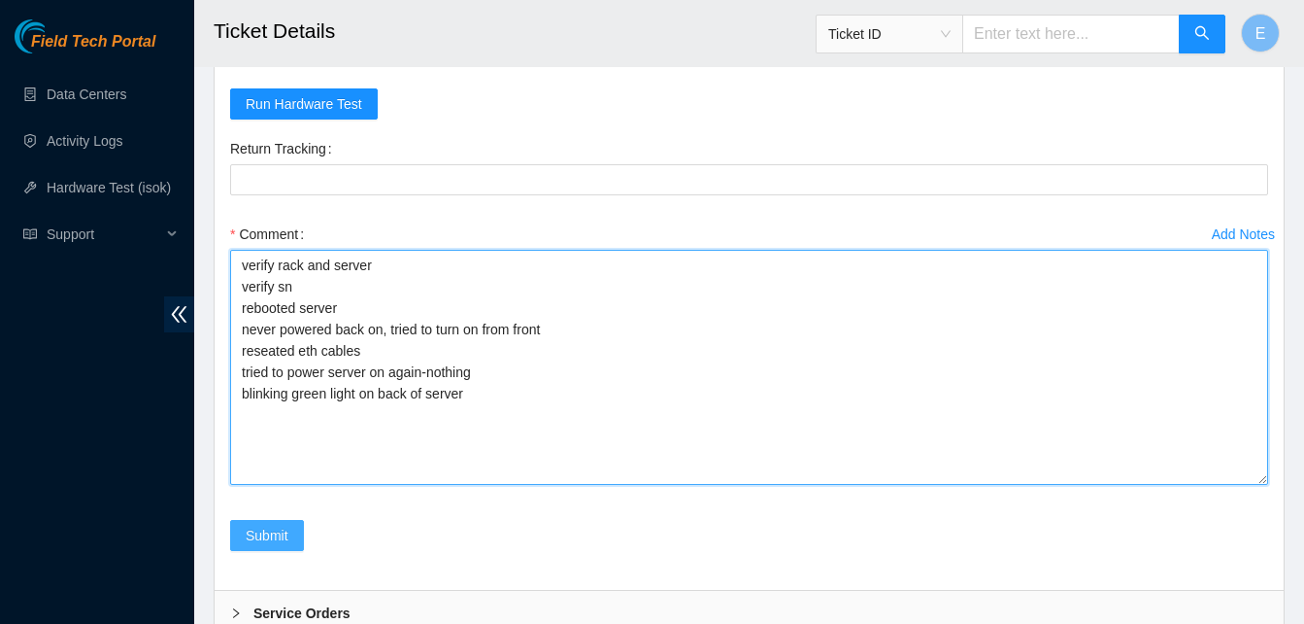
type textarea "verify rack and server verify sn rebooted server never powered back on, tried t…"
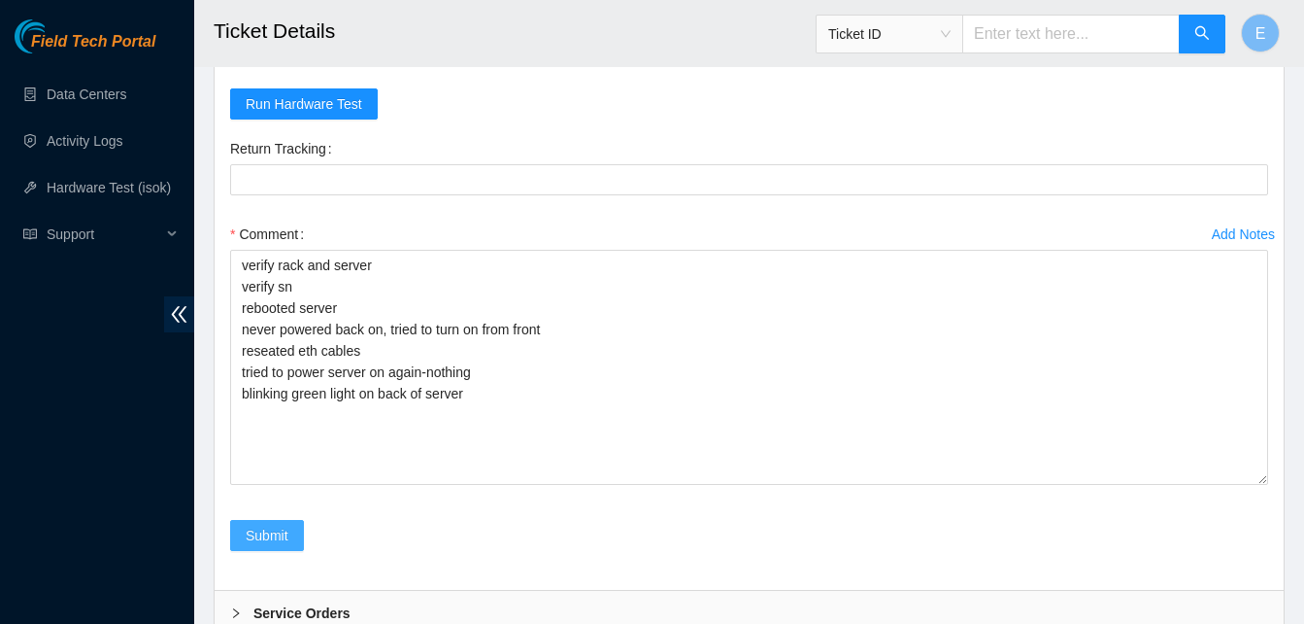
click at [259, 546] on span "Submit" at bounding box center [267, 534] width 43 height 21
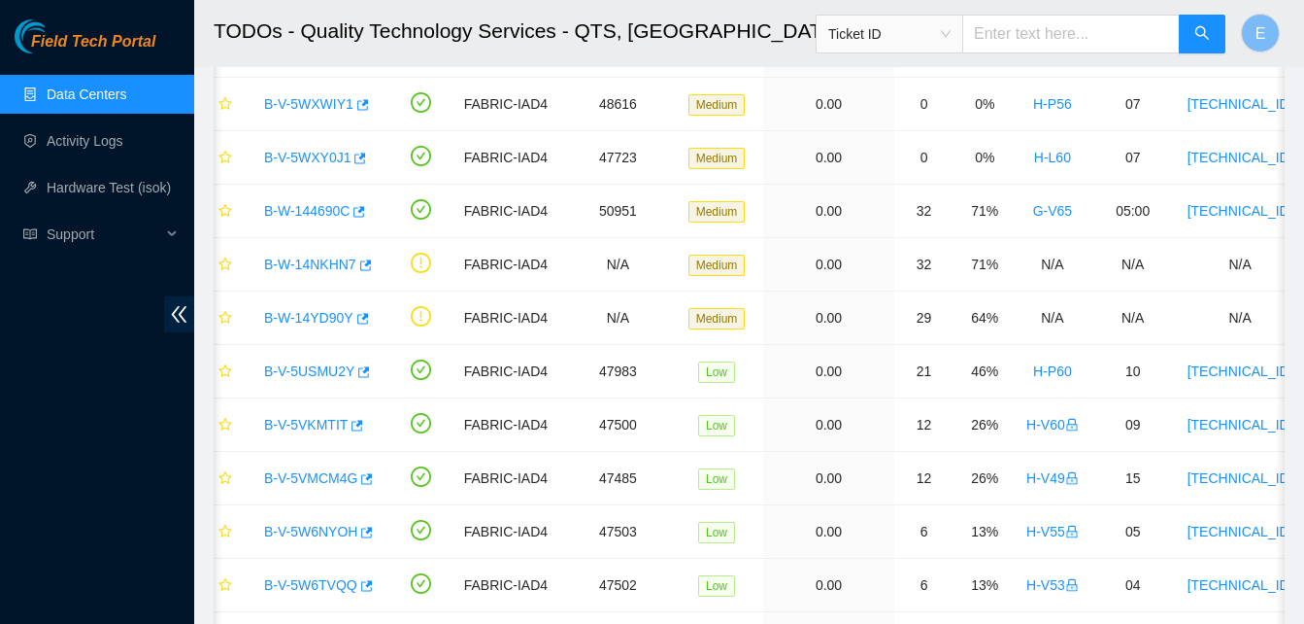
scroll to position [346, 0]
click at [358, 375] on icon "button" at bounding box center [364, 370] width 12 height 11
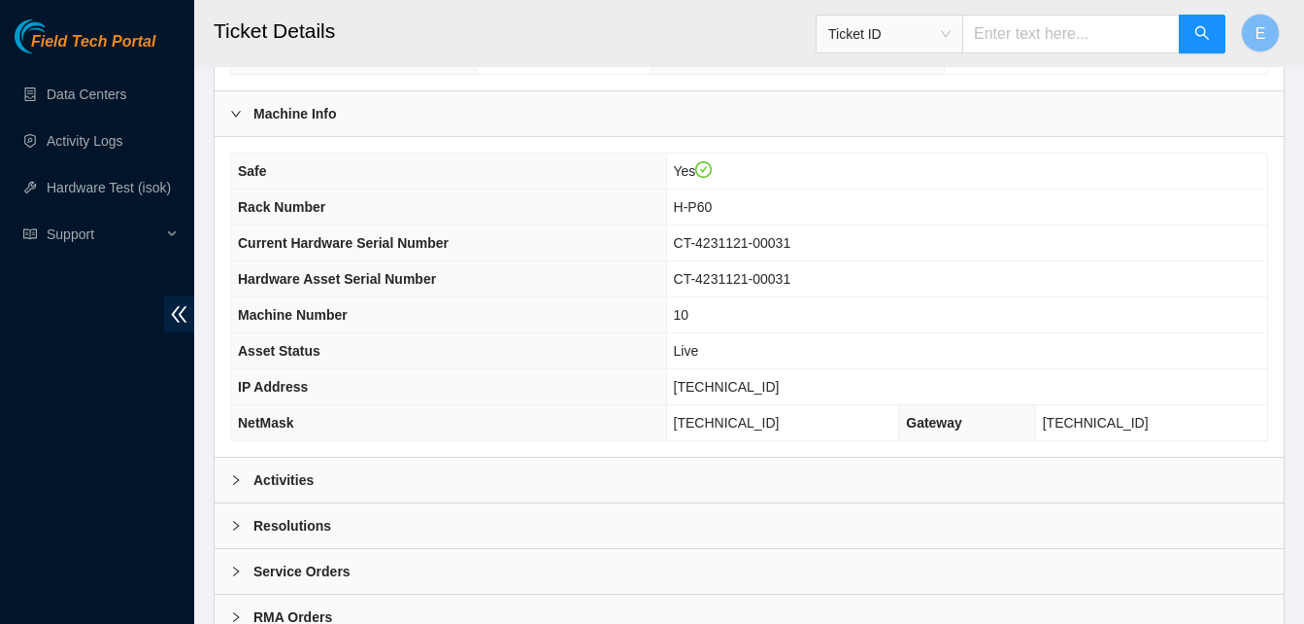
scroll to position [694, 0]
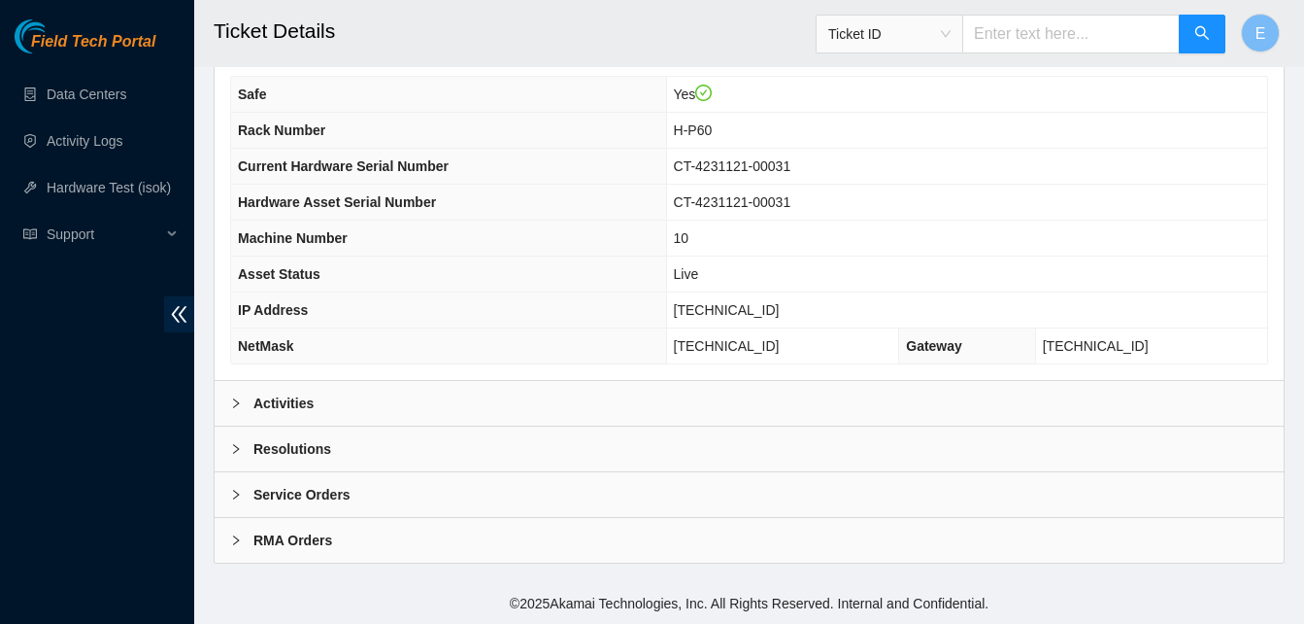
click at [286, 413] on b "Activities" at bounding box center [283, 402] width 60 height 21
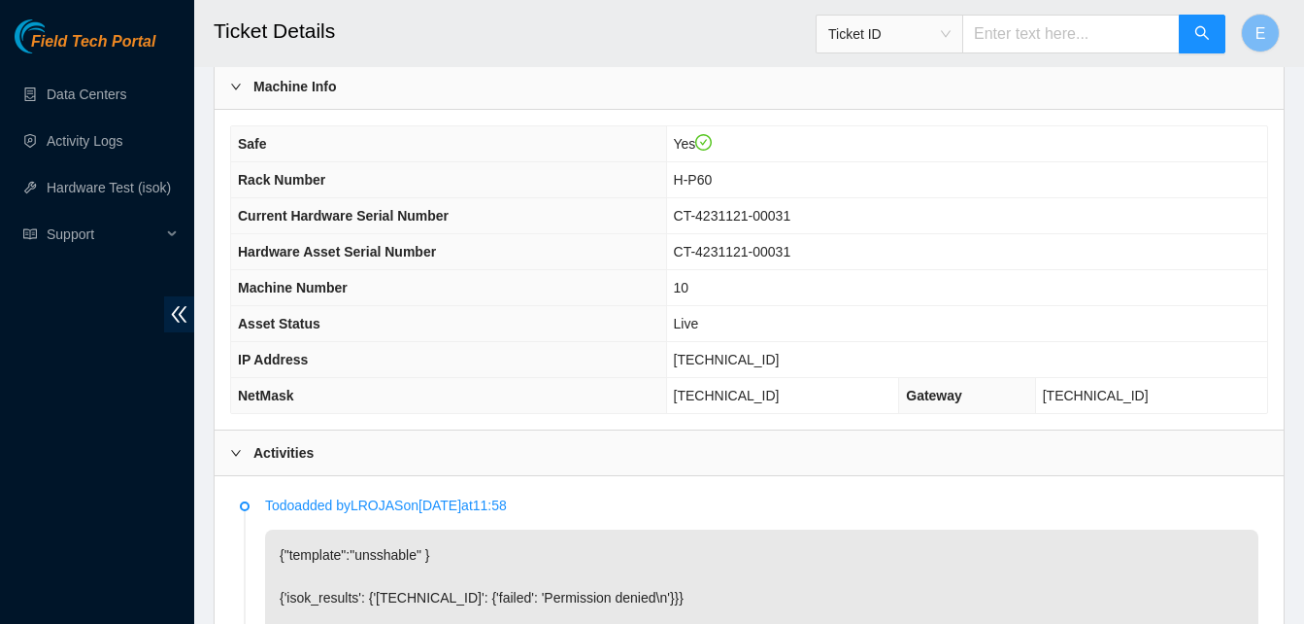
scroll to position [644, 0]
drag, startPoint x: 710, startPoint y: 355, endPoint x: 783, endPoint y: 364, distance: 73.4
click at [780, 364] on span "[TECHNICAL_ID]" at bounding box center [727, 361] width 106 height 16
copy span "[TECHNICAL_ID]"
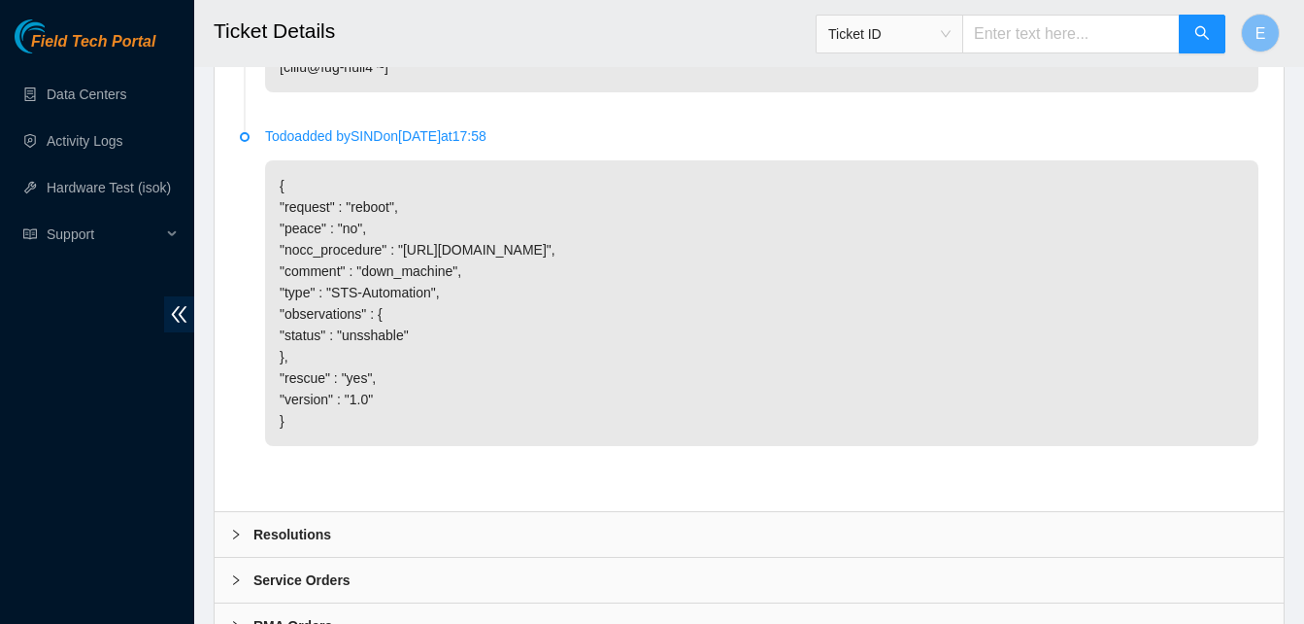
scroll to position [2640, 0]
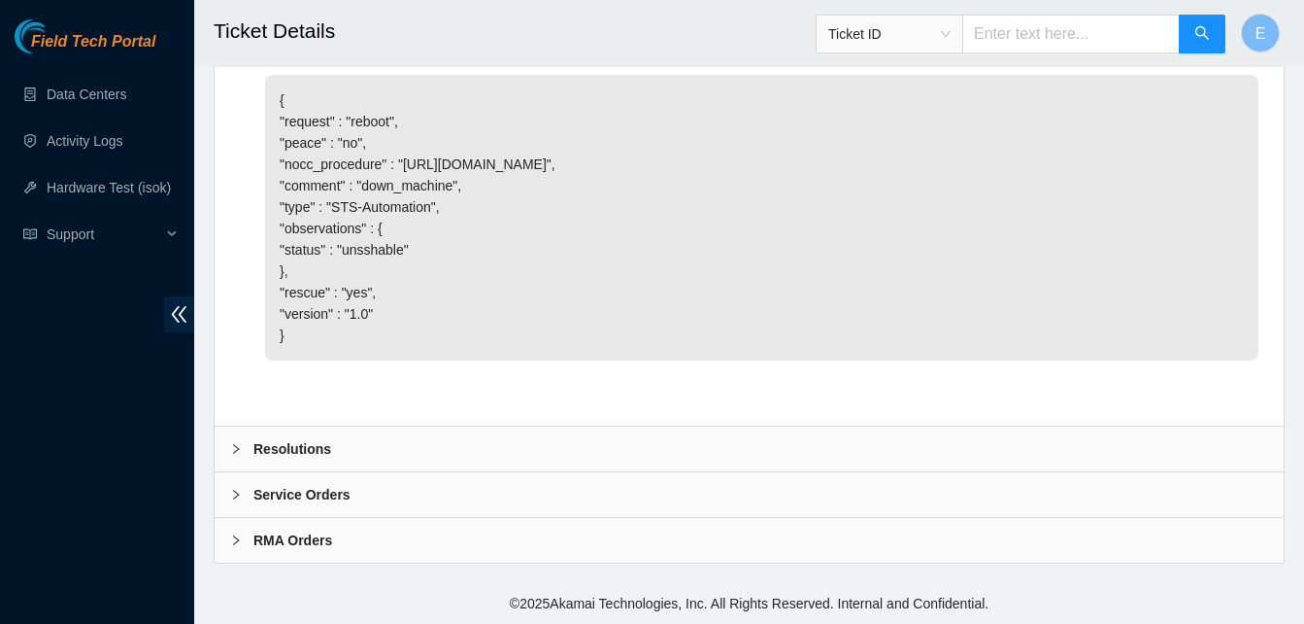
click at [309, 448] on b "Resolutions" at bounding box center [292, 448] width 78 height 21
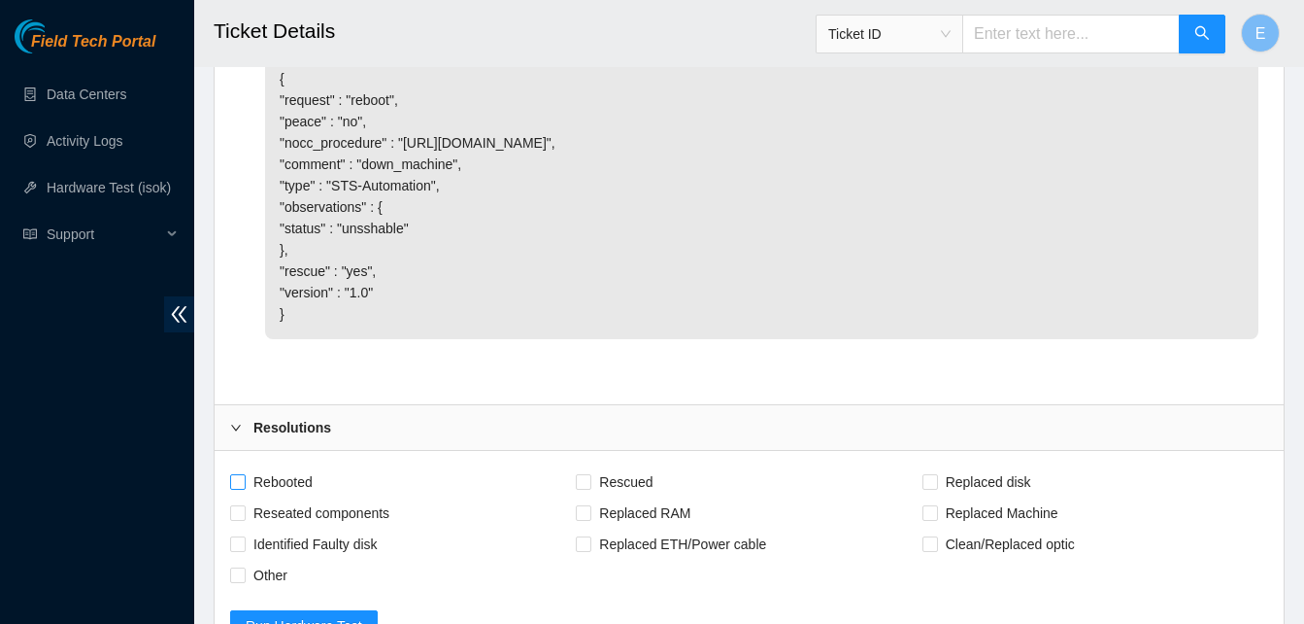
click at [237, 488] on input "Rebooted" at bounding box center [237, 481] width 14 height 14
checkbox input "true"
click at [583, 488] on input "Rescued" at bounding box center [583, 481] width 14 height 14
checkbox input "true"
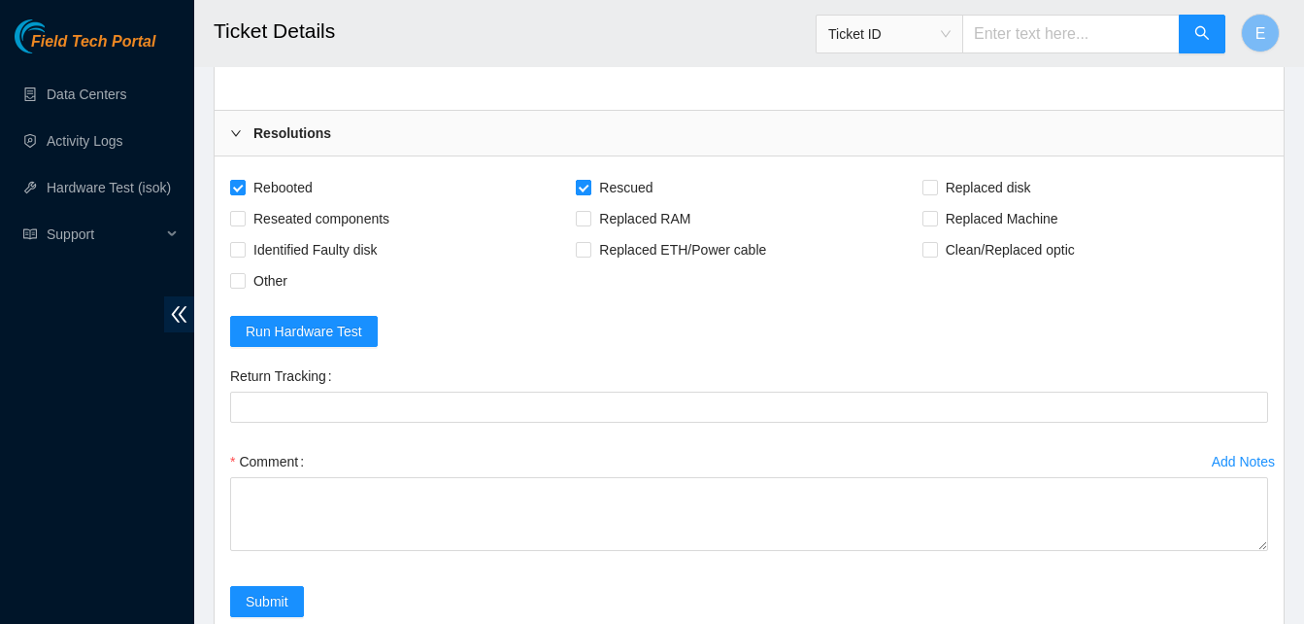
scroll to position [3140, 0]
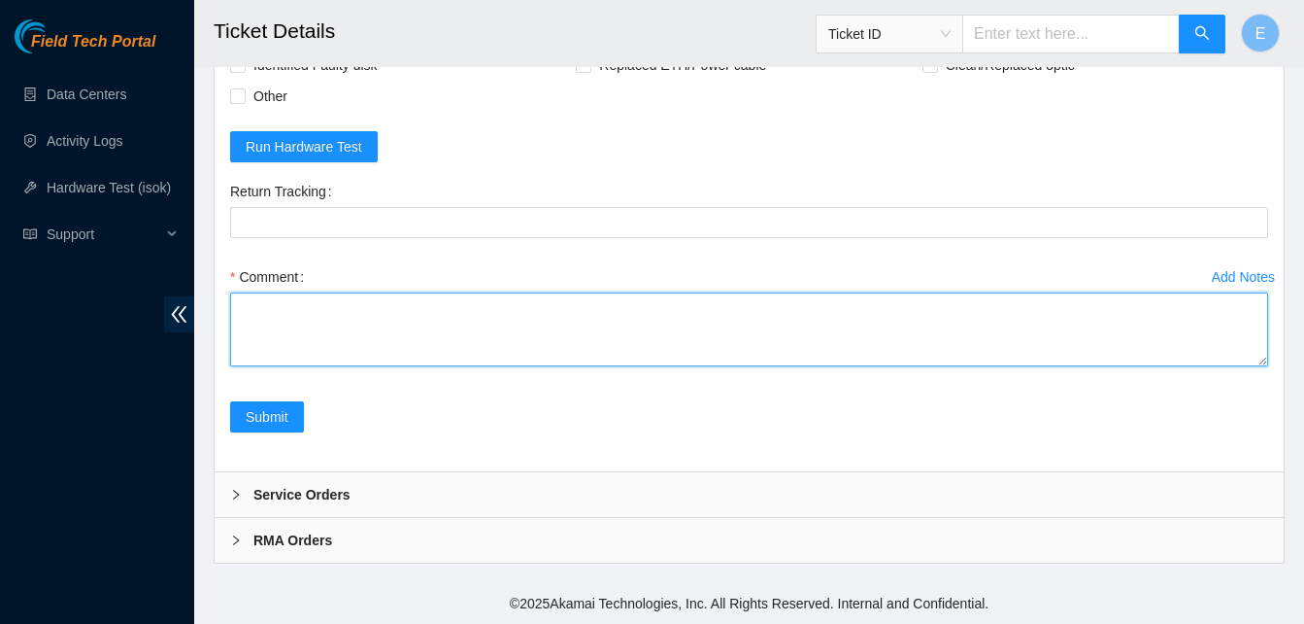
click at [322, 313] on textarea "Comment" at bounding box center [749, 329] width 1038 height 74
paste textarea "343954 30-09-2025 01:03:08 23.52.15.141 FAILED Result Detail Message Ticket ID …"
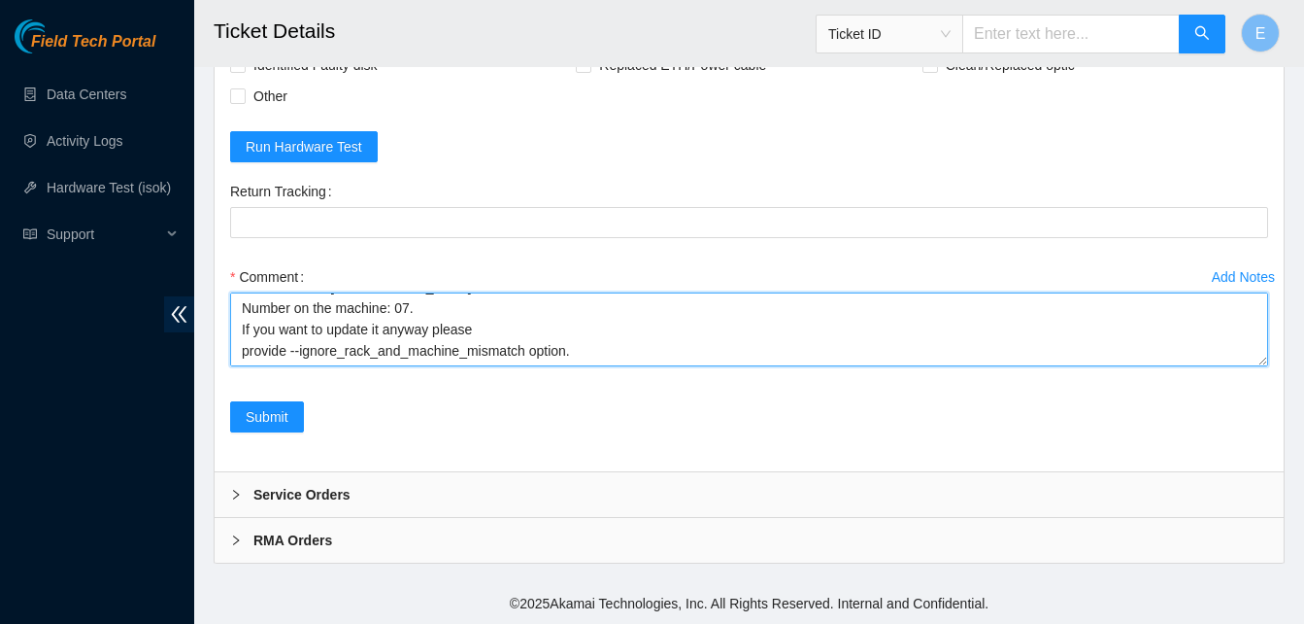
scroll to position [272, 0]
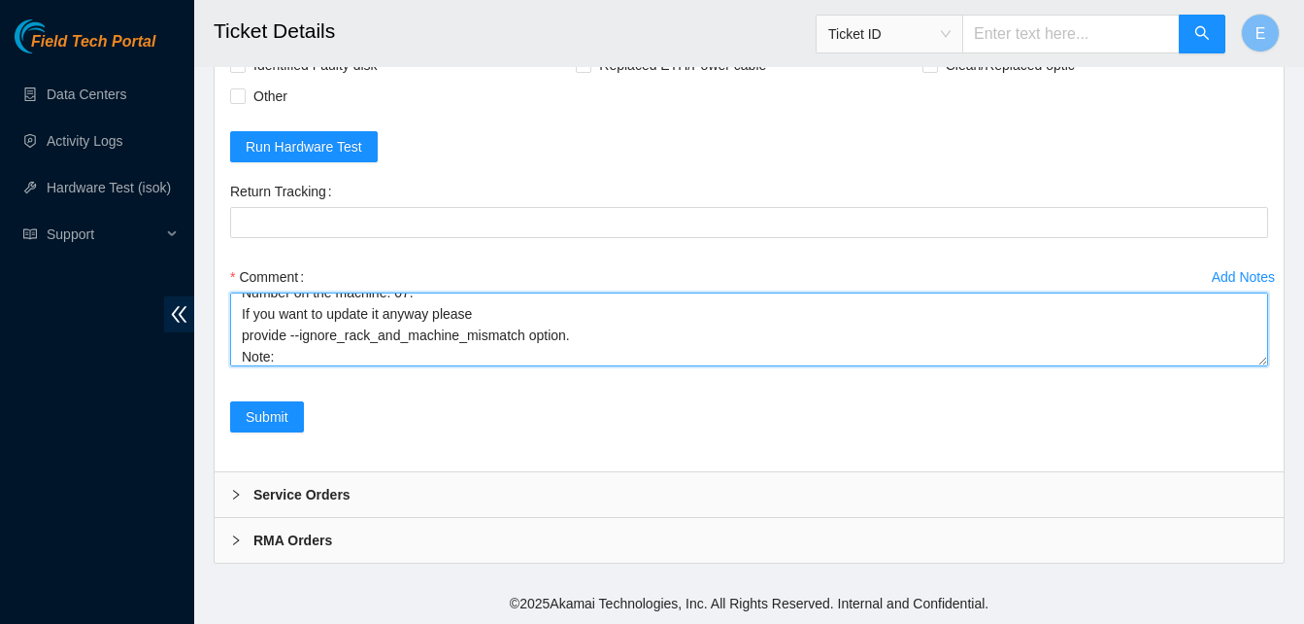
click at [238, 352] on textarea "verify rack and server verify sn rebooted server rescue/configure reboot ran is…" at bounding box center [749, 329] width 1038 height 74
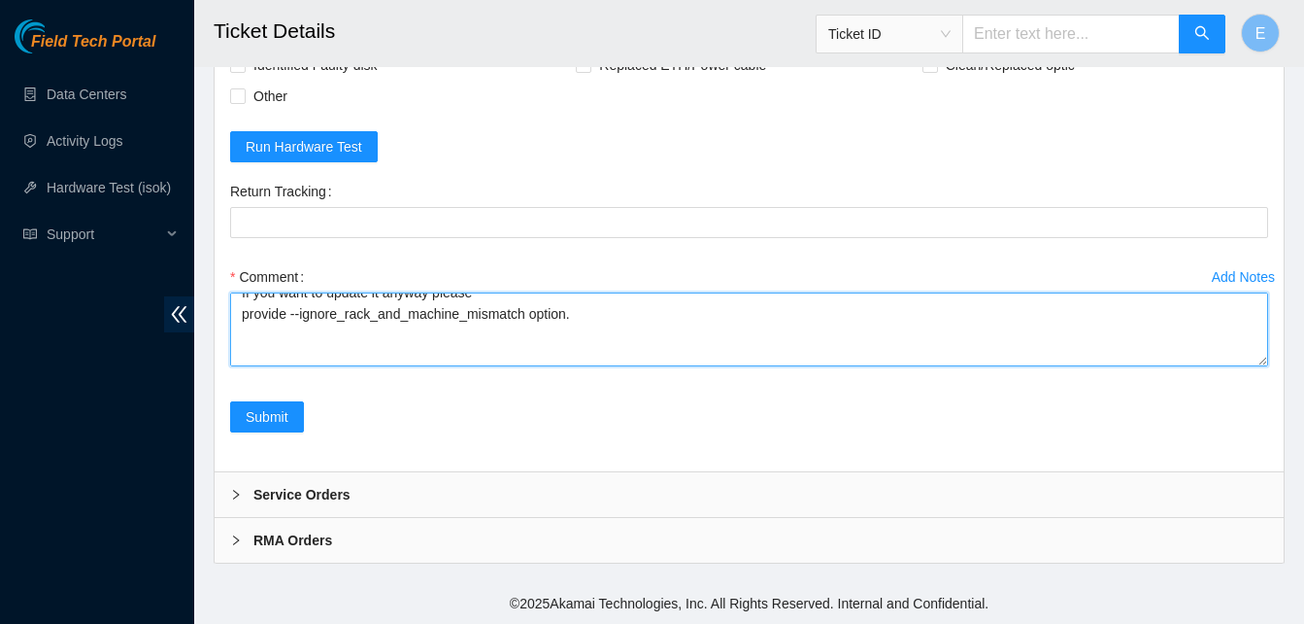
scroll to position [315, 0]
click at [285, 337] on textarea "verify rack and server verify sn rebooted server rescue/configure reboot ran is…" at bounding box center [749, 329] width 1038 height 74
click at [293, 354] on textarea "verify rack and server verify sn rebooted server rescue/configure reboot ran is…" at bounding box center [749, 329] width 1038 height 74
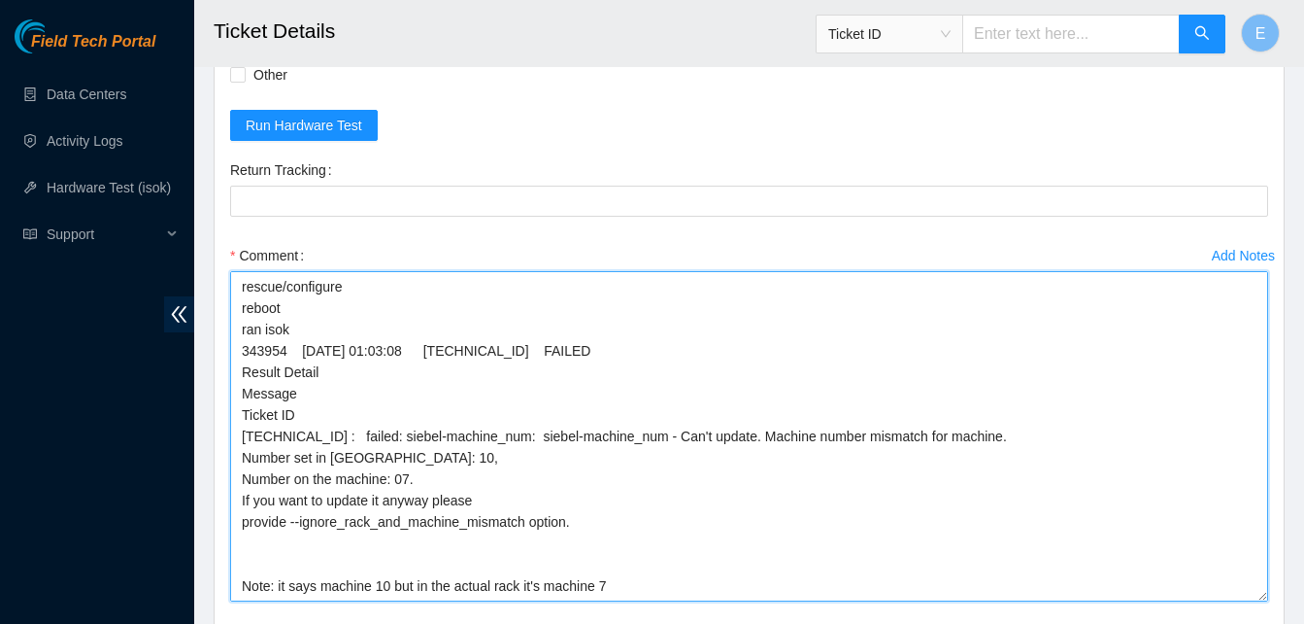
scroll to position [6, 0]
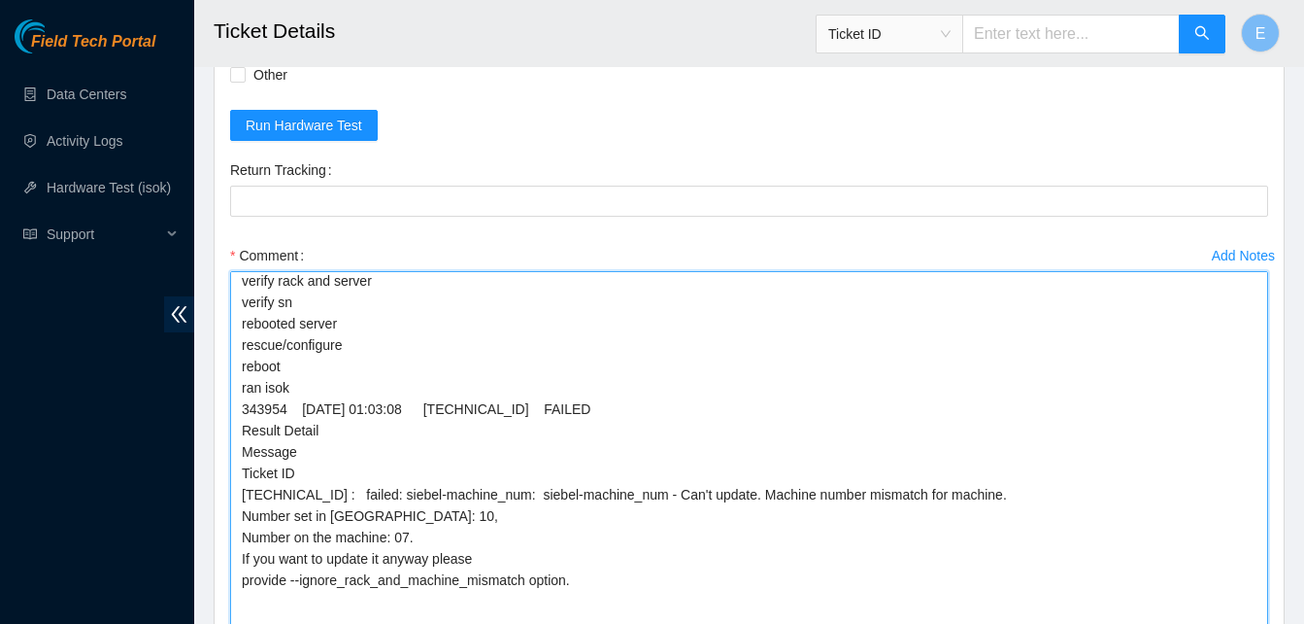
drag, startPoint x: 1265, startPoint y: 358, endPoint x: 1319, endPoint y: 673, distance: 319.2
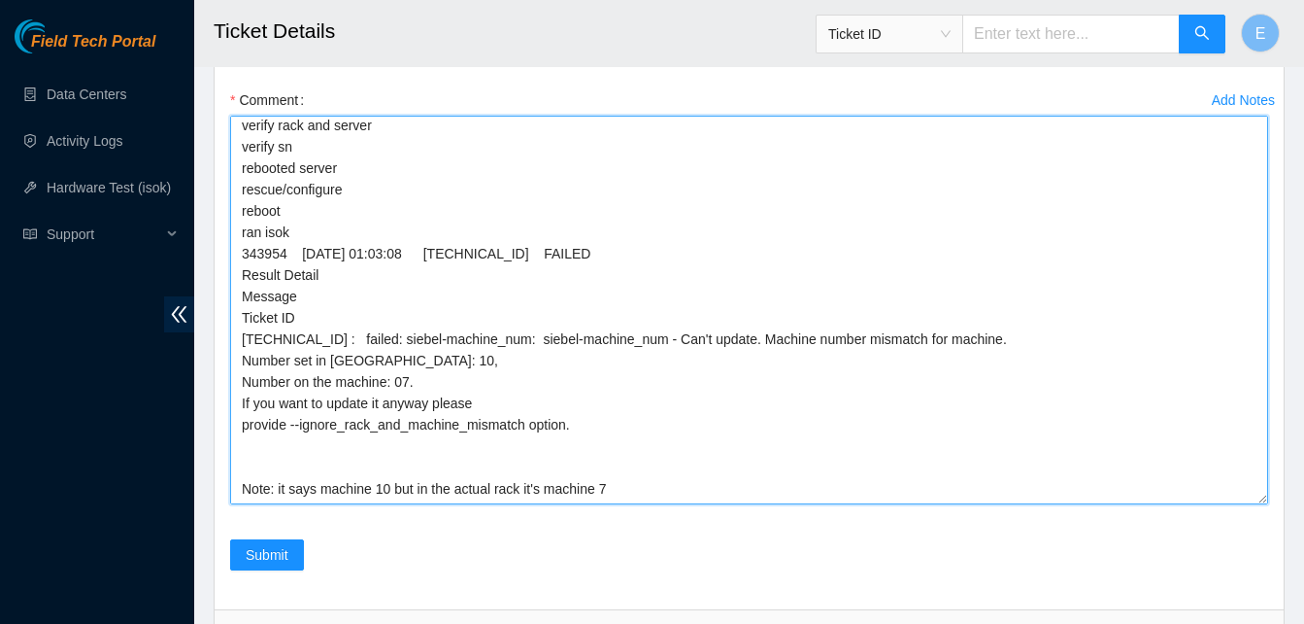
scroll to position [3455, 0]
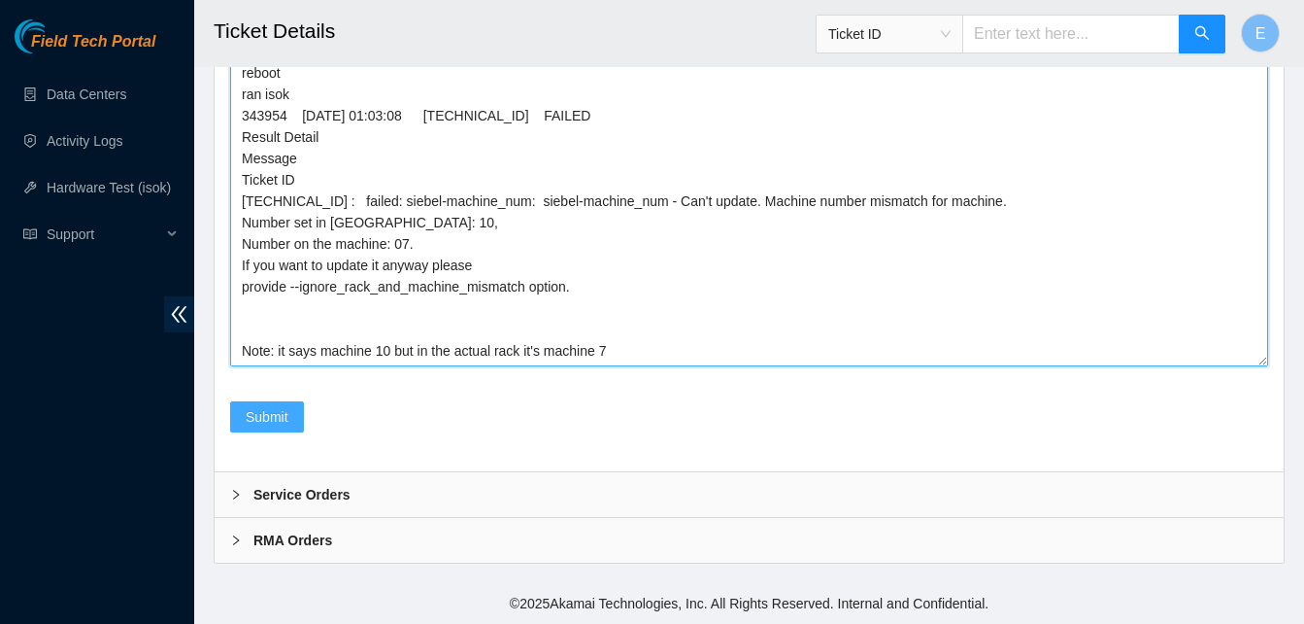
type textarea "verify rack and server verify sn rebooted server rescue/configure reboot ran is…"
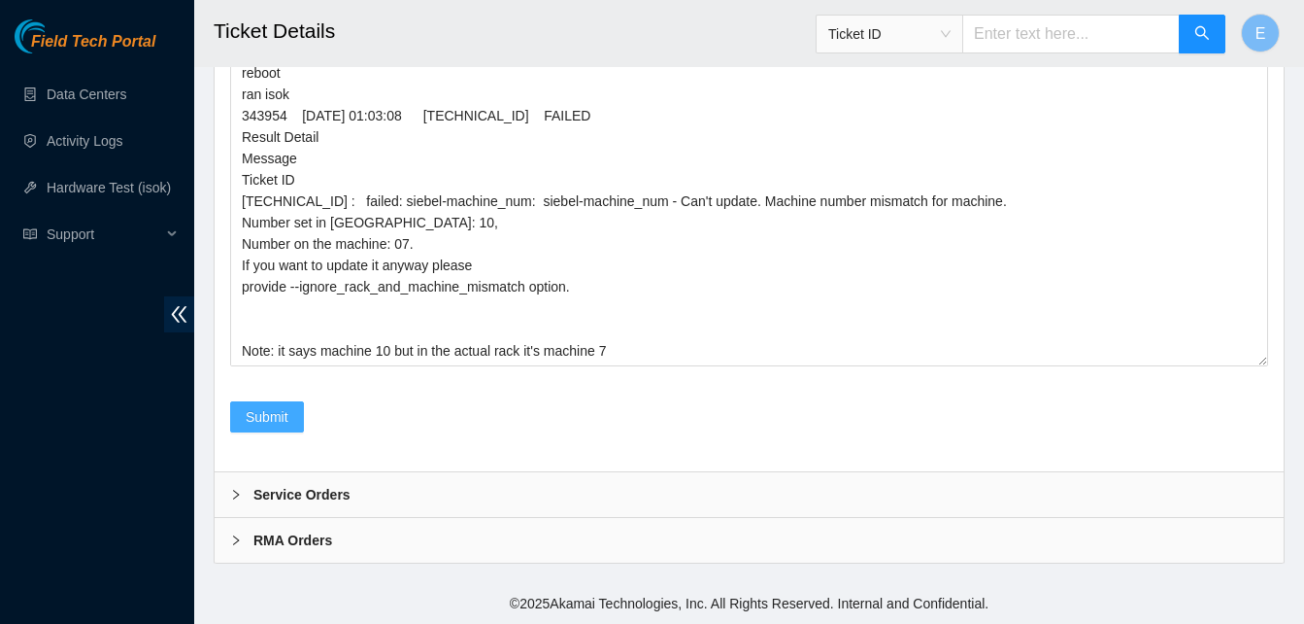
click at [255, 412] on span "Submit" at bounding box center [267, 416] width 43 height 21
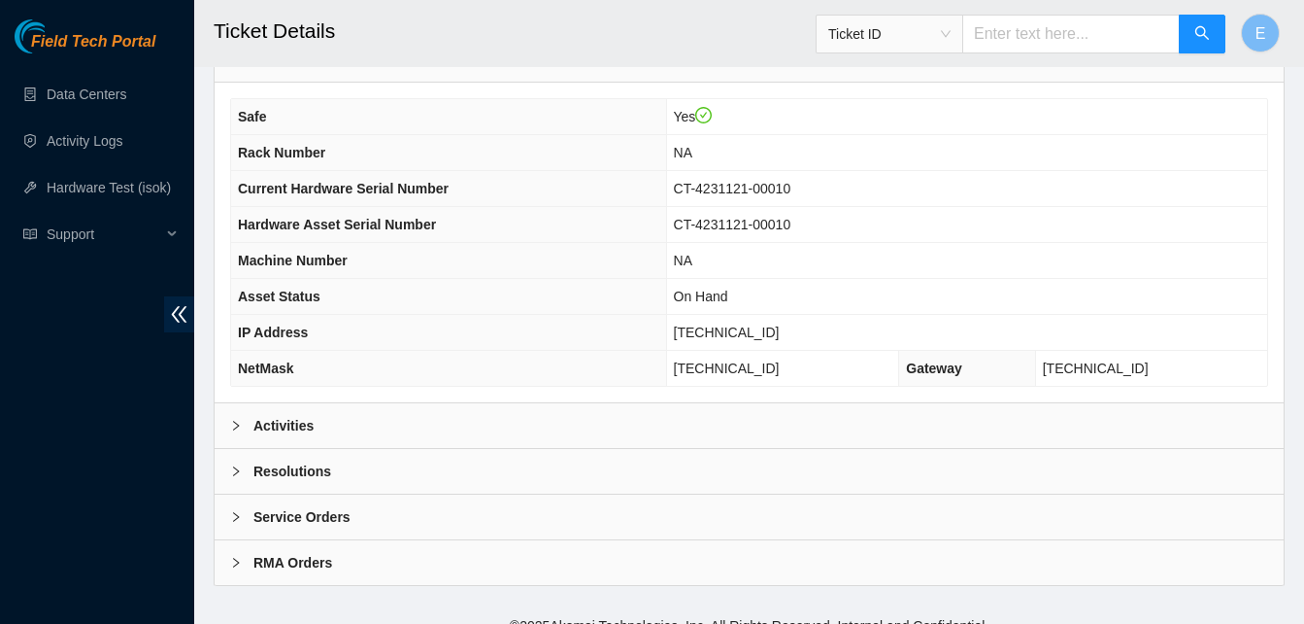
scroll to position [694, 0]
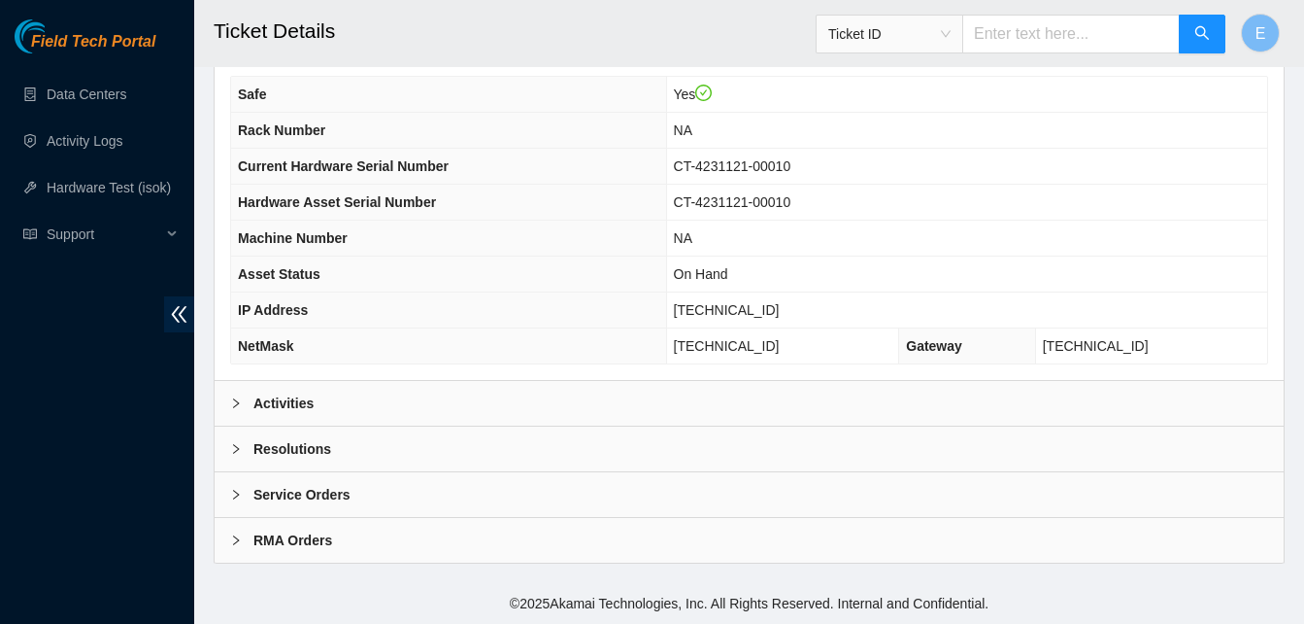
click at [291, 404] on b "Activities" at bounding box center [283, 402] width 60 height 21
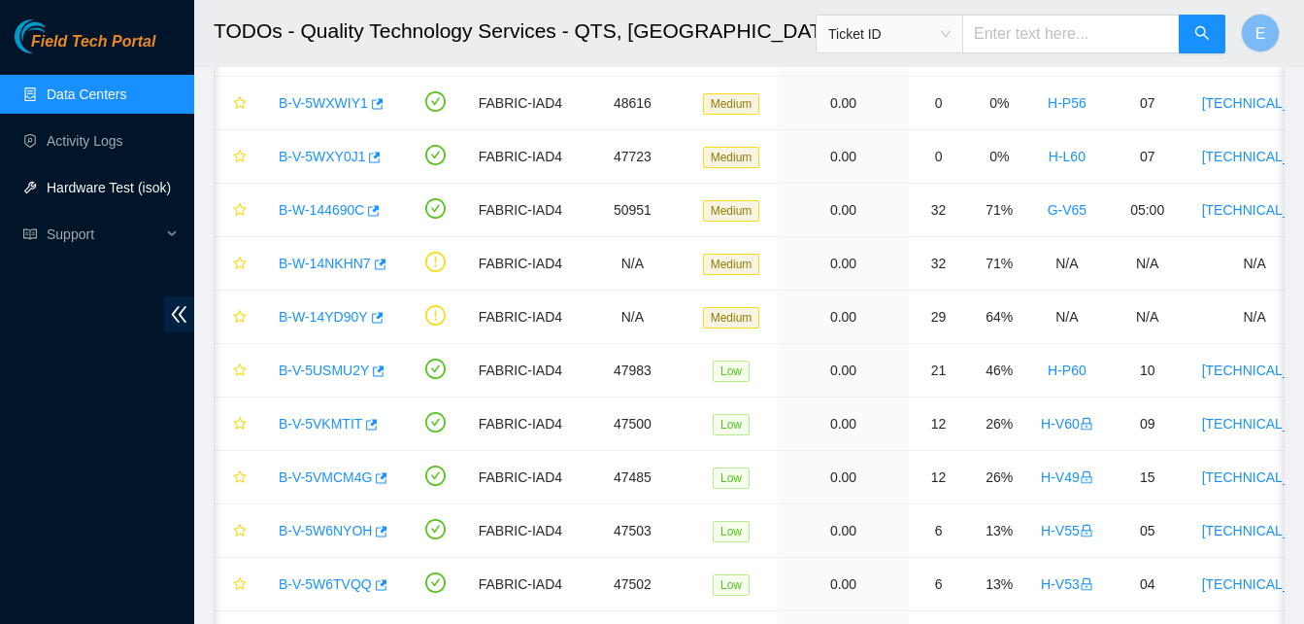
scroll to position [0, 15]
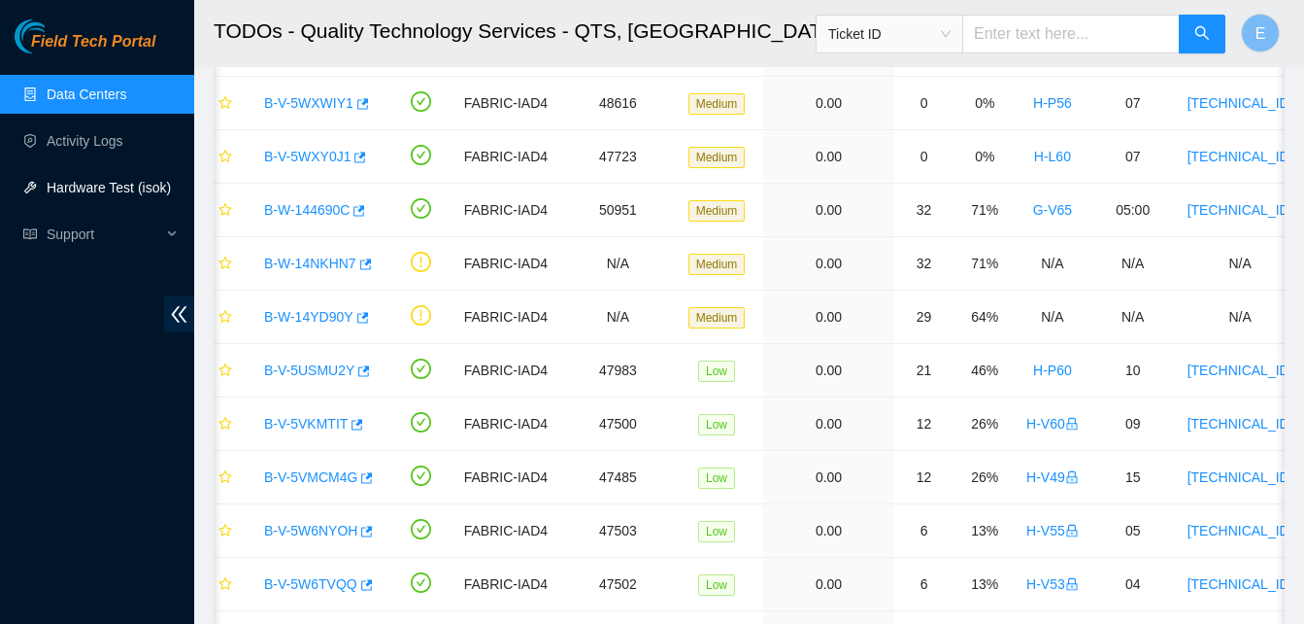
click at [80, 190] on link "Hardware Test (isok)" at bounding box center [109, 188] width 124 height 16
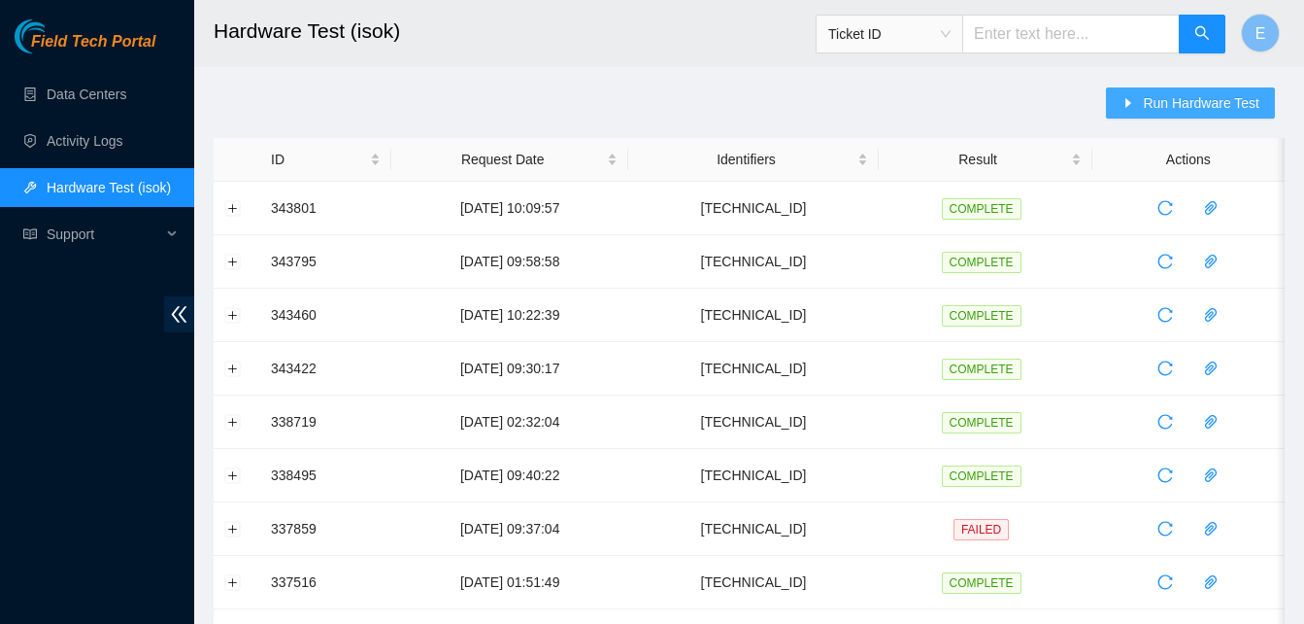
click at [1195, 106] on span "Run Hardware Test" at bounding box center [1201, 102] width 117 height 21
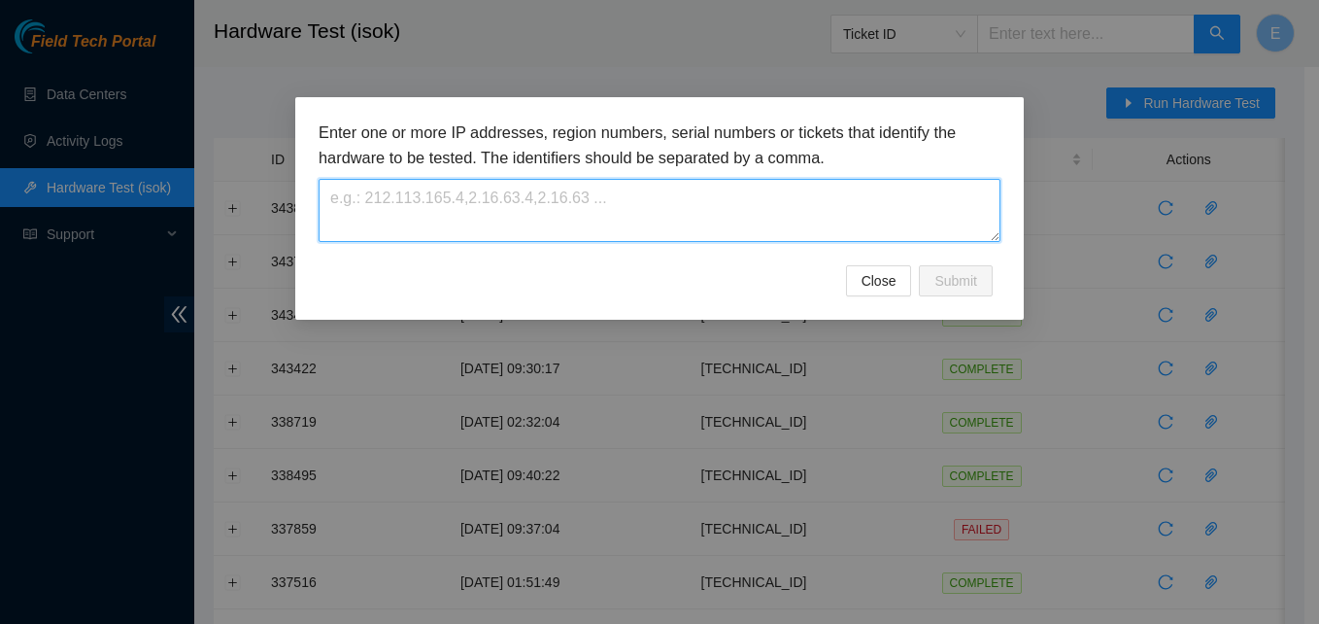
click at [826, 200] on textarea at bounding box center [660, 210] width 682 height 63
paste textarea "[TECHNICAL_ID]"
type textarea "[TECHNICAL_ID]"
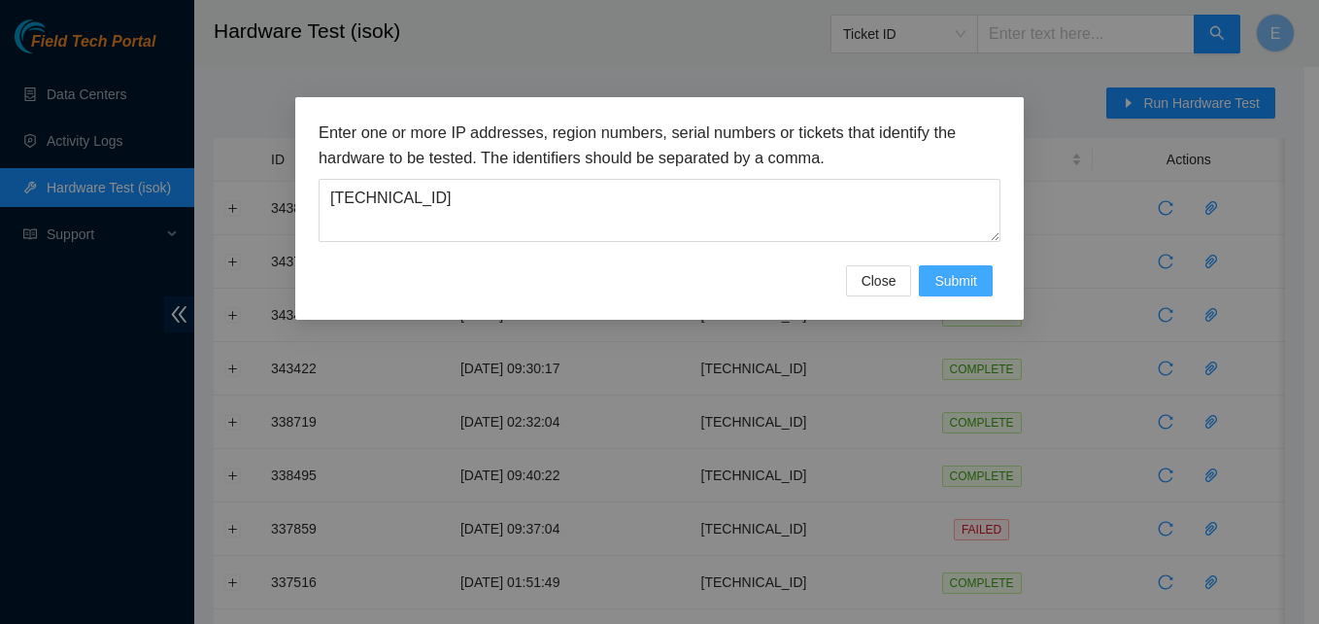
click at [962, 280] on span "Submit" at bounding box center [955, 280] width 43 height 21
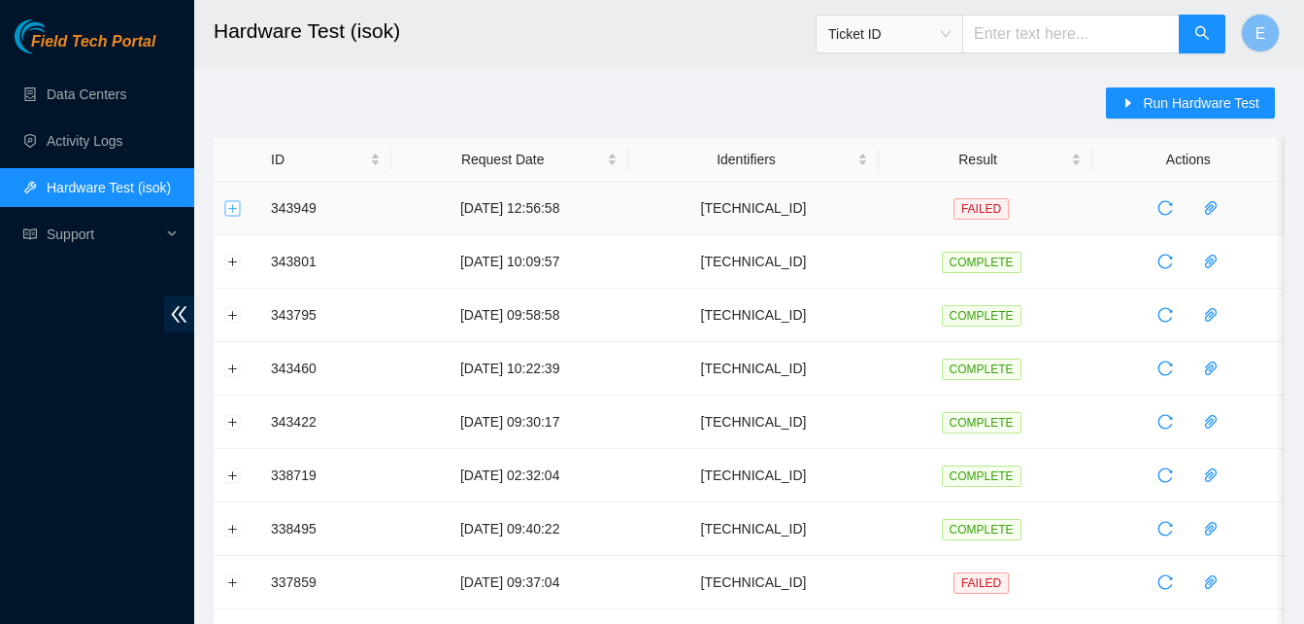
click at [235, 210] on button "Expand row" at bounding box center [233, 208] width 16 height 16
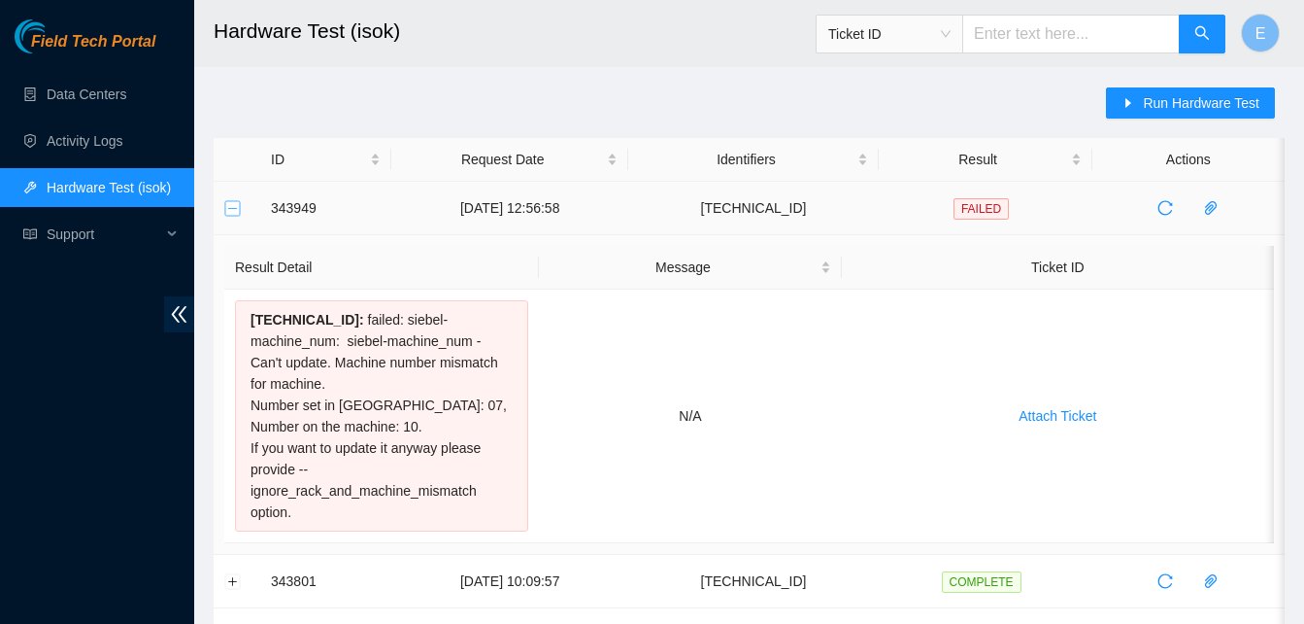
click at [227, 210] on button "Collapse row" at bounding box center [233, 208] width 16 height 16
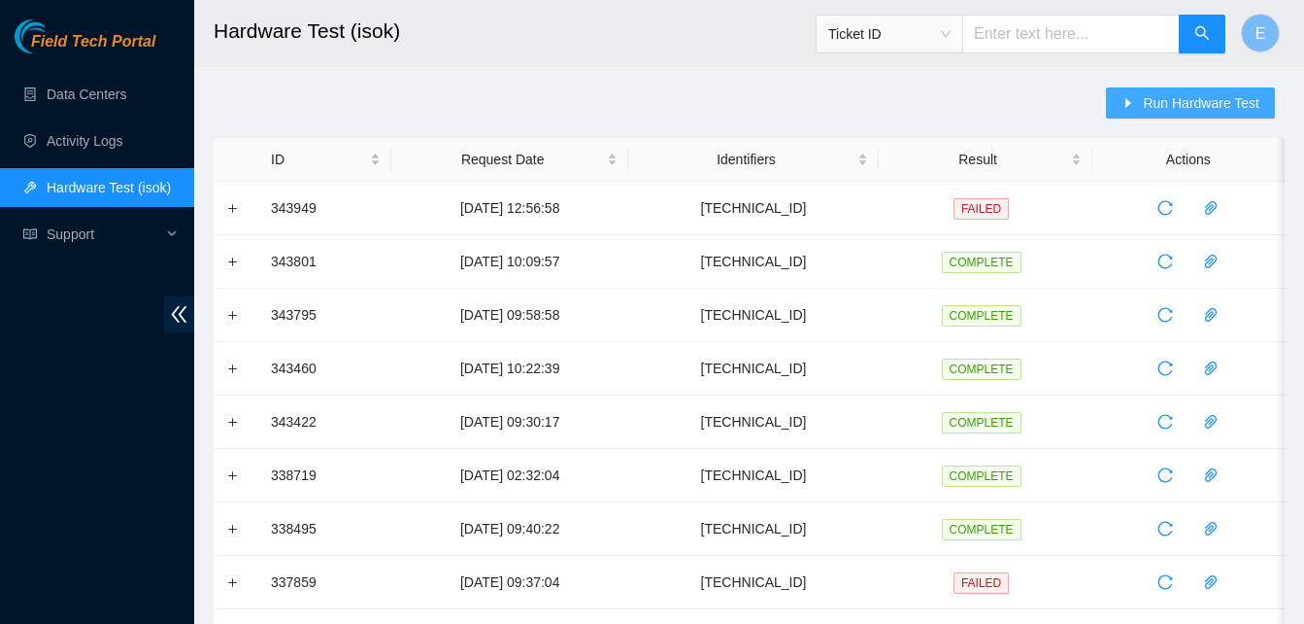
click at [1184, 94] on span "Run Hardware Test" at bounding box center [1201, 102] width 117 height 21
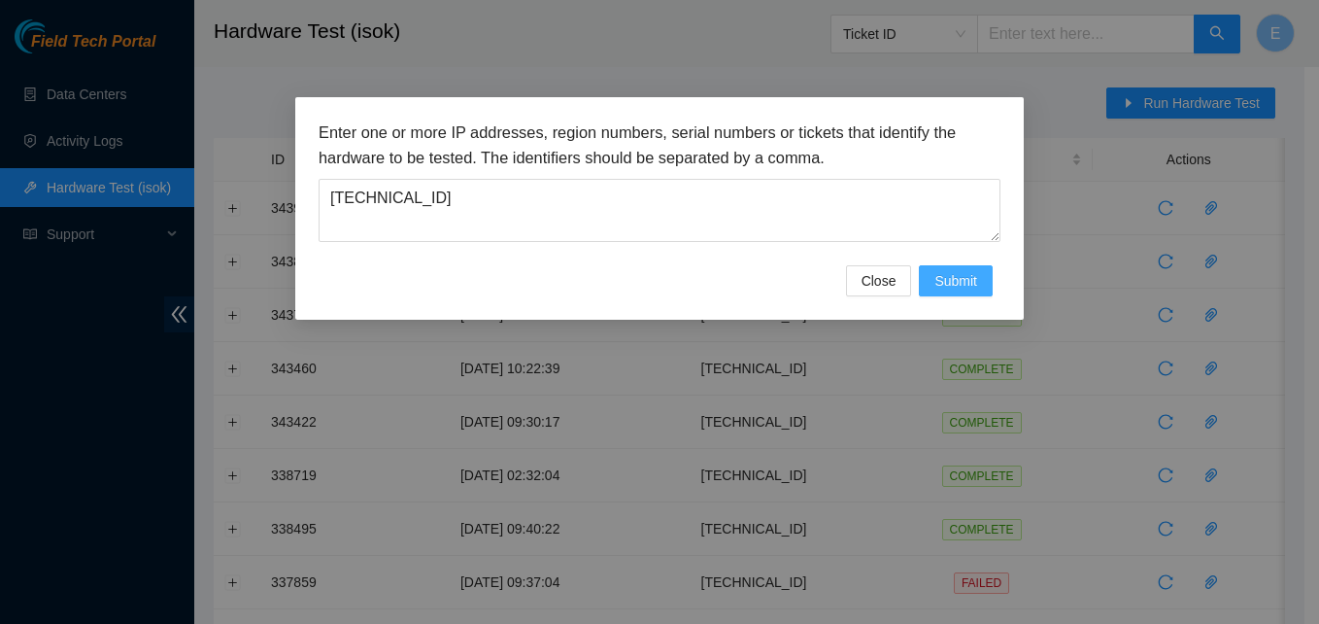
click at [959, 273] on span "Submit" at bounding box center [955, 280] width 43 height 21
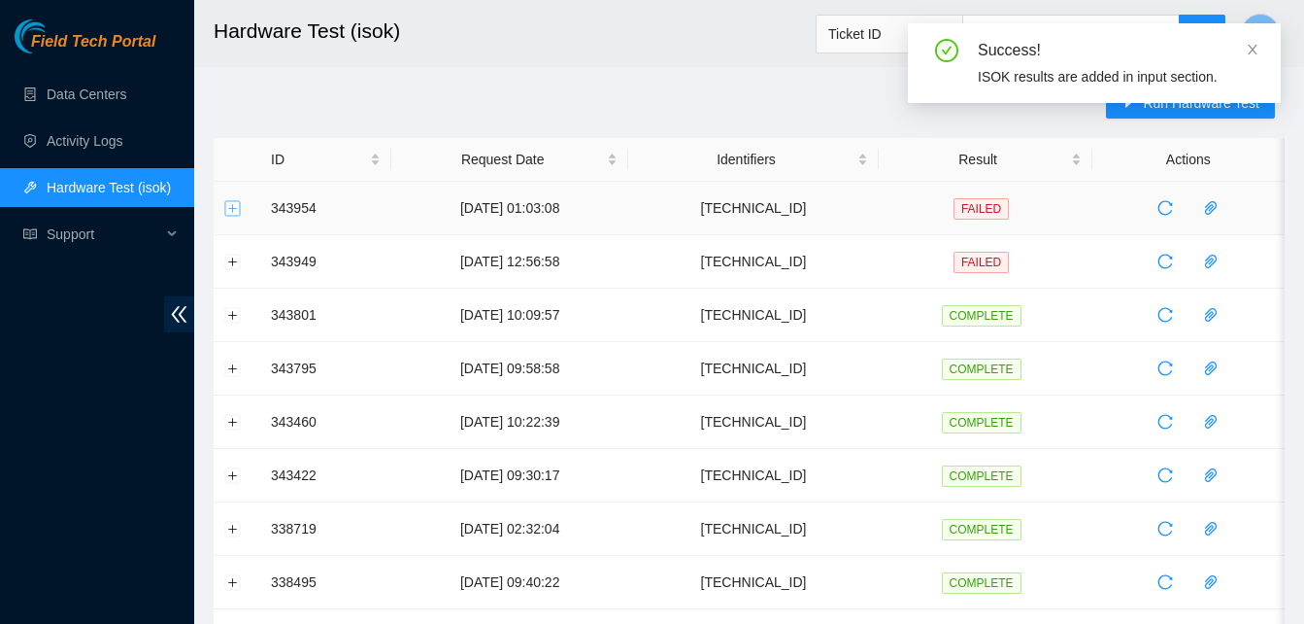
click at [232, 212] on button "Expand row" at bounding box center [233, 208] width 16 height 16
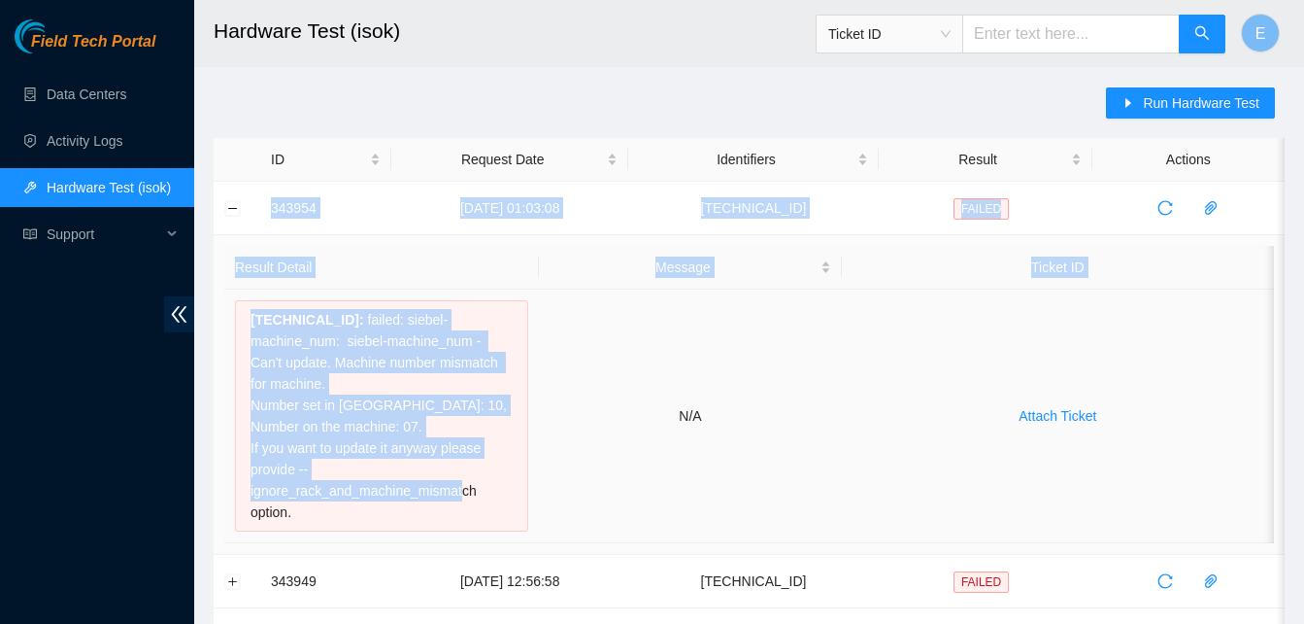
drag, startPoint x: 270, startPoint y: 198, endPoint x: 388, endPoint y: 511, distance: 334.1
copy tbody "343954 [DATE] 01:03:08 [TECHNICAL_ID] FAILED Result Detail Message Ticket ID [T…"
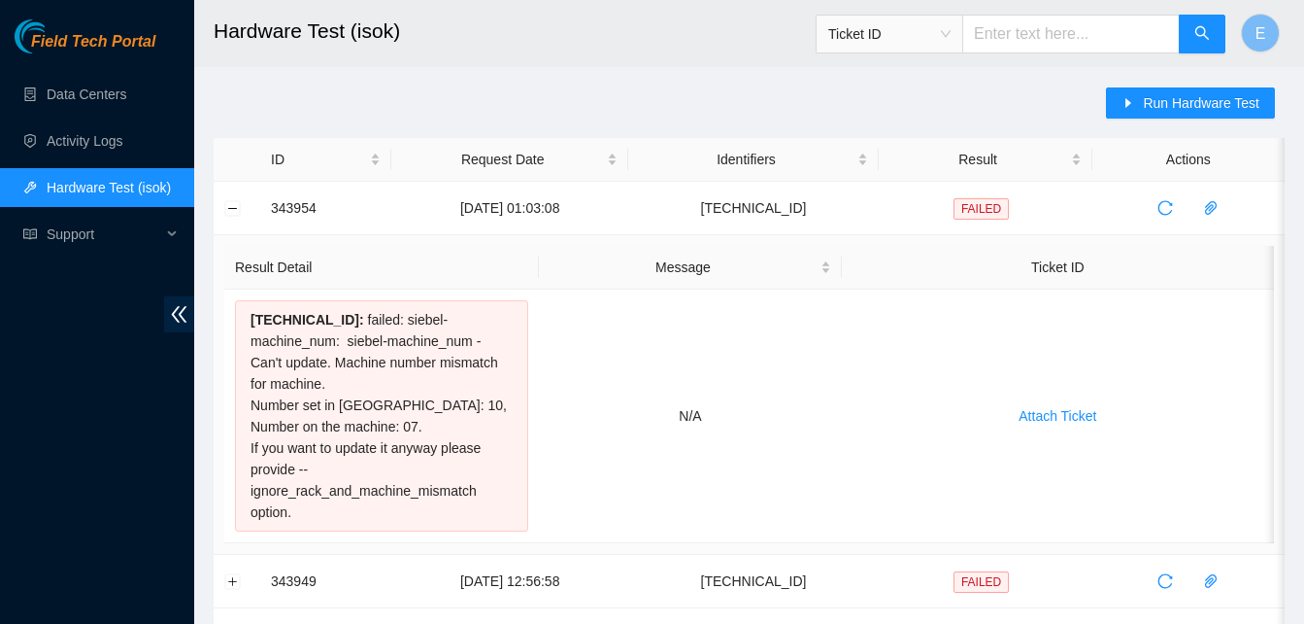
click at [236, 204] on button "Collapse row" at bounding box center [233, 208] width 16 height 16
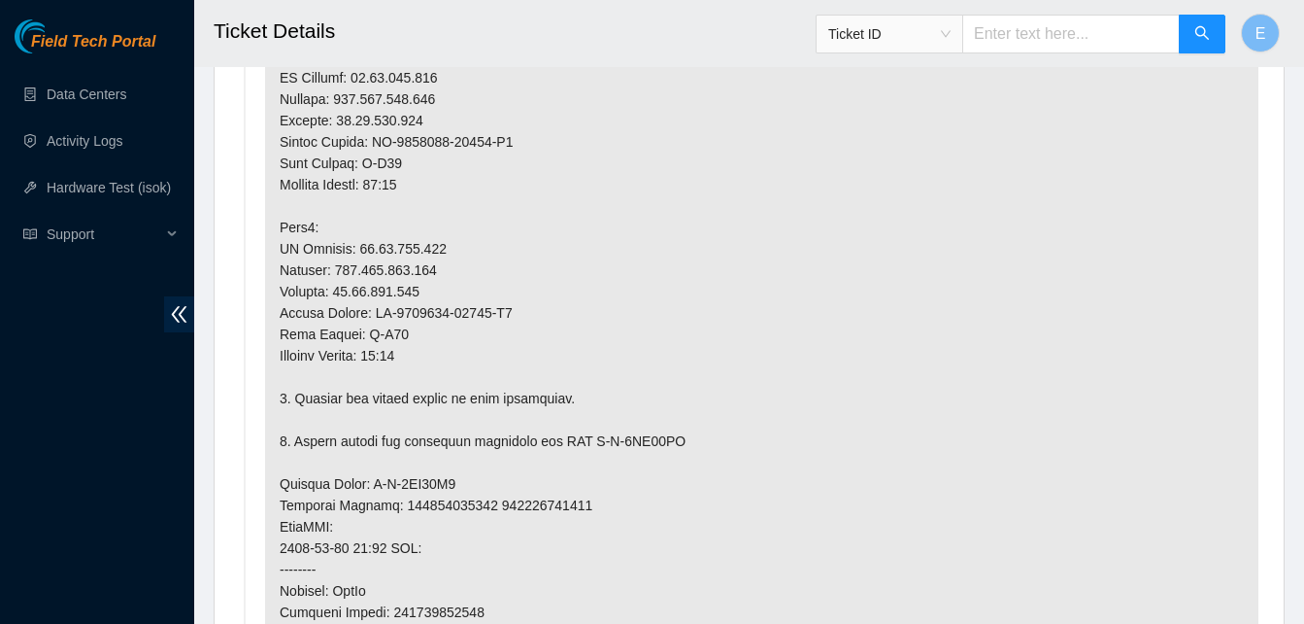
scroll to position [1379, 0]
